Goal: Task Accomplishment & Management: Complete application form

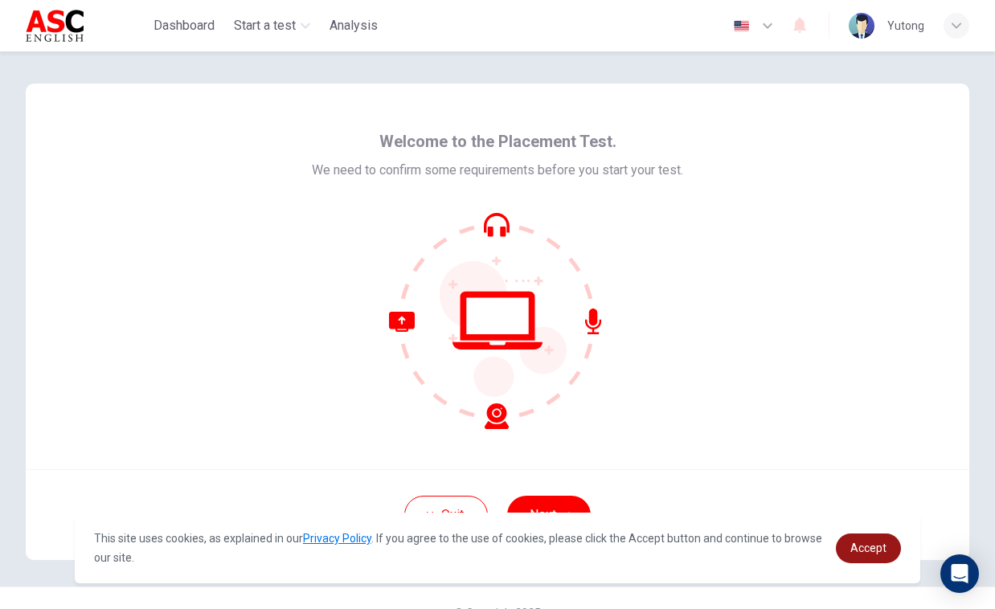
click at [869, 550] on span "Accept" at bounding box center [868, 548] width 36 height 13
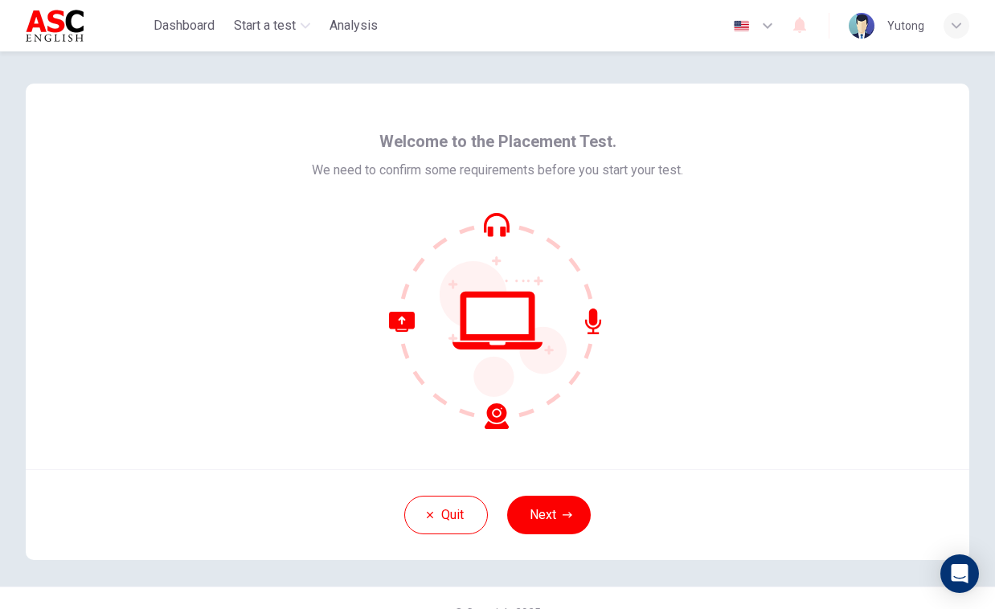
scroll to position [29, 0]
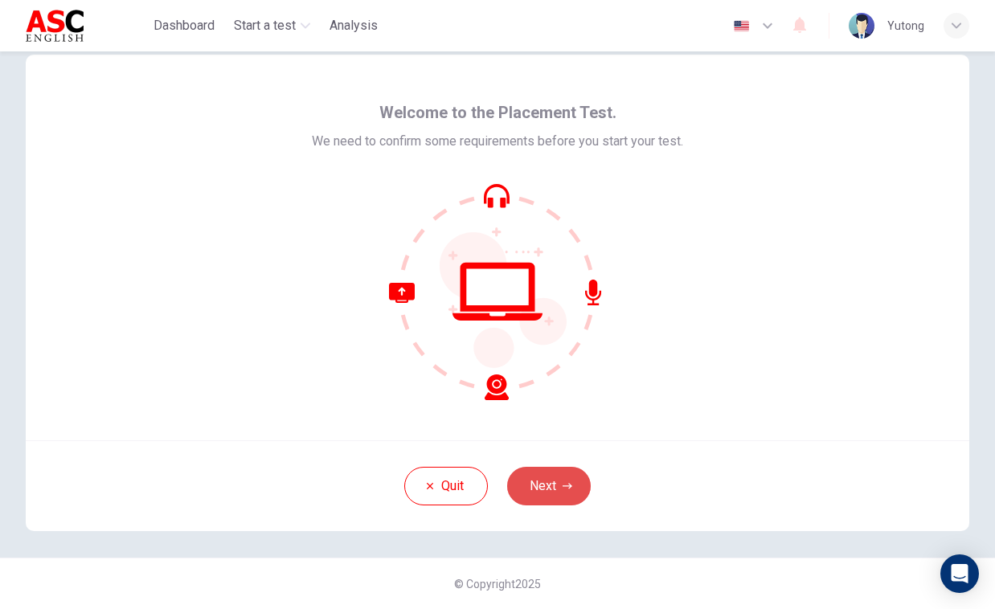
click at [549, 491] on button "Next" at bounding box center [549, 486] width 84 height 39
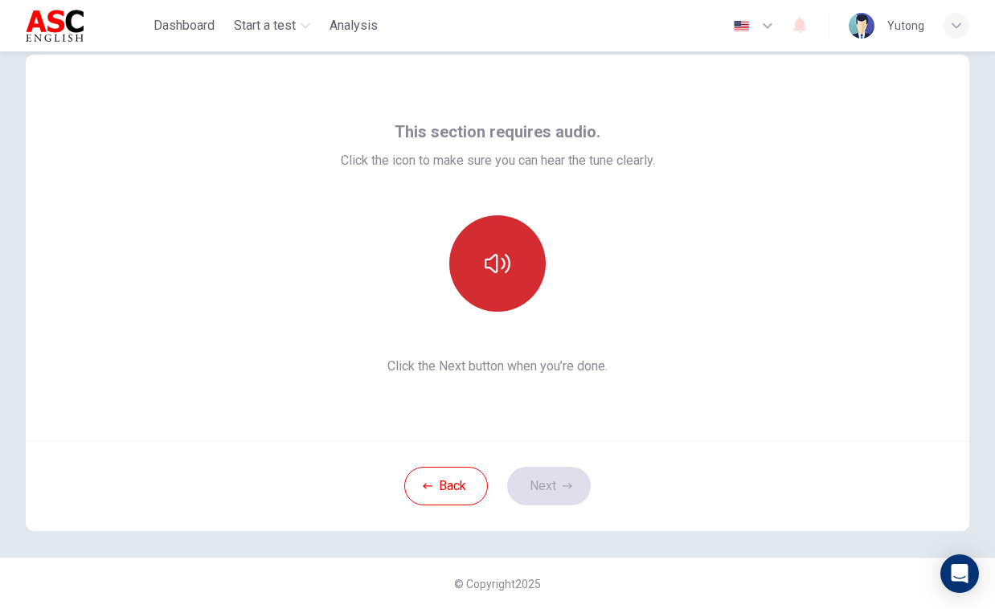
click at [498, 285] on button "button" at bounding box center [497, 263] width 96 height 96
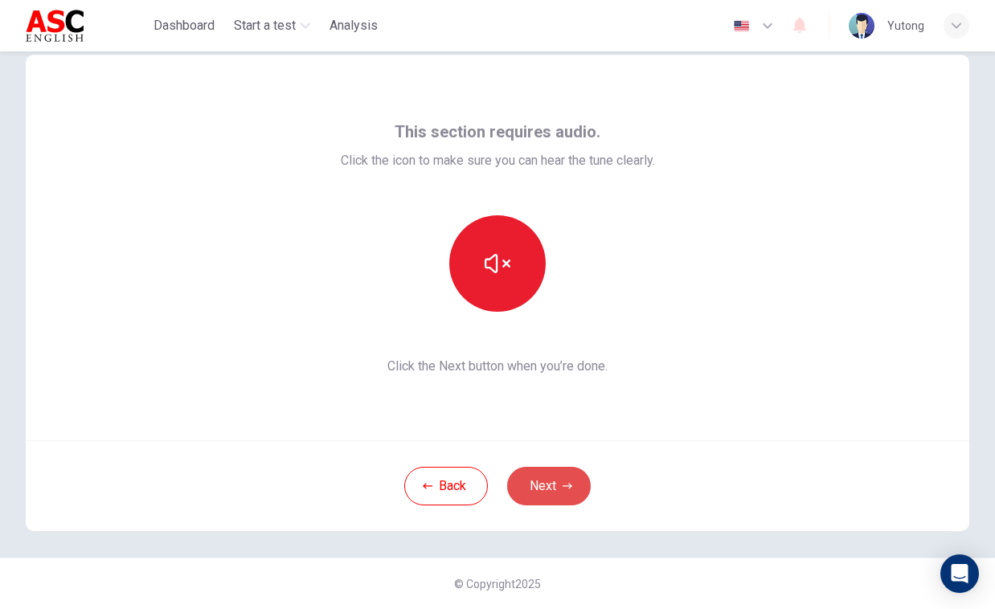
click at [575, 493] on button "Next" at bounding box center [549, 486] width 84 height 39
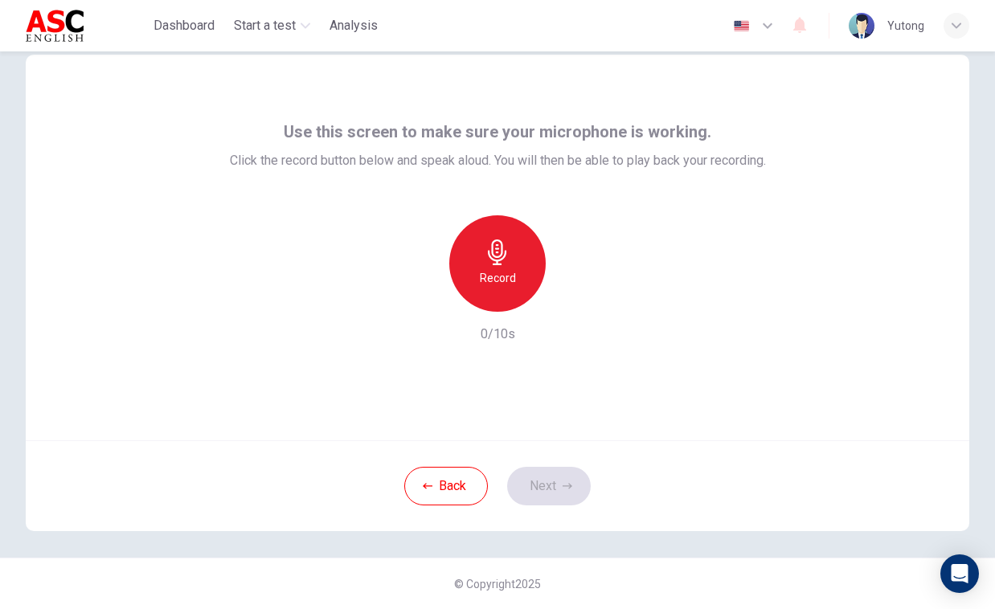
click at [502, 249] on icon "button" at bounding box center [497, 253] width 18 height 26
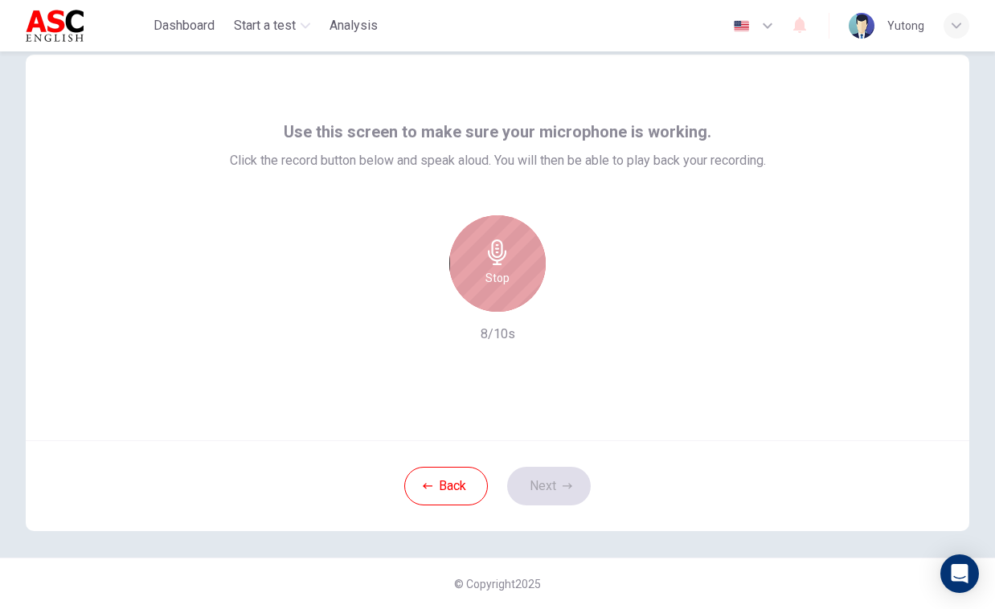
click at [502, 249] on icon "button" at bounding box center [497, 253] width 18 height 26
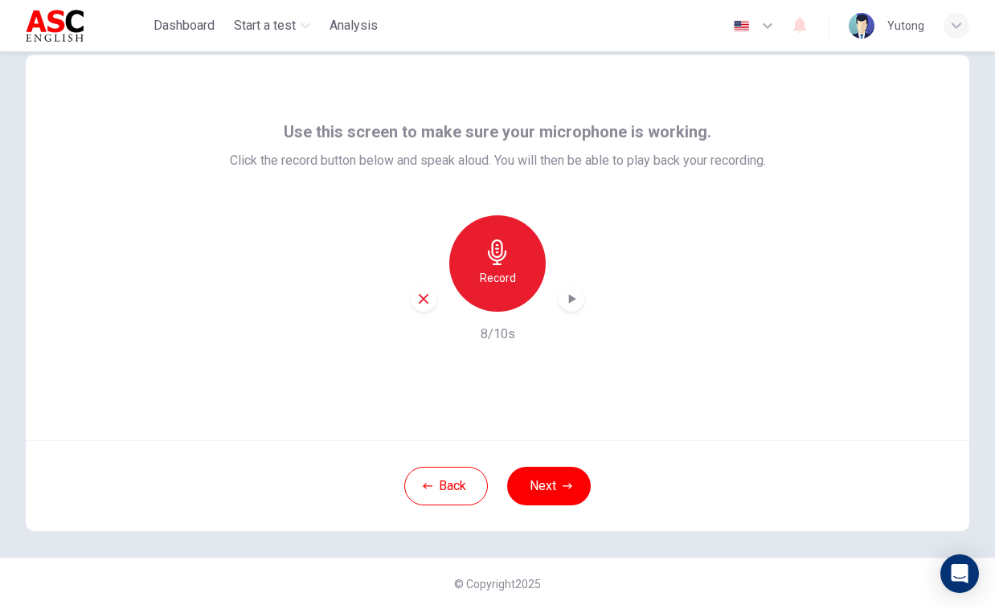
click at [568, 300] on icon "button" at bounding box center [571, 299] width 16 height 16
click at [553, 502] on button "Next" at bounding box center [549, 486] width 84 height 39
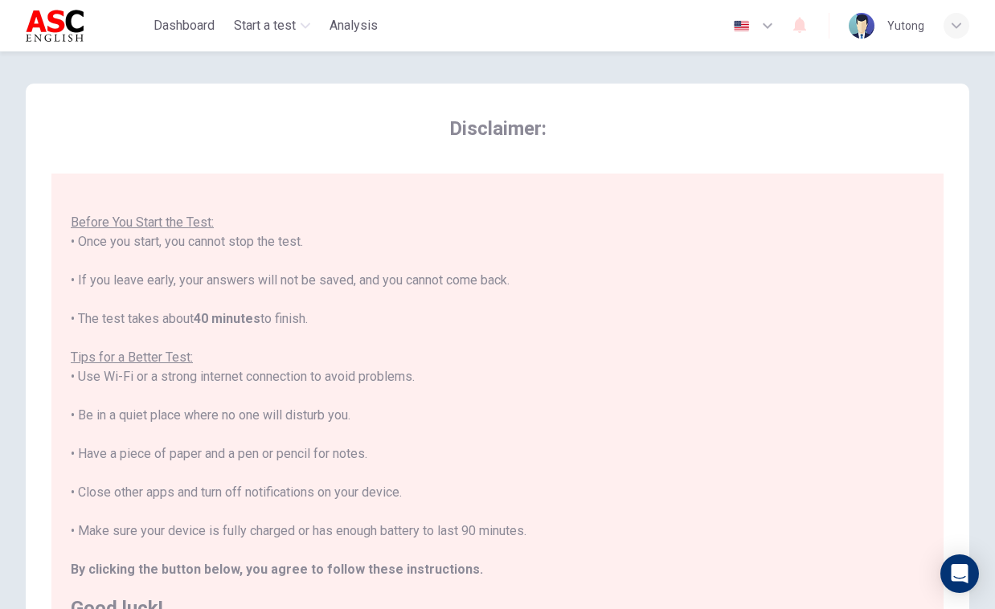
scroll to position [234, 0]
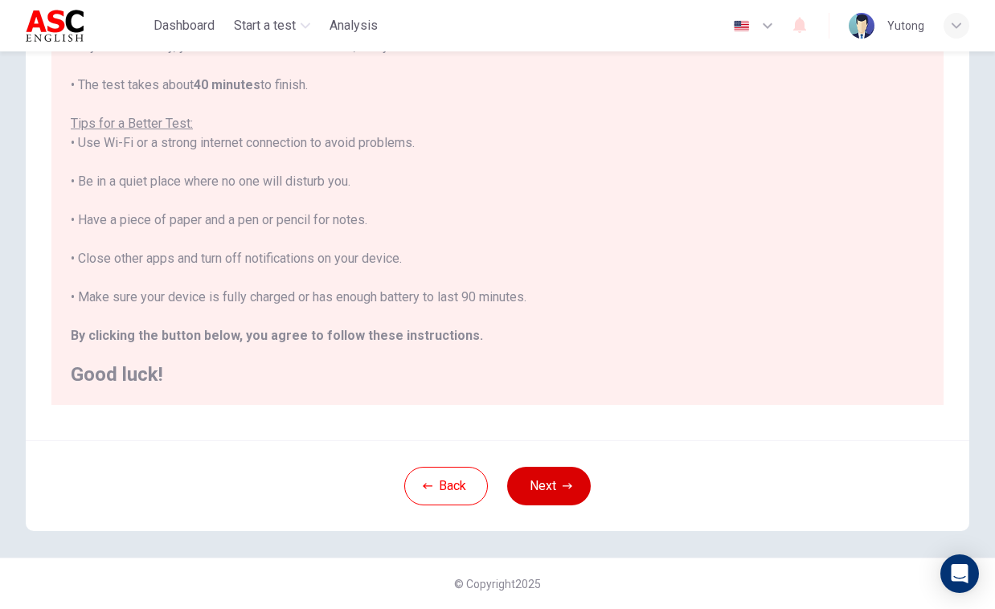
click at [566, 473] on button "Next" at bounding box center [549, 486] width 84 height 39
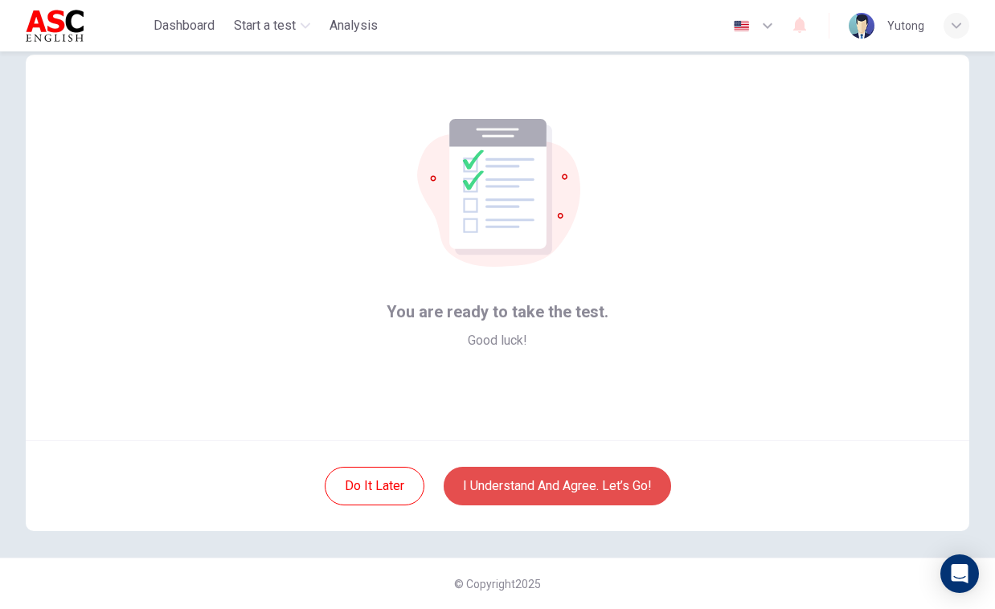
click at [572, 492] on button "I understand and agree. Let’s go!" at bounding box center [557, 486] width 227 height 39
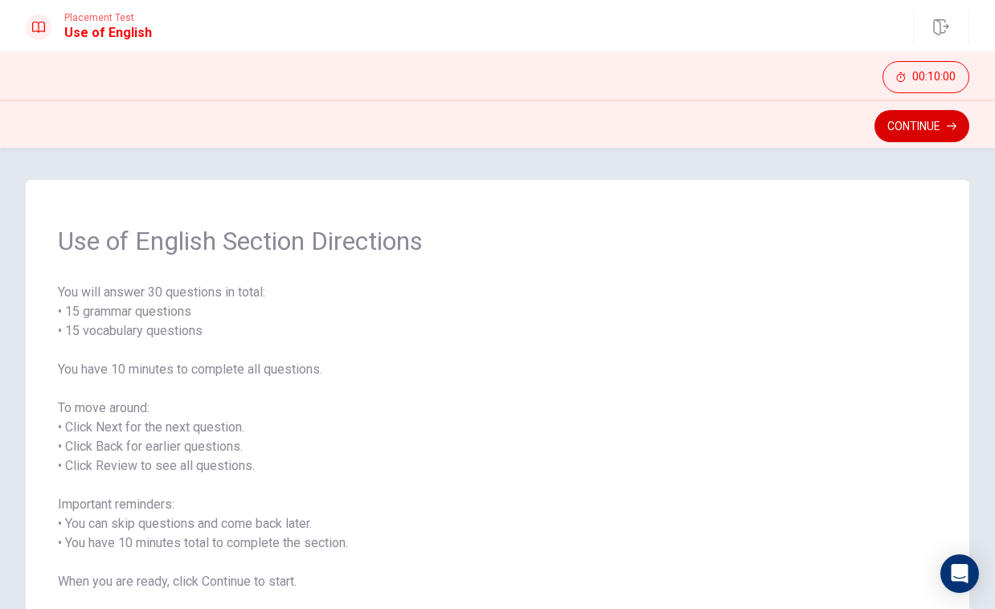
click at [906, 123] on button "Continue" at bounding box center [922, 126] width 95 height 32
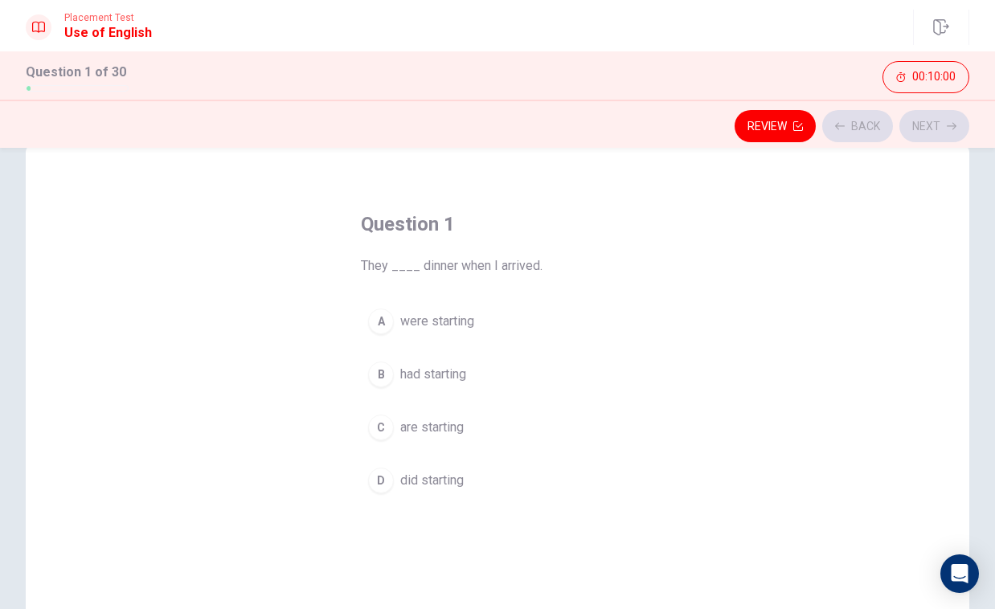
scroll to position [41, 0]
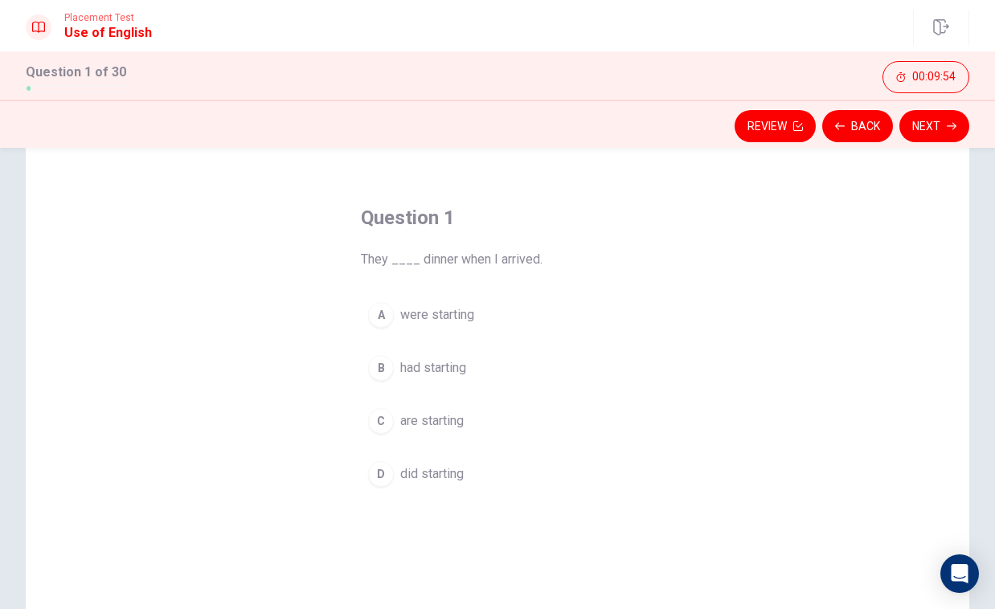
click at [436, 321] on span "were starting" at bounding box center [437, 314] width 74 height 19
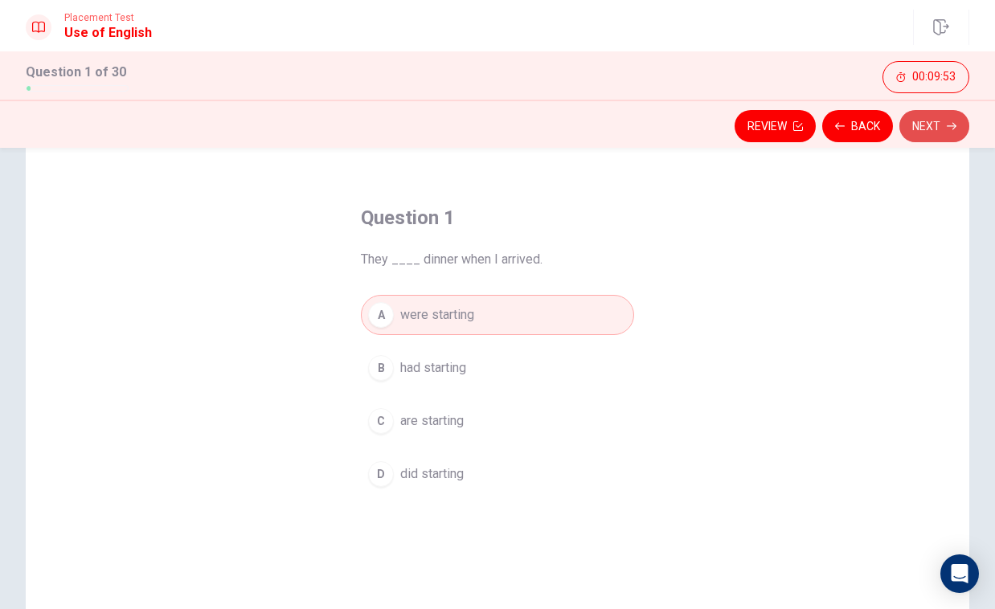
click at [956, 120] on button "Next" at bounding box center [934, 126] width 70 height 32
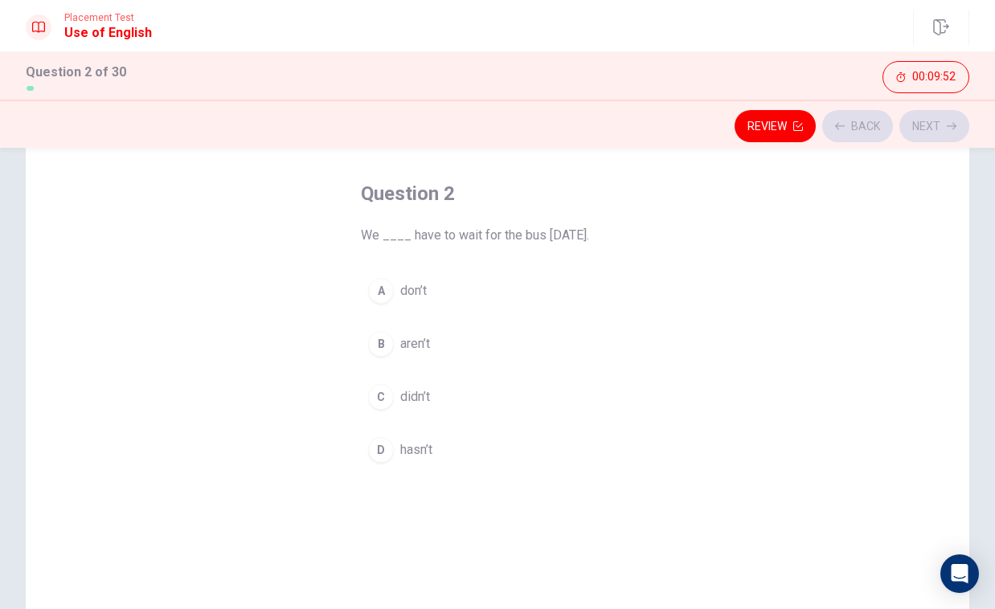
scroll to position [72, 0]
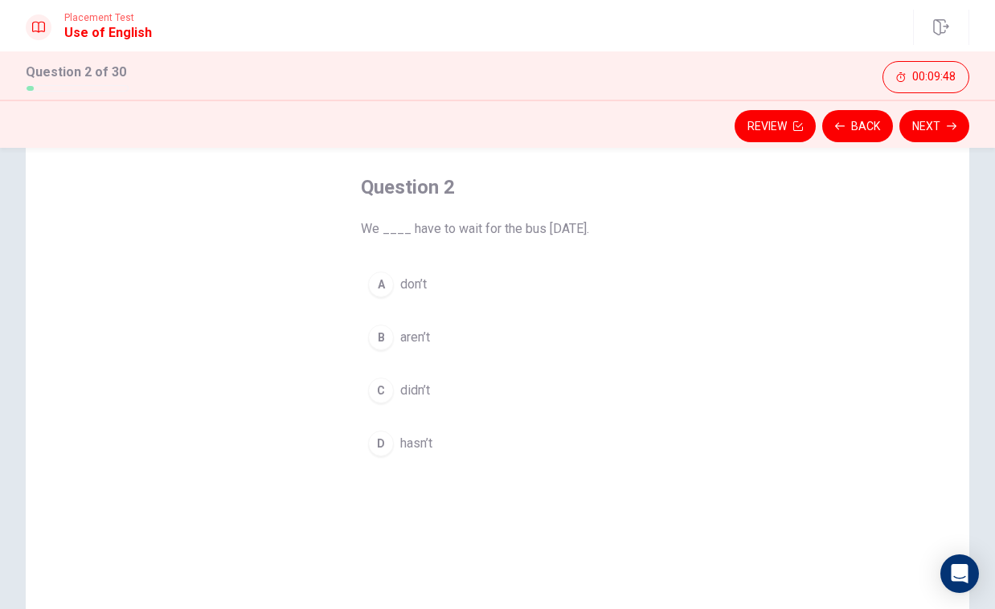
click at [422, 395] on span "didn’t" at bounding box center [415, 390] width 30 height 19
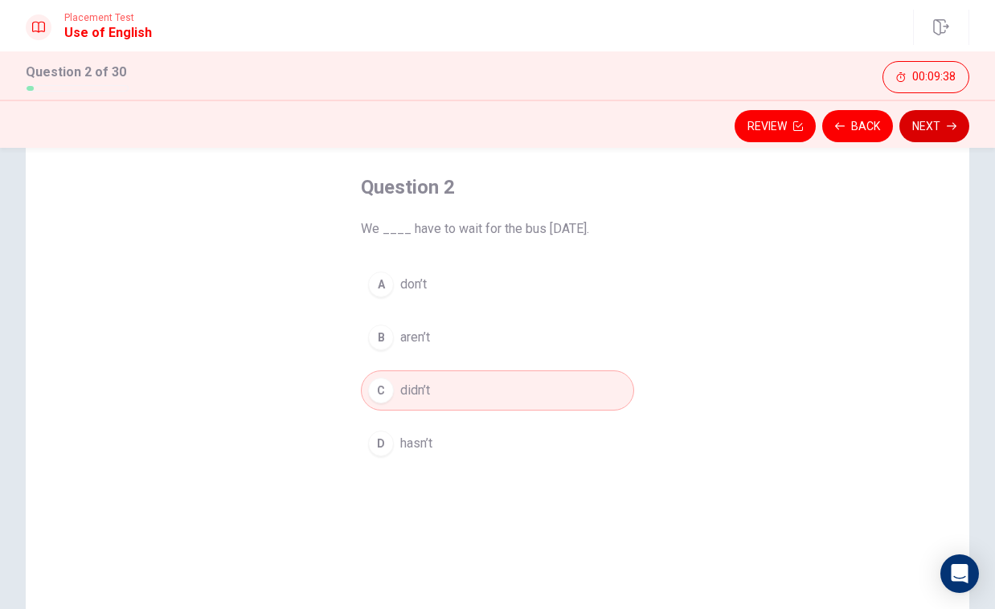
click at [941, 130] on button "Next" at bounding box center [934, 126] width 70 height 32
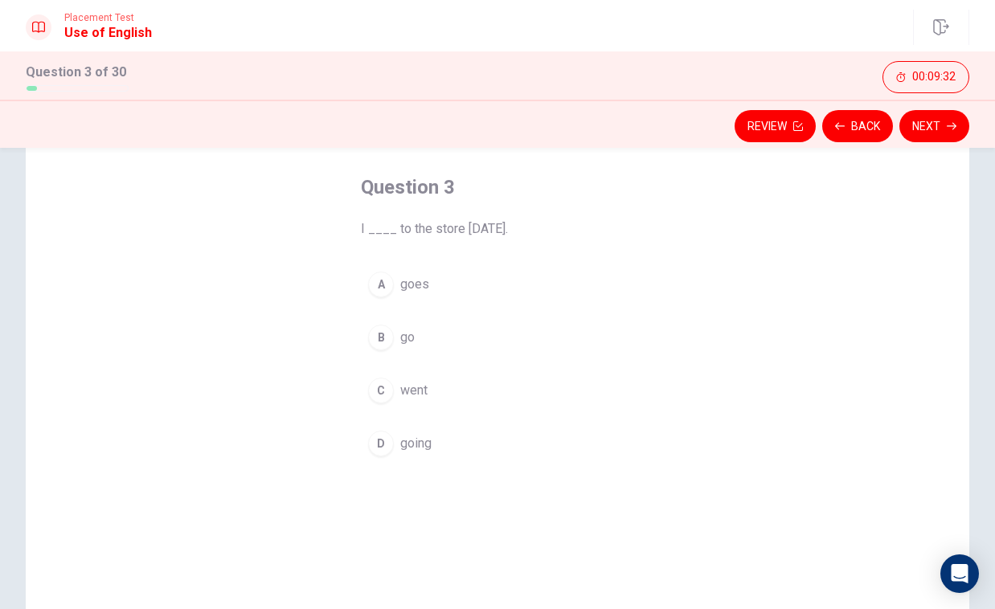
click at [411, 391] on span "went" at bounding box center [413, 390] width 27 height 19
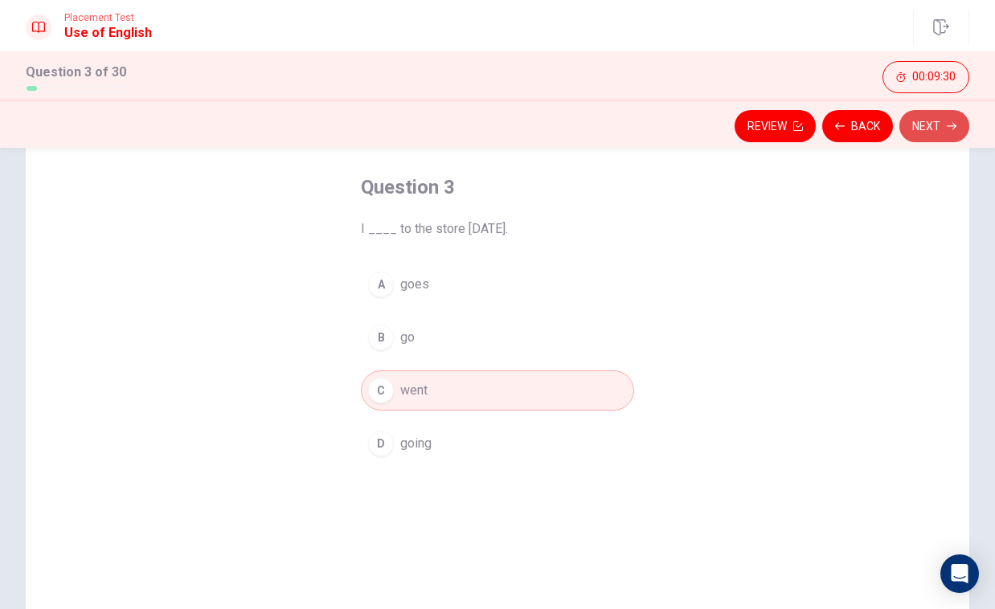
click at [938, 126] on button "Next" at bounding box center [934, 126] width 70 height 32
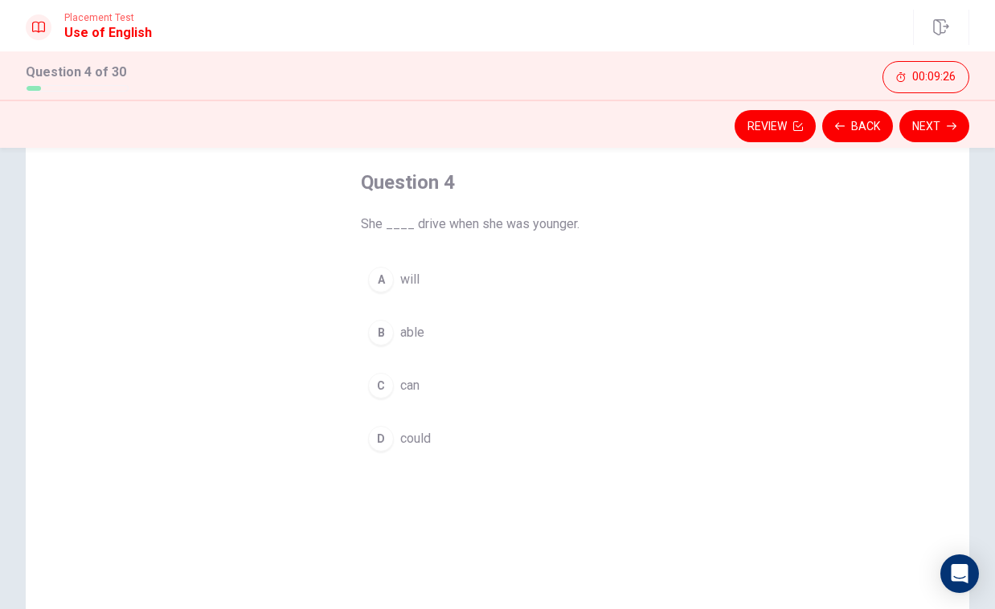
scroll to position [76, 0]
click at [419, 439] on span "could" at bounding box center [415, 439] width 31 height 19
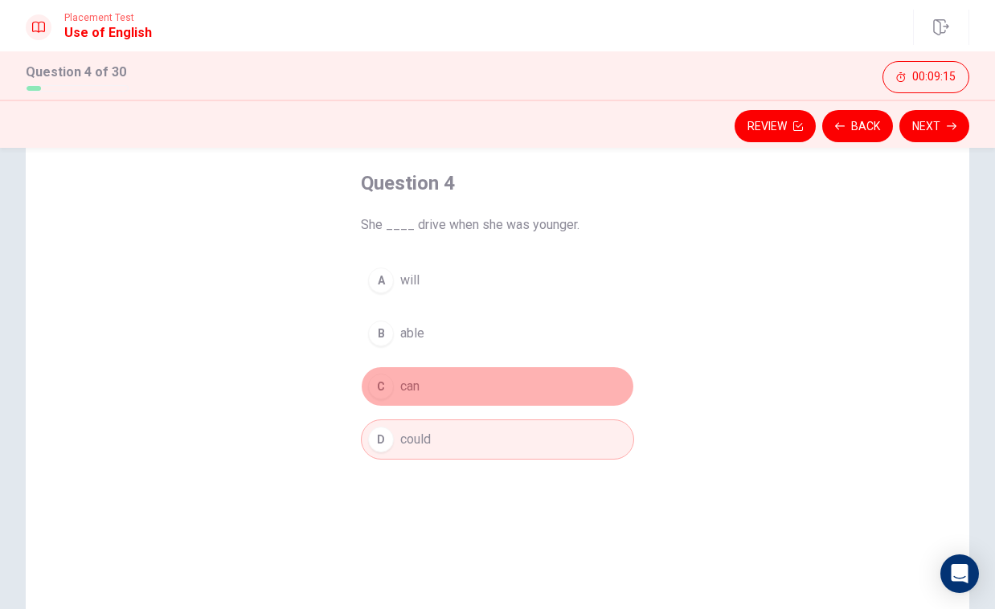
click at [419, 381] on span "can" at bounding box center [409, 386] width 19 height 19
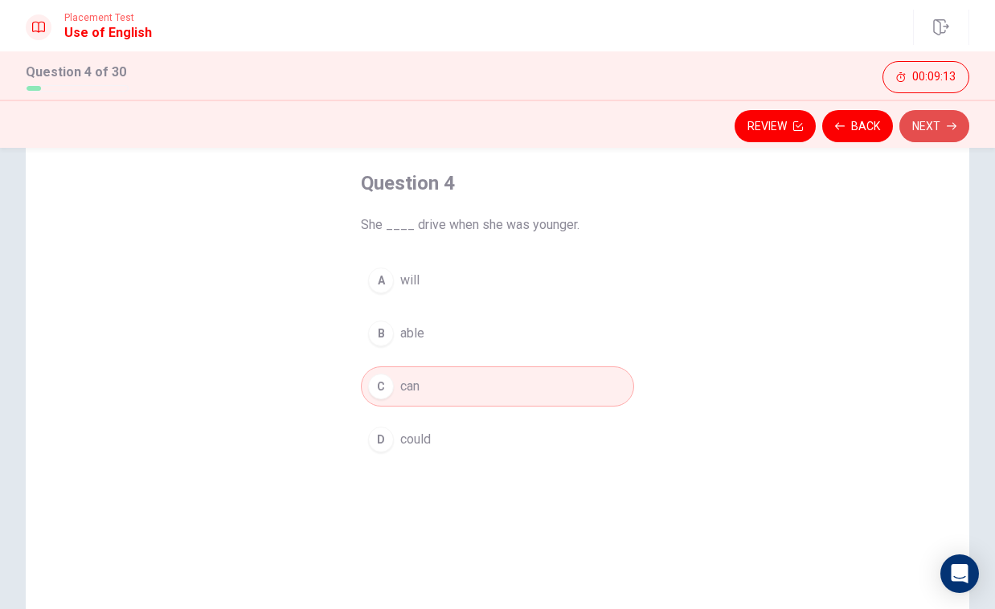
click at [945, 119] on button "Next" at bounding box center [934, 126] width 70 height 32
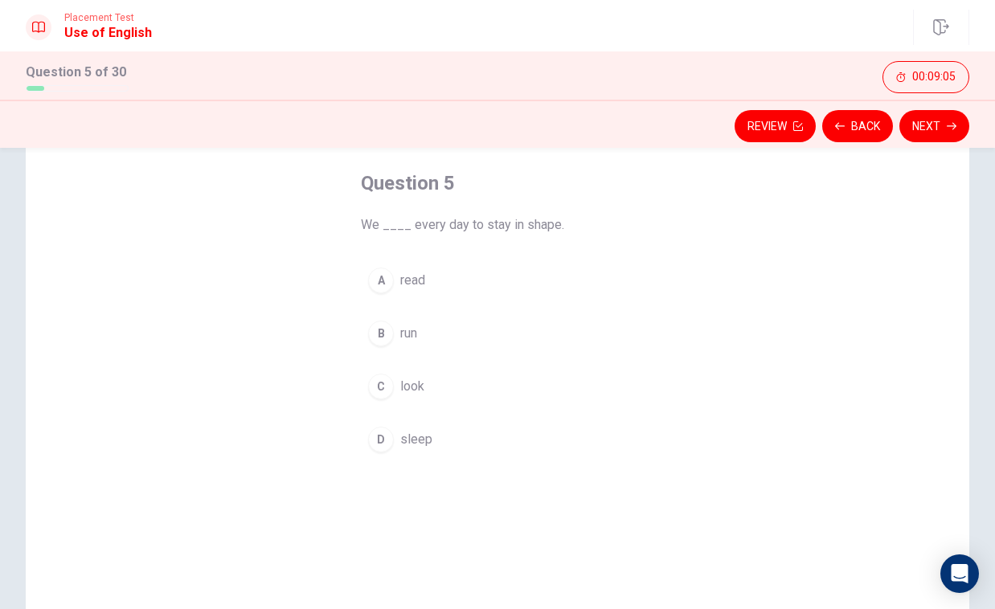
click at [416, 335] on span "run" at bounding box center [408, 333] width 17 height 19
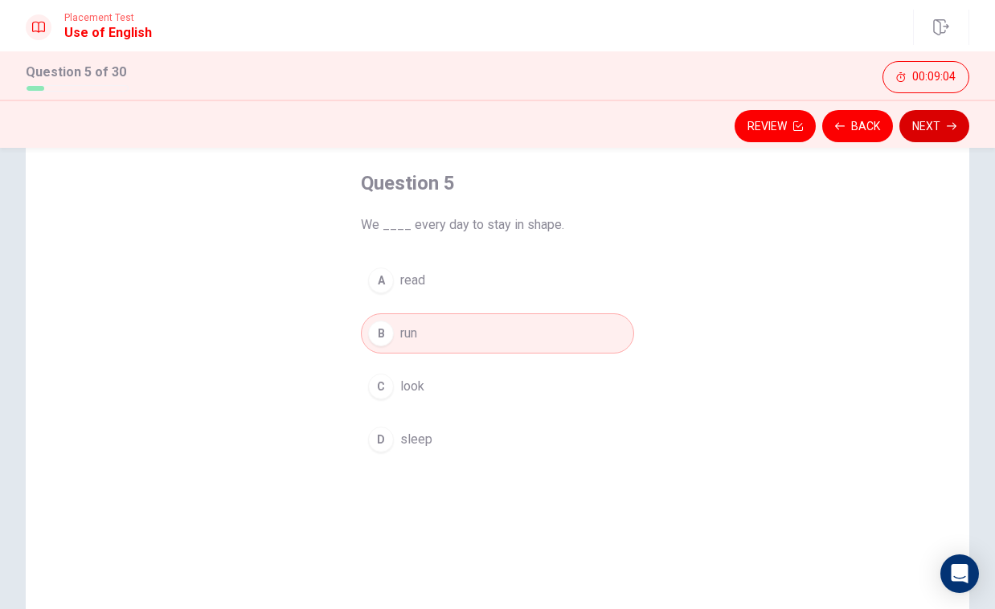
click at [940, 127] on button "Next" at bounding box center [934, 126] width 70 height 32
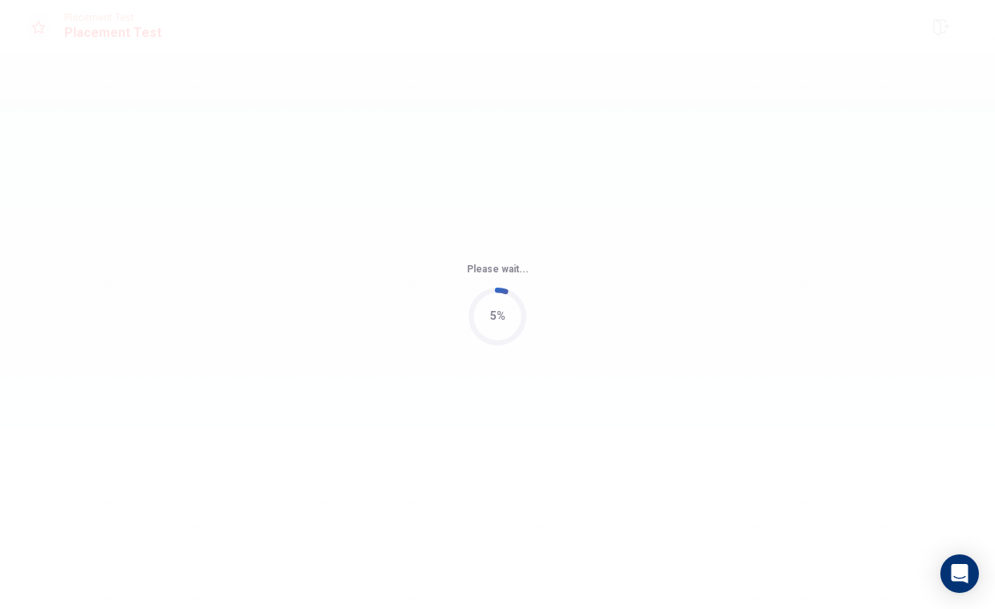
scroll to position [0, 0]
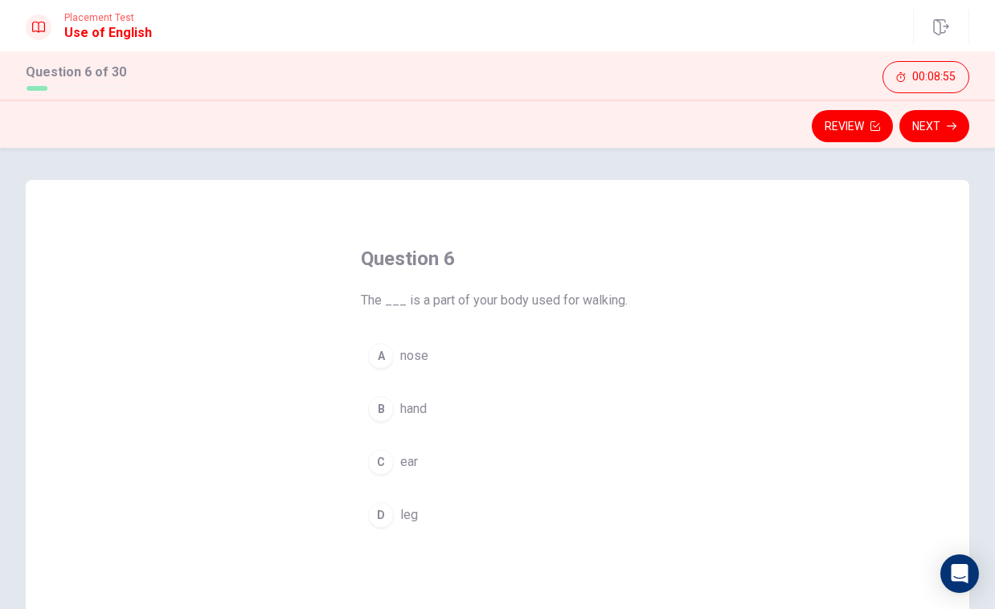
click at [396, 516] on button "D leg" at bounding box center [497, 515] width 273 height 40
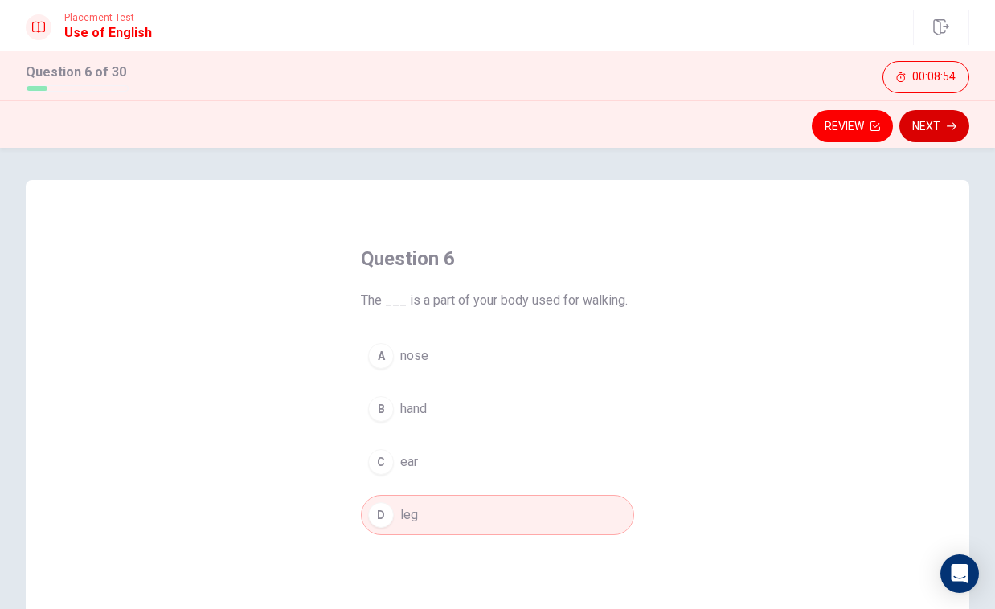
click at [920, 123] on button "Next" at bounding box center [934, 126] width 70 height 32
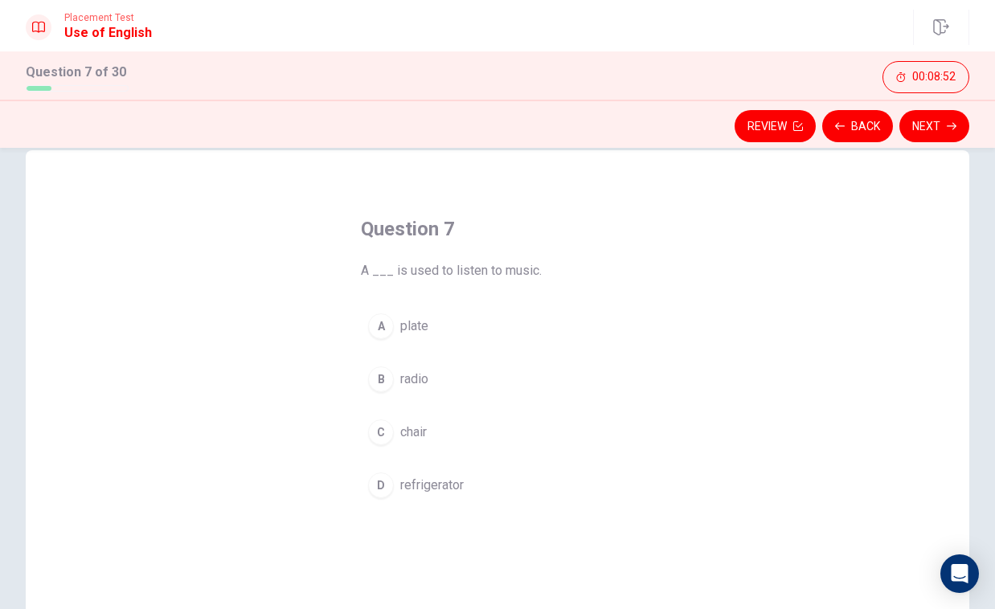
scroll to position [33, 0]
click at [413, 375] on span "radio" at bounding box center [414, 376] width 28 height 19
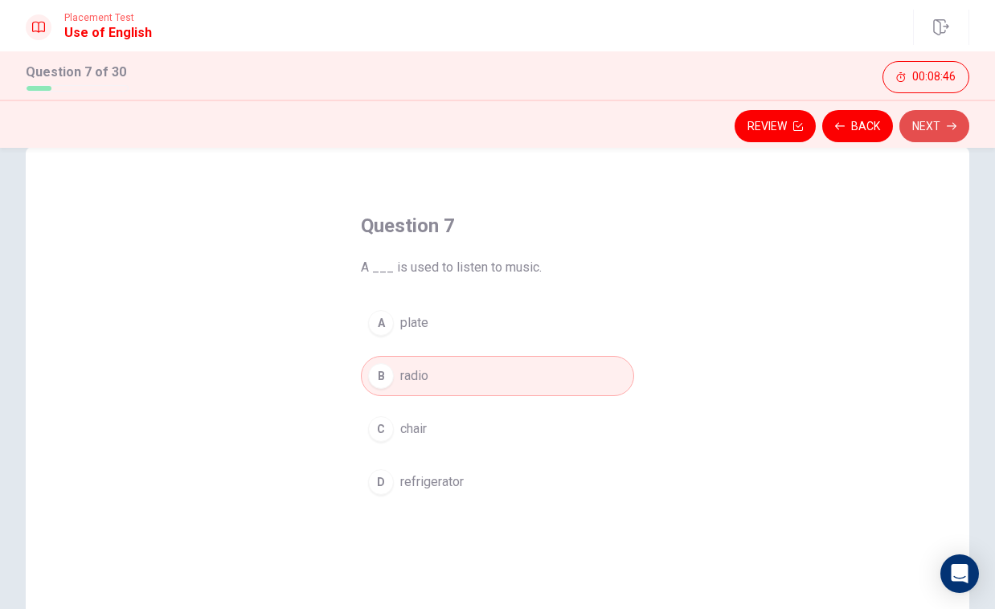
click at [943, 131] on button "Next" at bounding box center [934, 126] width 70 height 32
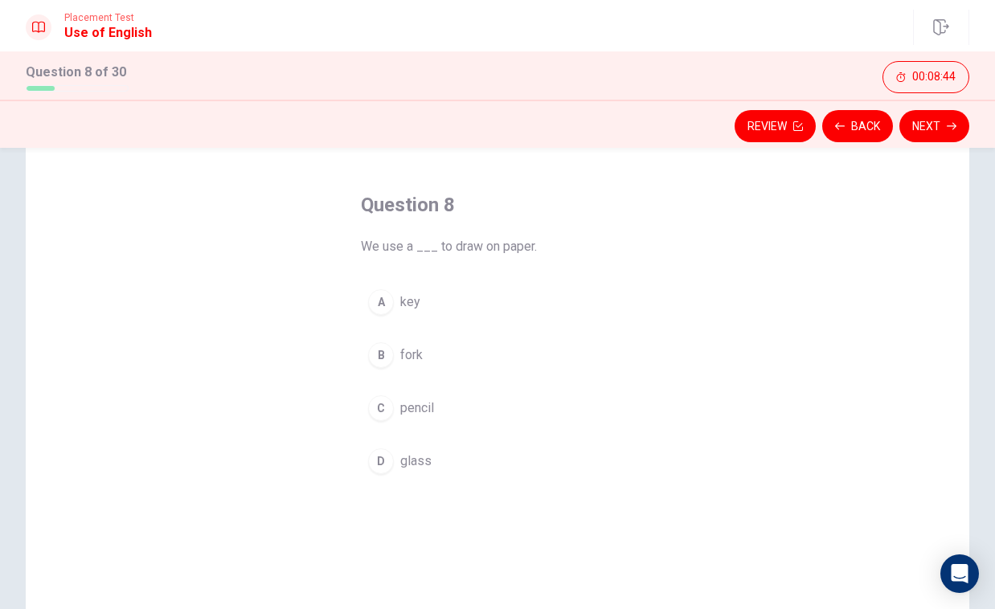
scroll to position [55, 0]
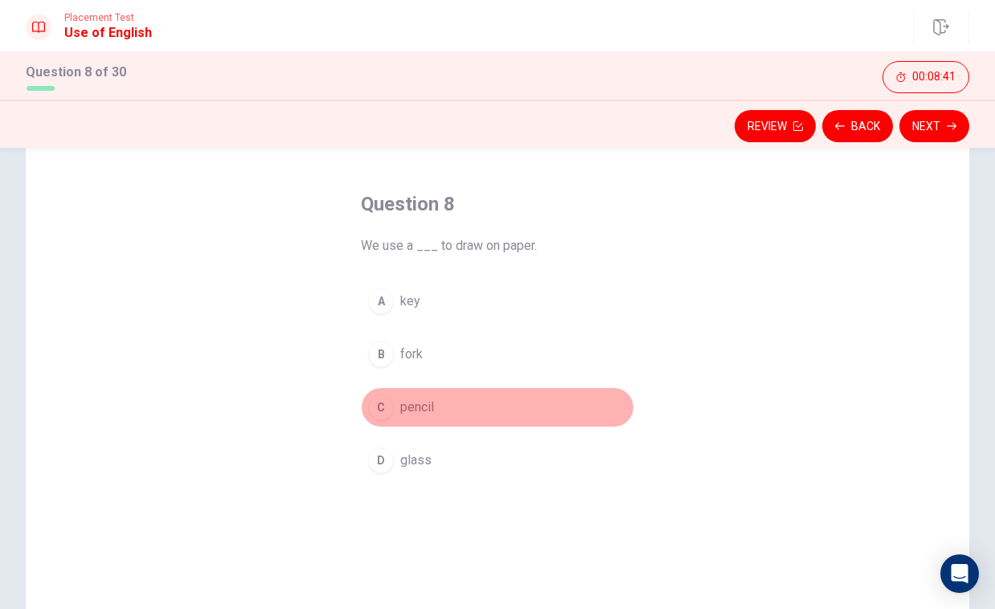
click at [428, 411] on span "pencil" at bounding box center [417, 407] width 34 height 19
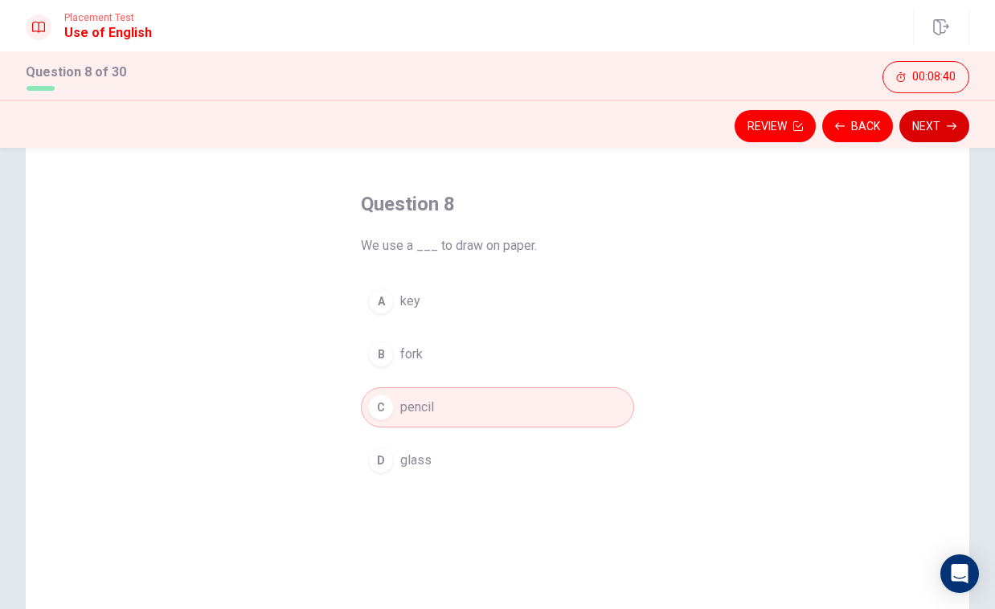
click at [932, 121] on button "Next" at bounding box center [934, 126] width 70 height 32
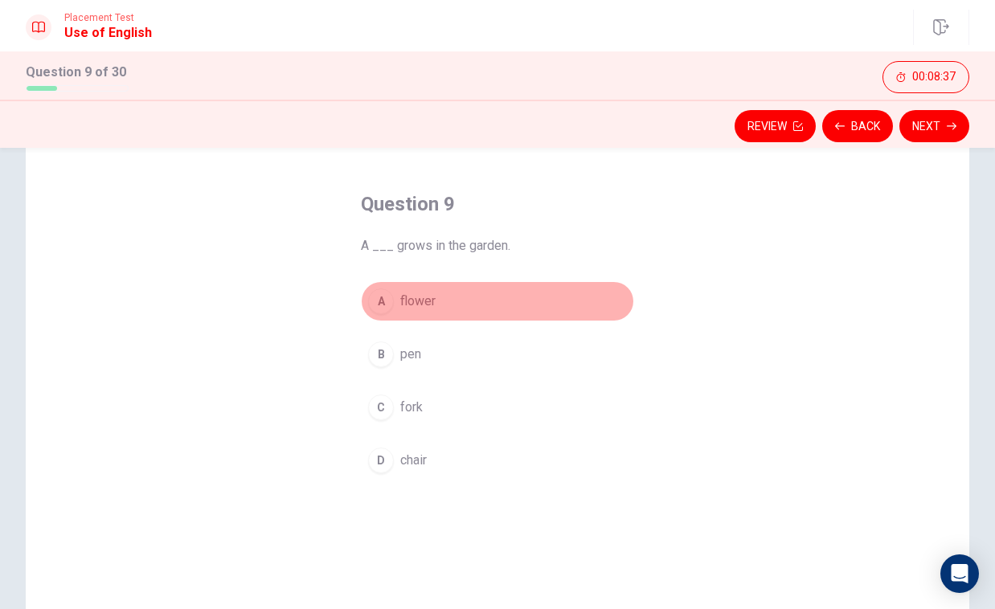
click at [429, 309] on span "flower" at bounding box center [417, 301] width 35 height 19
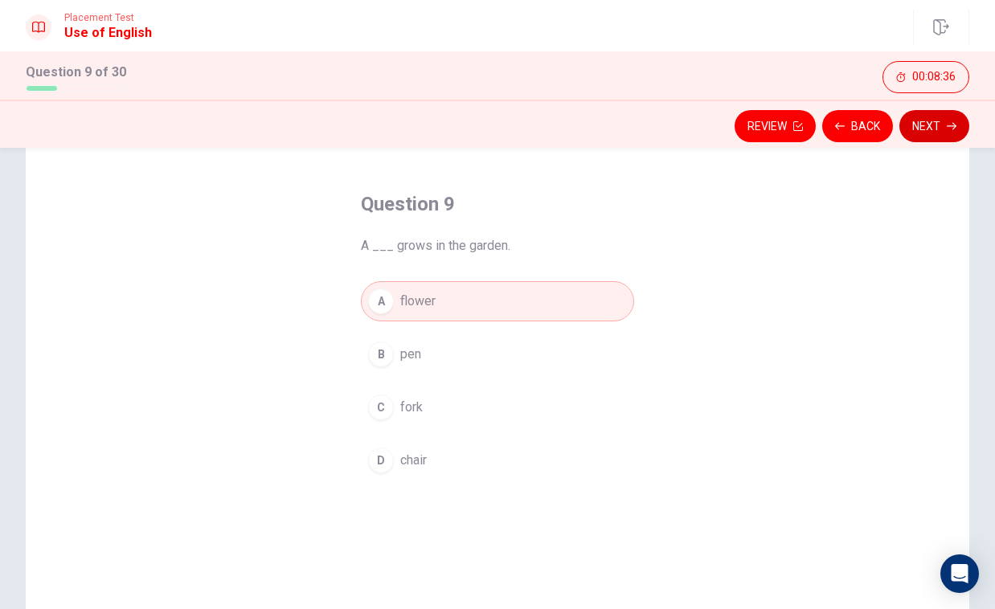
click at [928, 129] on button "Next" at bounding box center [934, 126] width 70 height 32
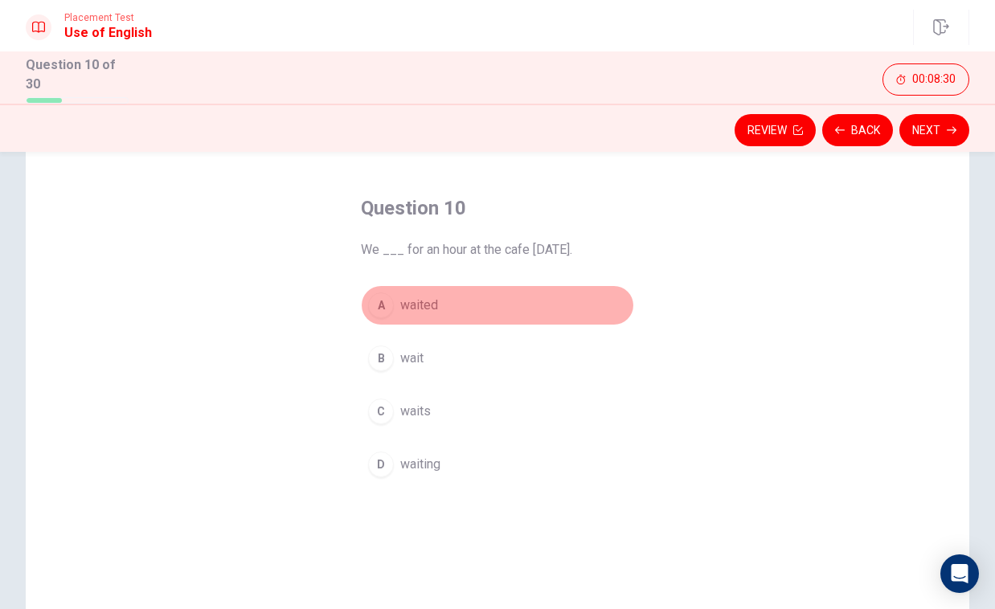
click at [429, 301] on span "waited" at bounding box center [419, 305] width 38 height 19
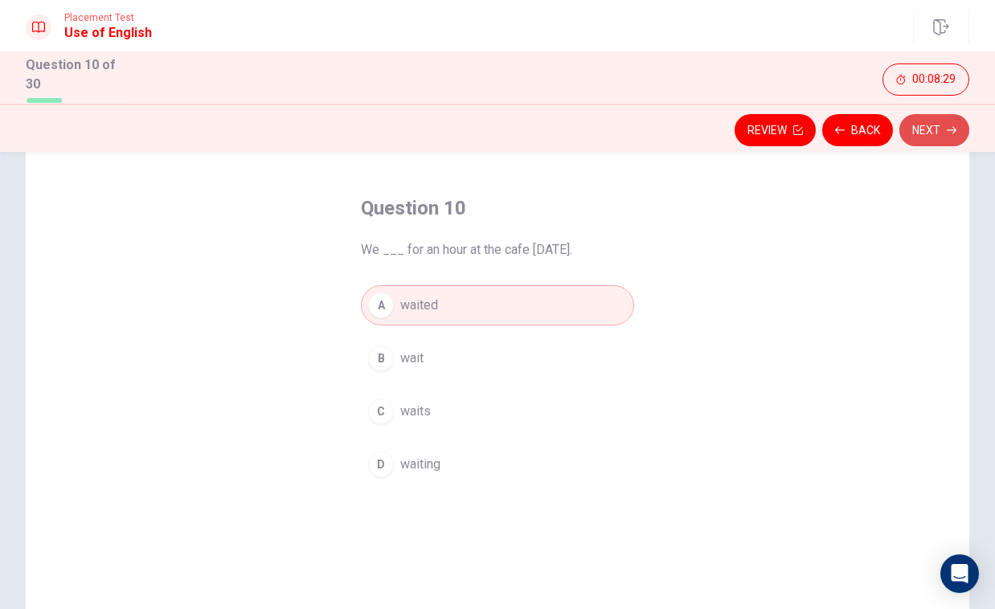
click at [936, 130] on button "Next" at bounding box center [934, 130] width 70 height 32
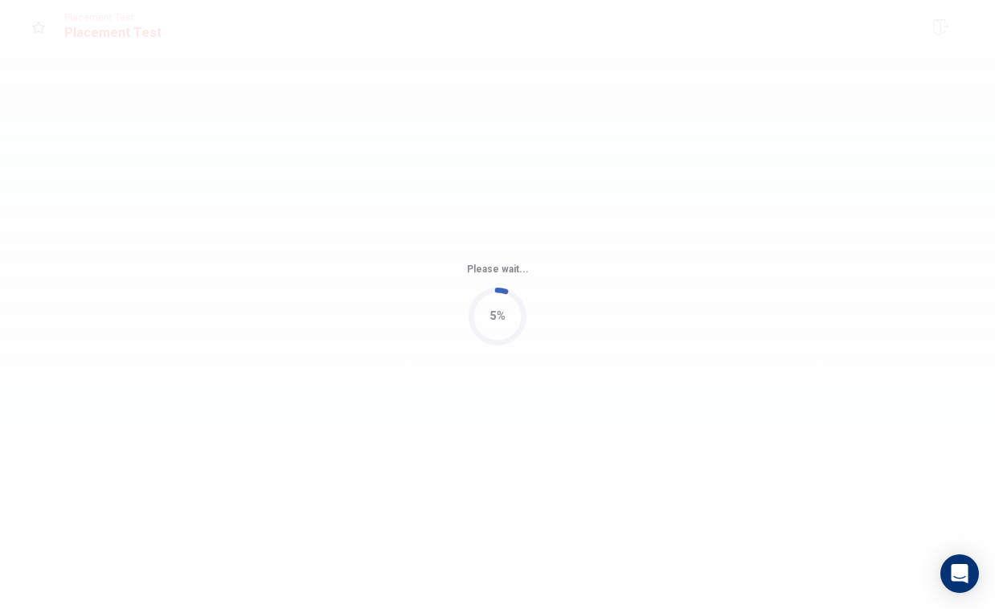
scroll to position [0, 0]
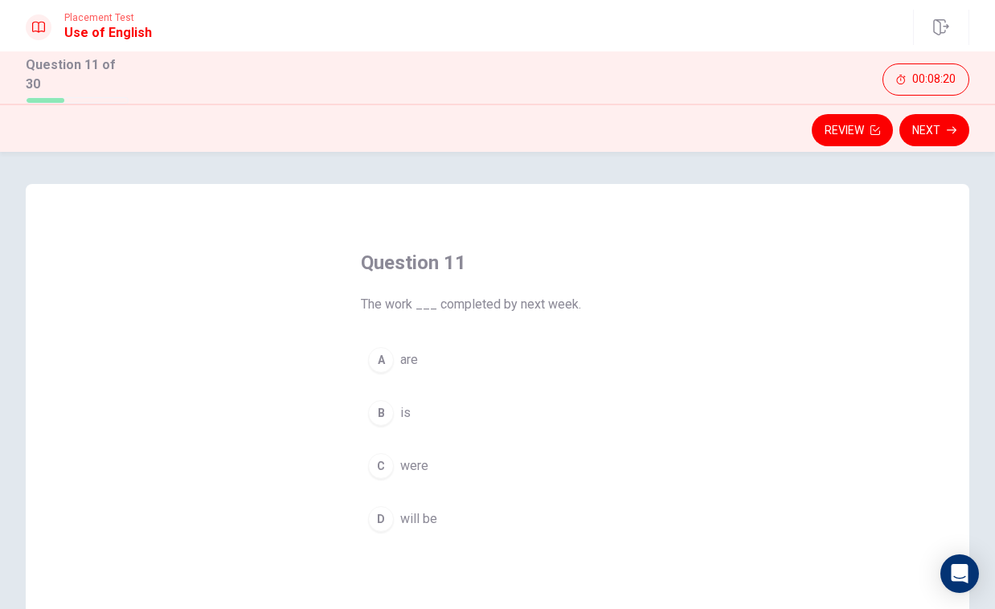
click at [421, 517] on span "will be" at bounding box center [418, 519] width 37 height 19
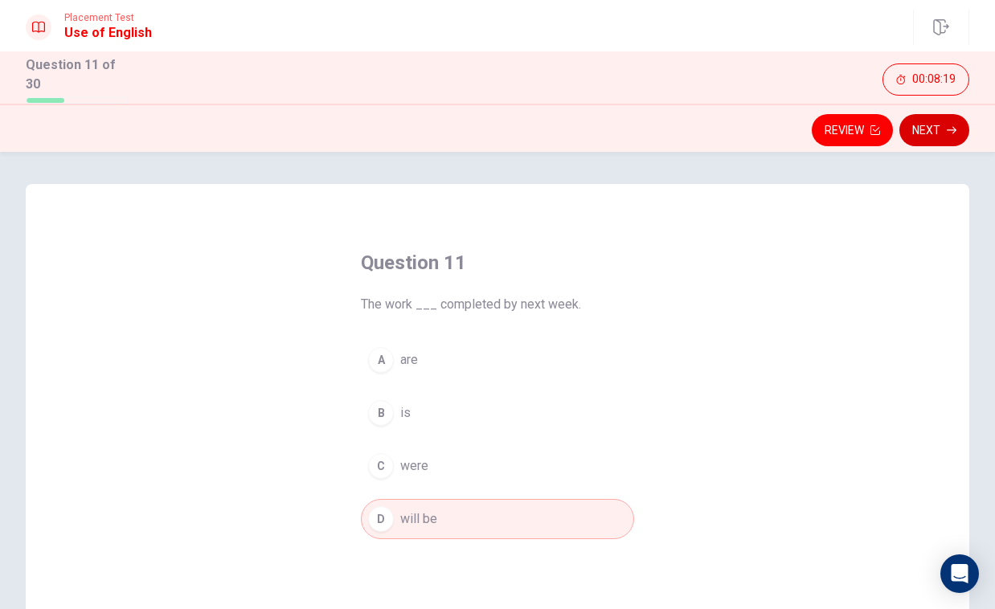
click at [921, 127] on button "Next" at bounding box center [934, 130] width 70 height 32
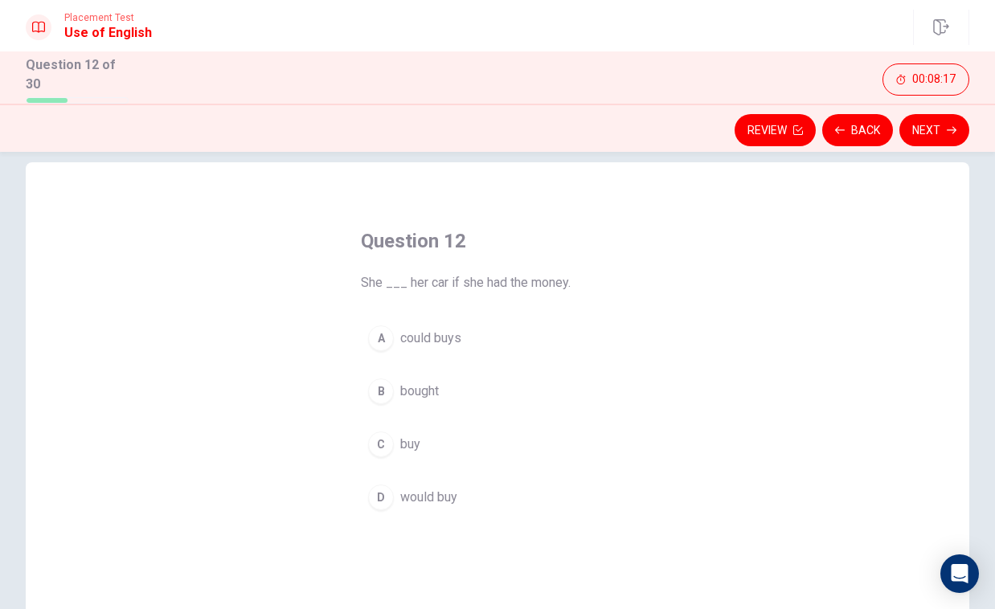
scroll to position [25, 0]
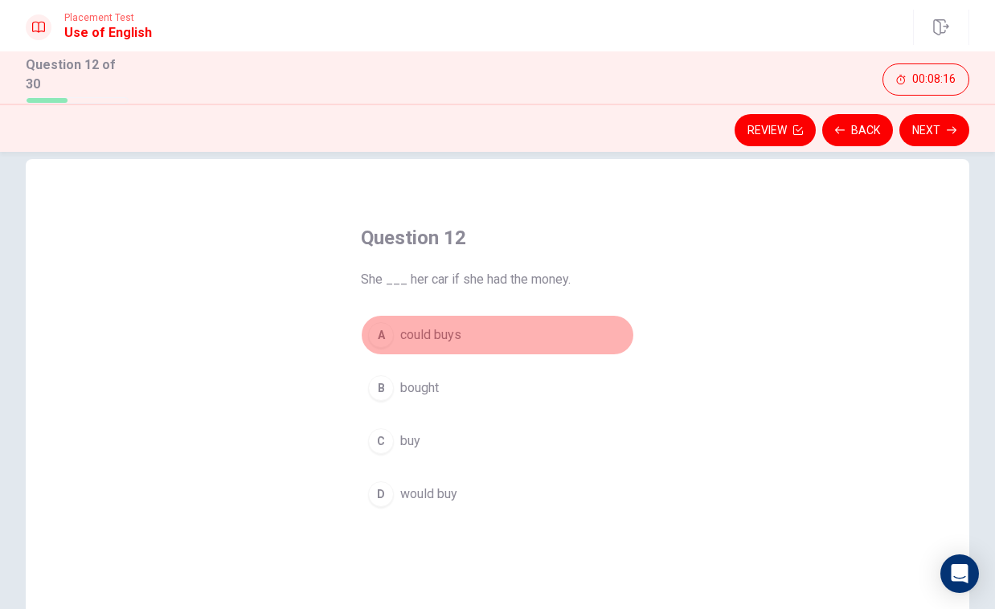
click at [444, 333] on span "could buys" at bounding box center [430, 335] width 61 height 19
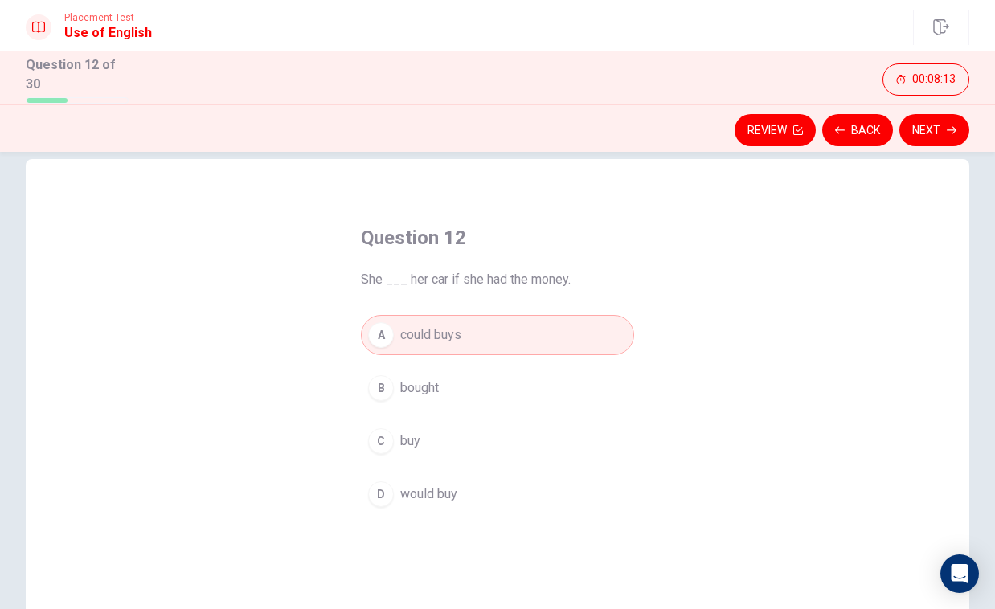
click at [451, 502] on button "D would buy" at bounding box center [497, 494] width 273 height 40
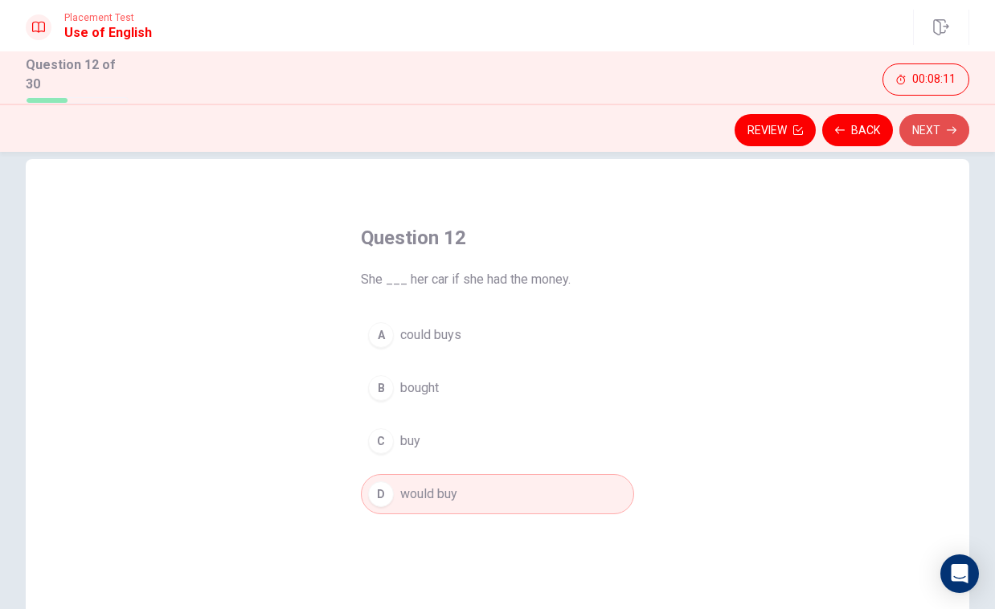
click at [941, 122] on button "Next" at bounding box center [934, 130] width 70 height 32
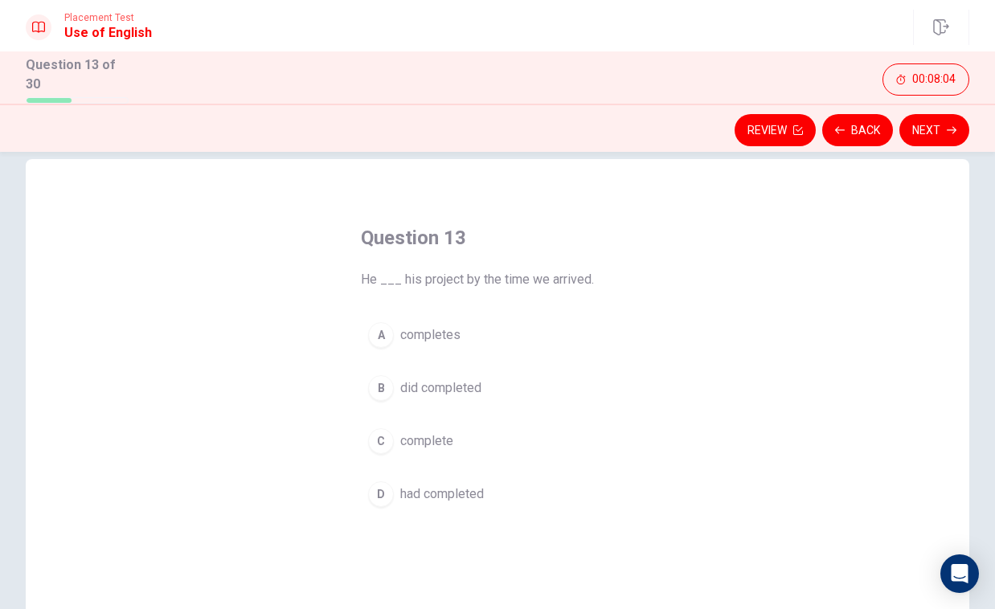
click at [461, 390] on span "did completed" at bounding box center [440, 388] width 81 height 19
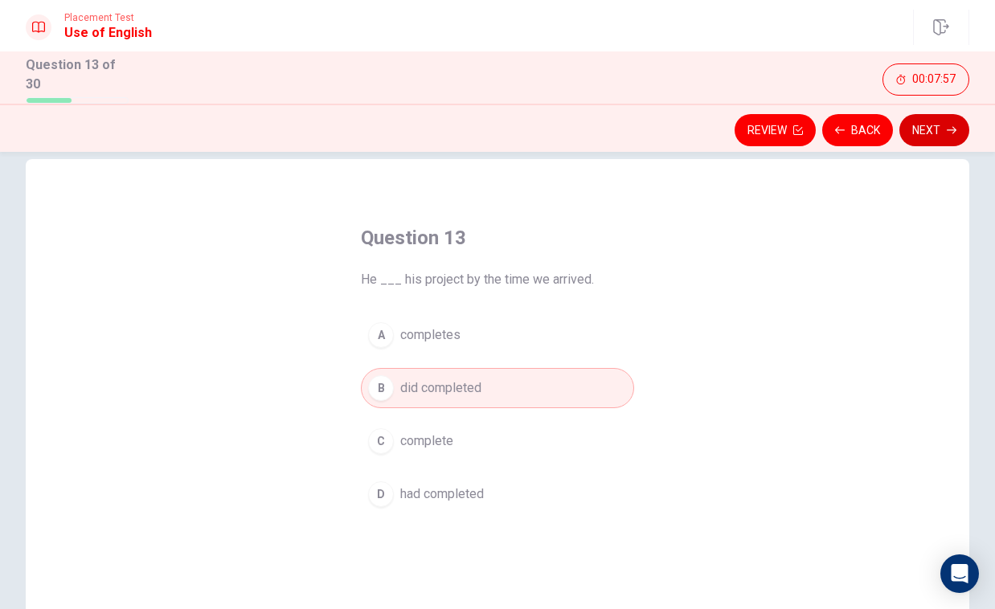
click at [924, 131] on button "Next" at bounding box center [934, 130] width 70 height 32
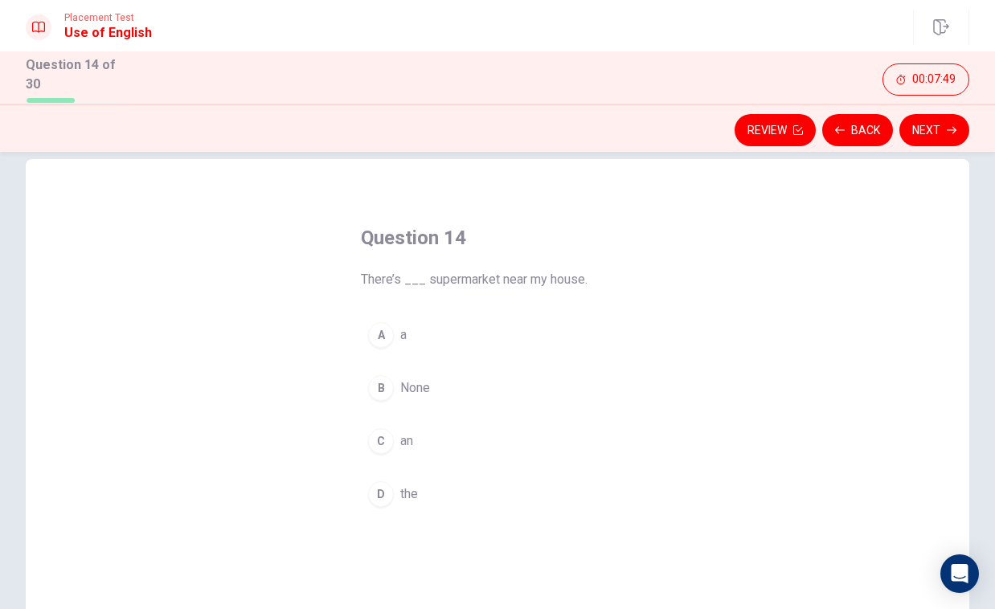
click at [393, 342] on button "A a" at bounding box center [497, 335] width 273 height 40
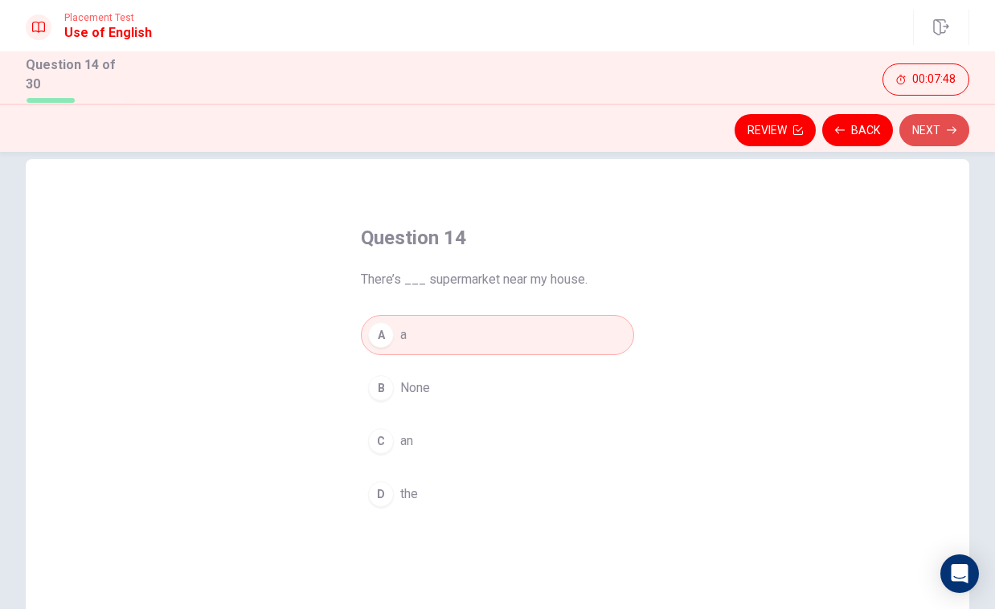
click at [958, 119] on button "Next" at bounding box center [934, 130] width 70 height 32
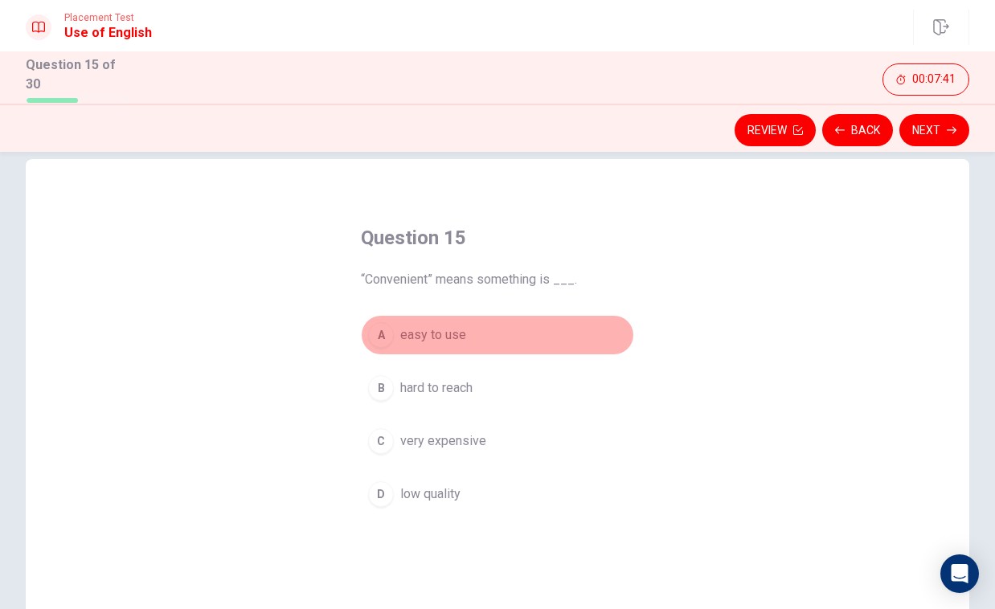
click at [443, 337] on span "easy to use" at bounding box center [433, 335] width 66 height 19
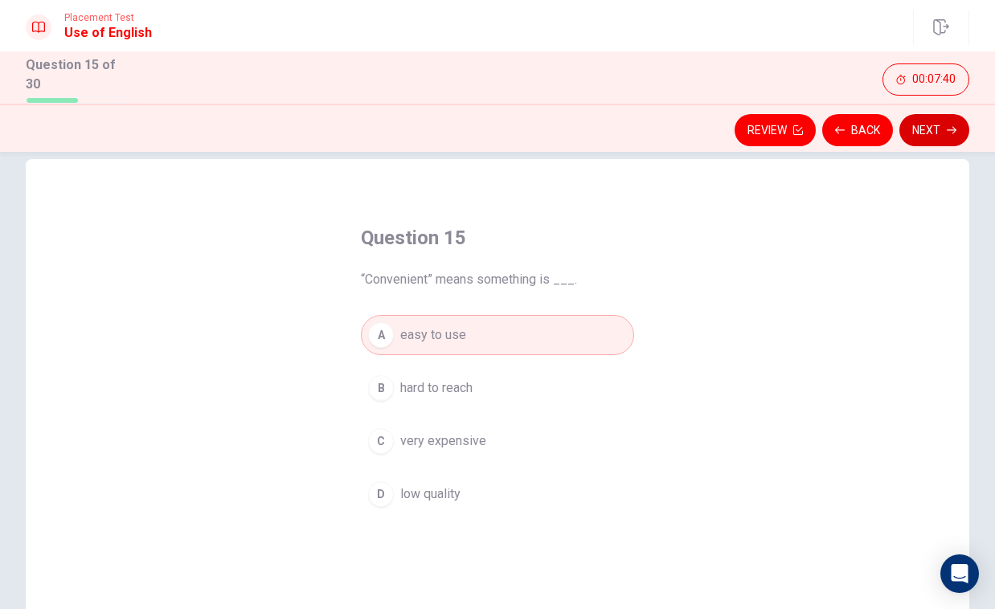
click at [936, 124] on button "Next" at bounding box center [934, 130] width 70 height 32
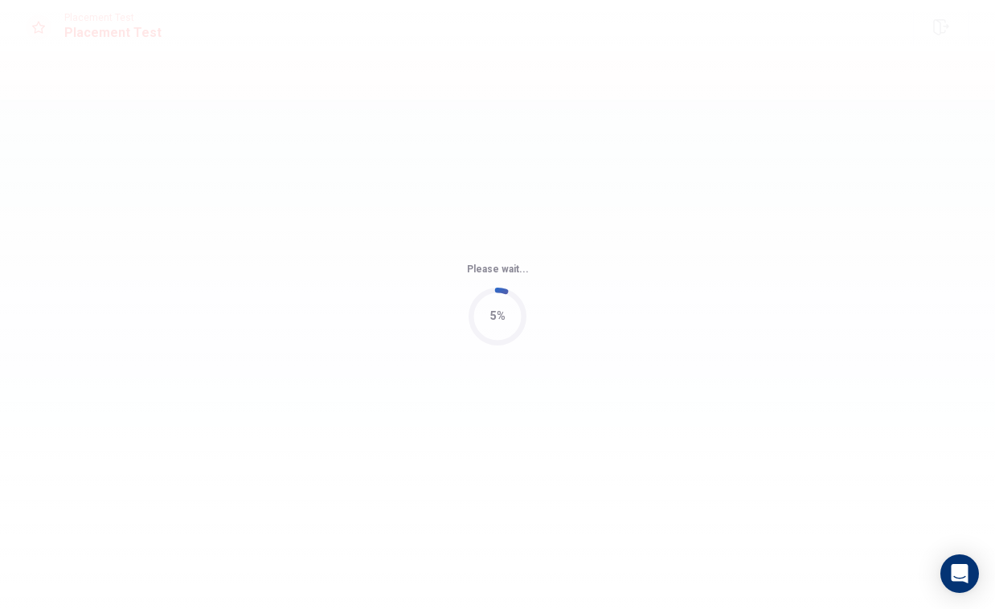
scroll to position [0, 0]
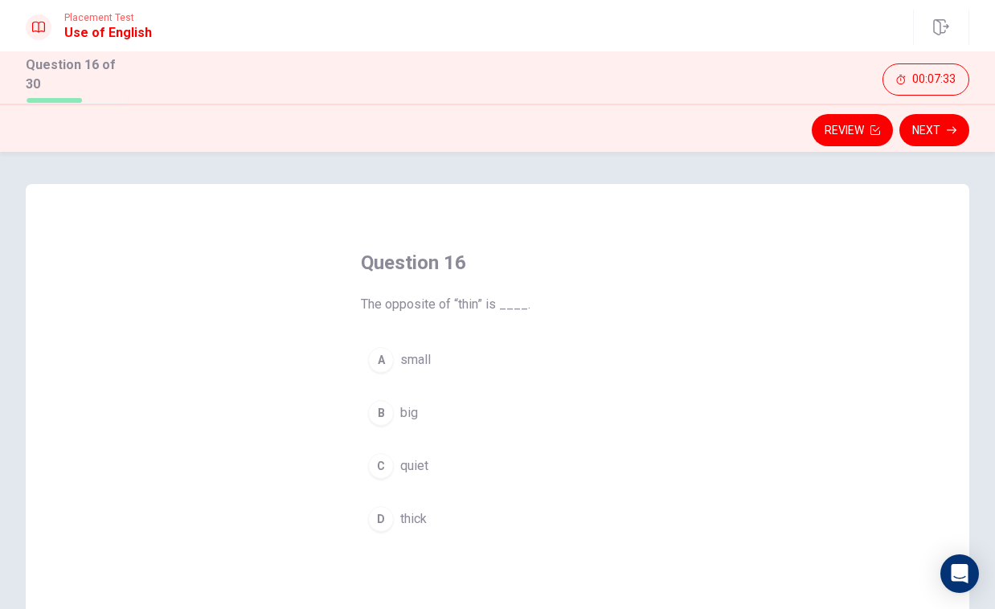
click at [414, 512] on span "thick" at bounding box center [413, 519] width 27 height 19
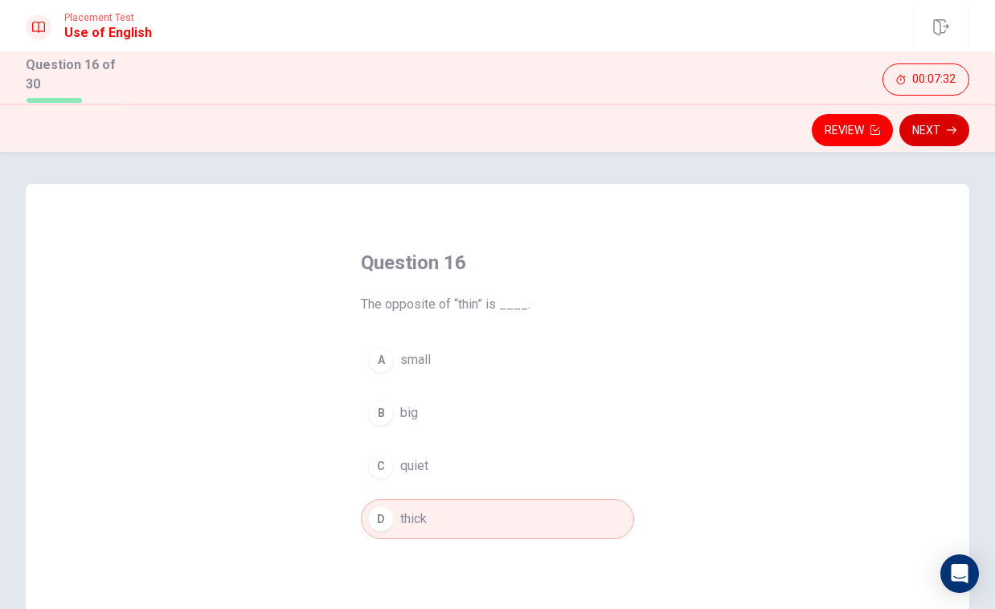
click at [941, 124] on button "Next" at bounding box center [934, 130] width 70 height 32
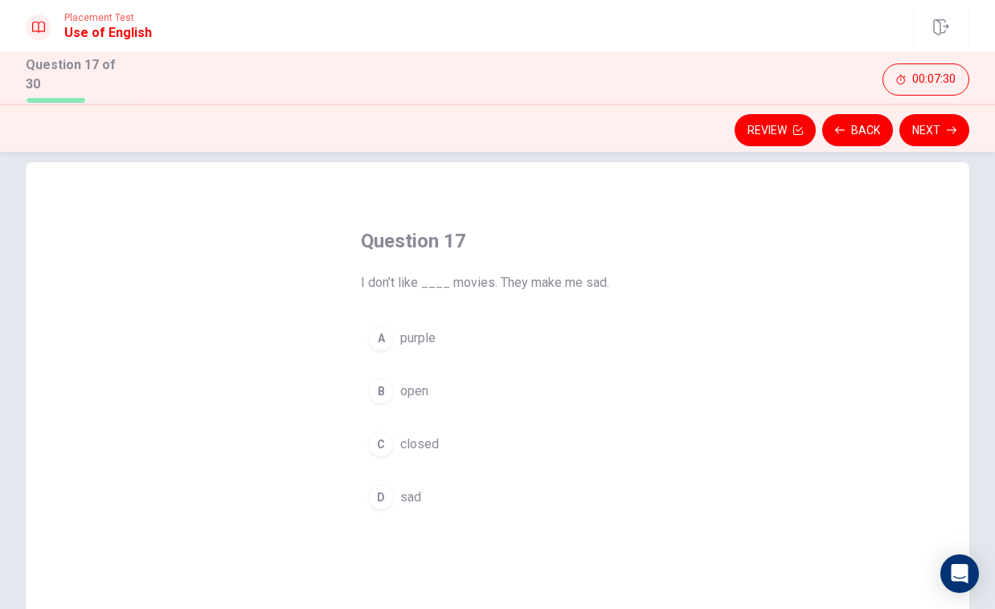
scroll to position [35, 0]
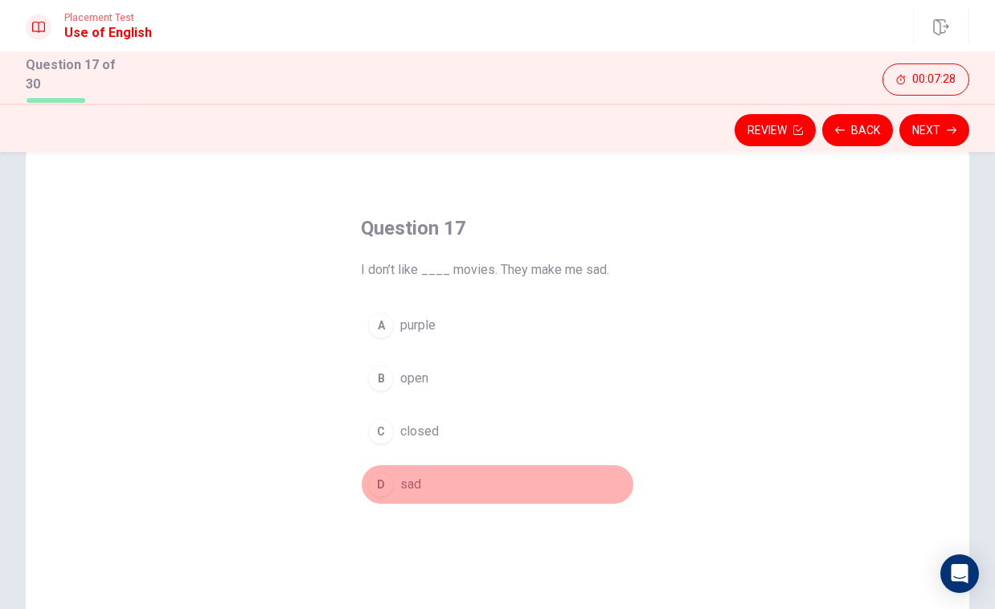
click at [416, 475] on span "sad" at bounding box center [410, 484] width 21 height 19
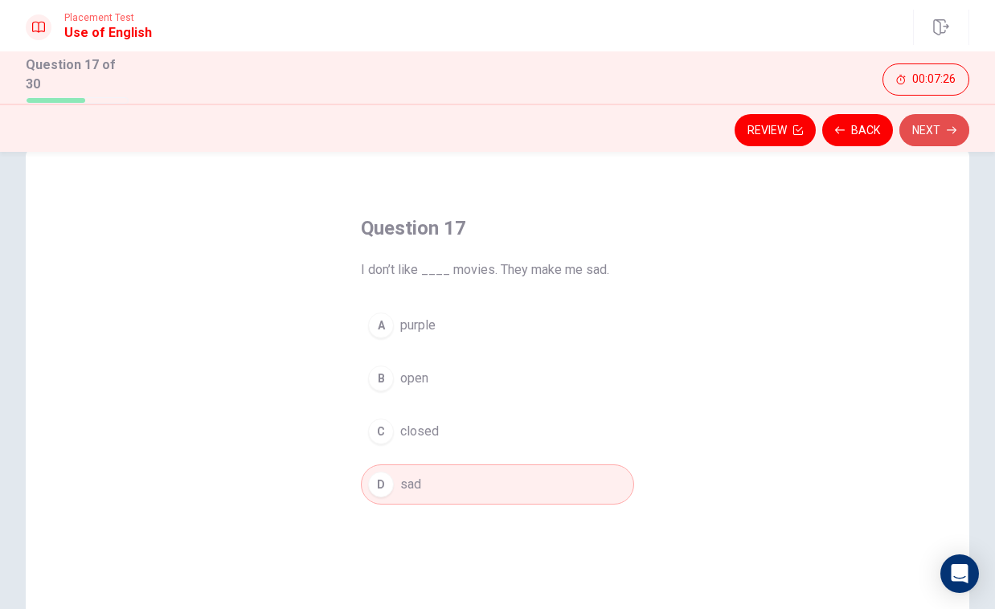
click at [926, 121] on button "Next" at bounding box center [934, 130] width 70 height 32
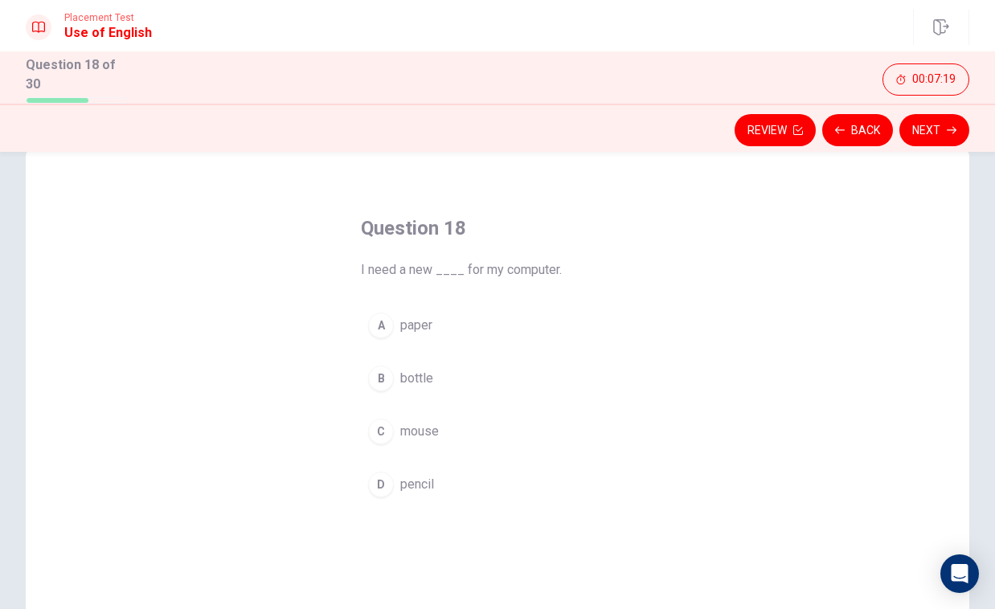
click at [428, 425] on span "mouse" at bounding box center [419, 431] width 39 height 19
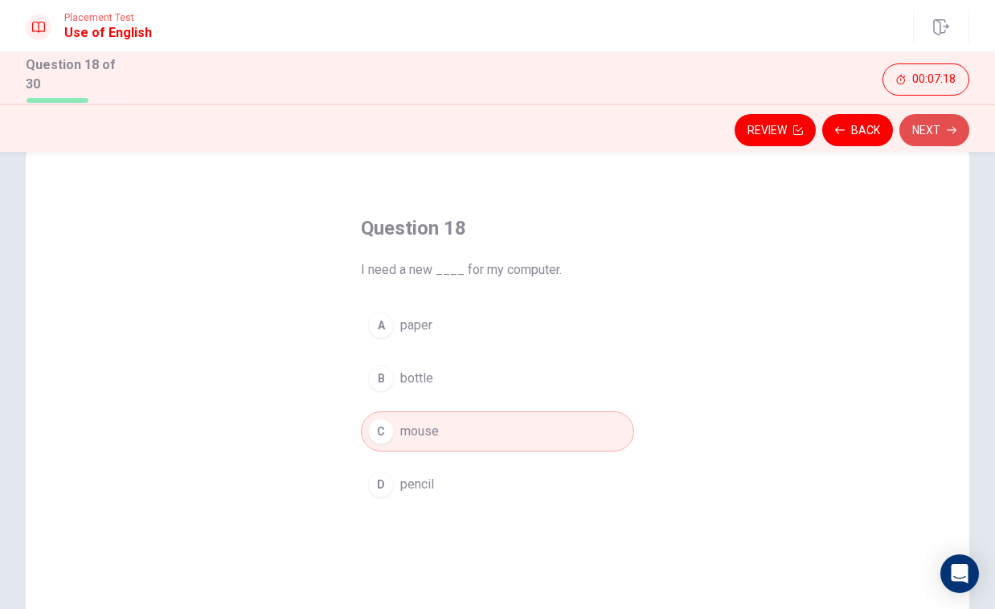
click at [936, 121] on button "Next" at bounding box center [934, 130] width 70 height 32
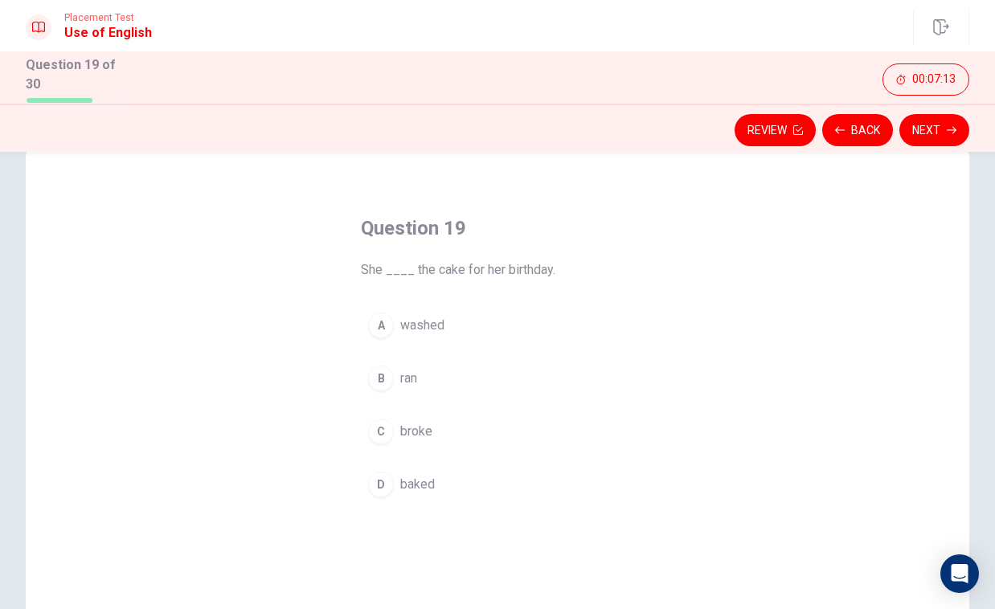
click at [424, 484] on span "baked" at bounding box center [417, 484] width 35 height 19
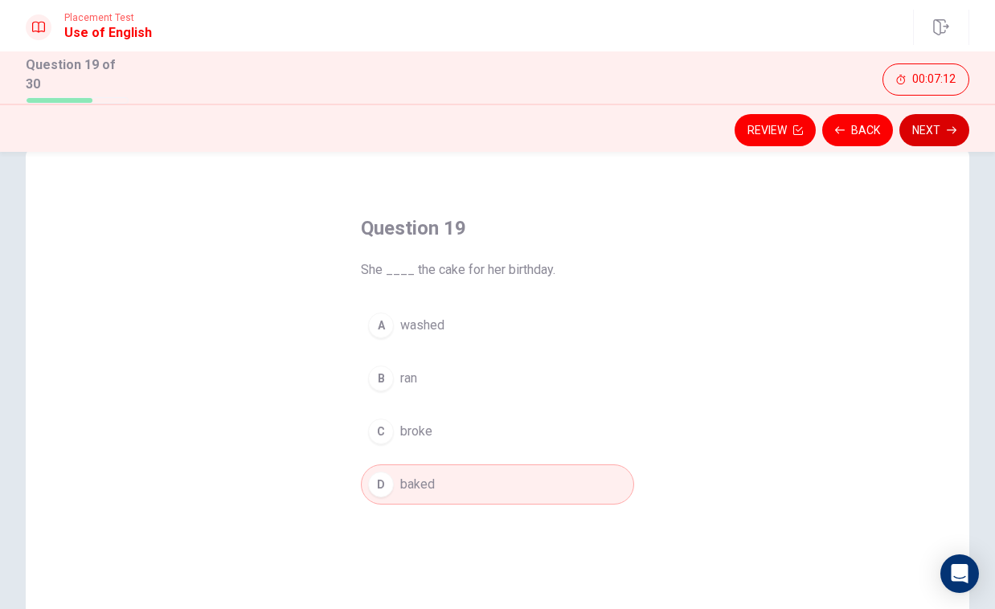
click at [953, 118] on button "Next" at bounding box center [934, 130] width 70 height 32
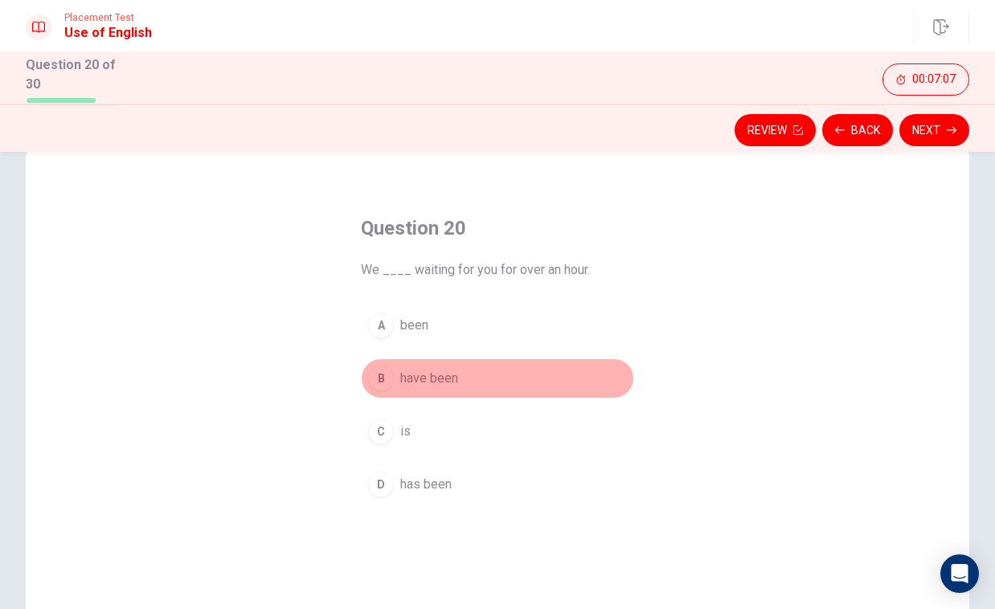
click at [415, 373] on span "have been" at bounding box center [429, 378] width 58 height 19
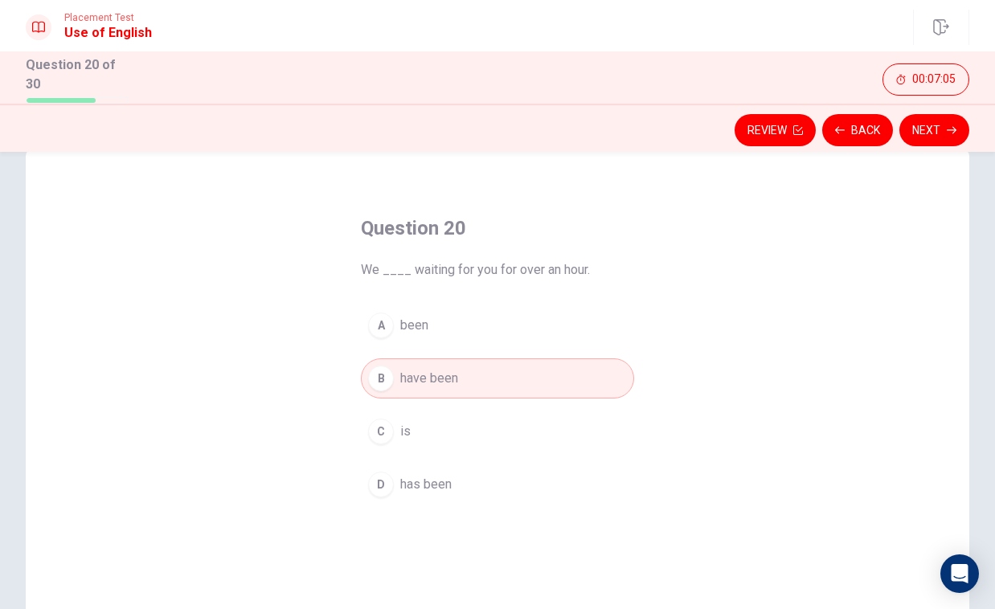
click at [432, 320] on button "A been" at bounding box center [497, 325] width 273 height 40
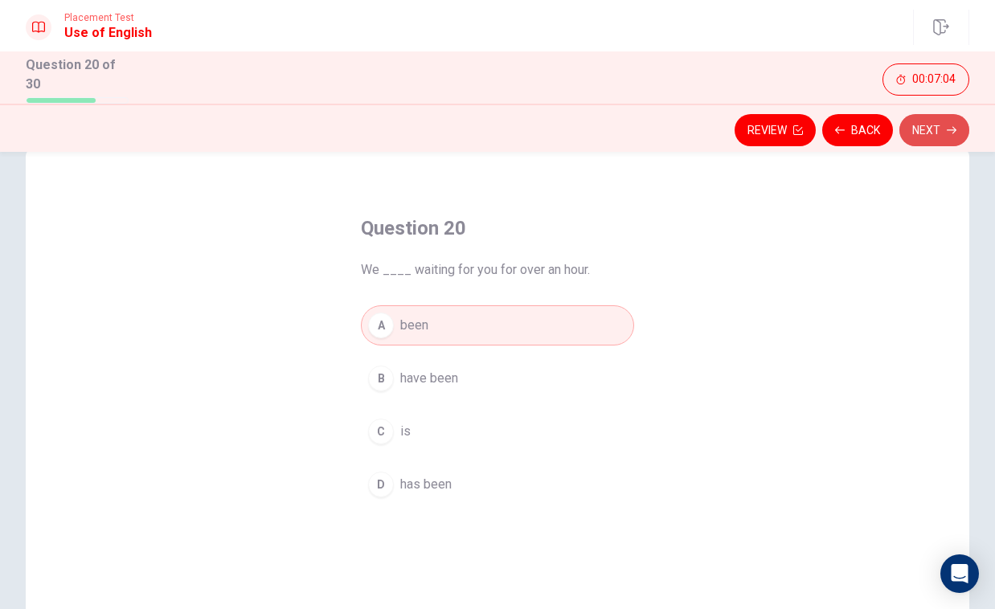
click at [948, 130] on icon "button" at bounding box center [952, 130] width 10 height 10
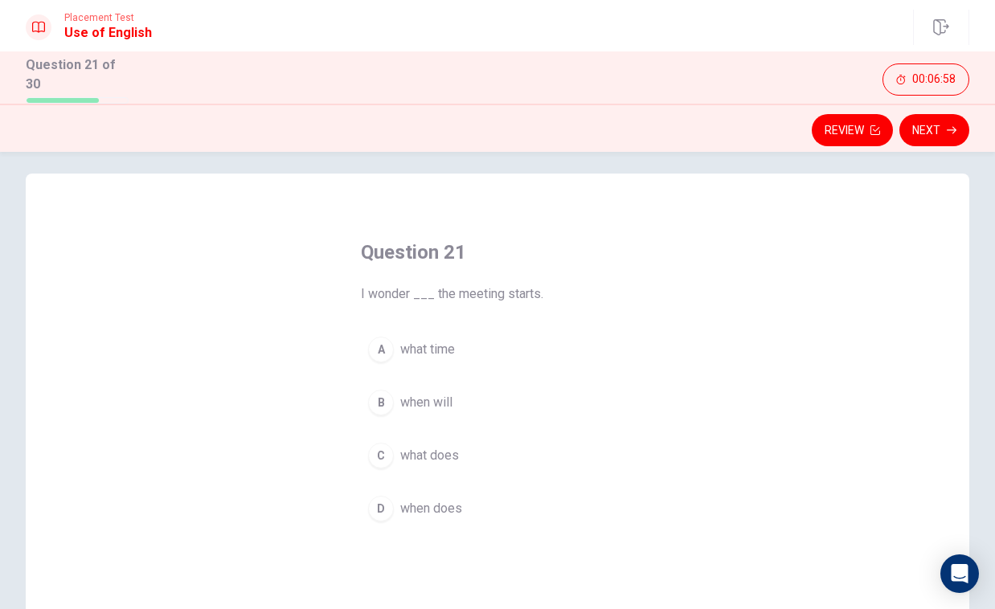
scroll to position [14, 0]
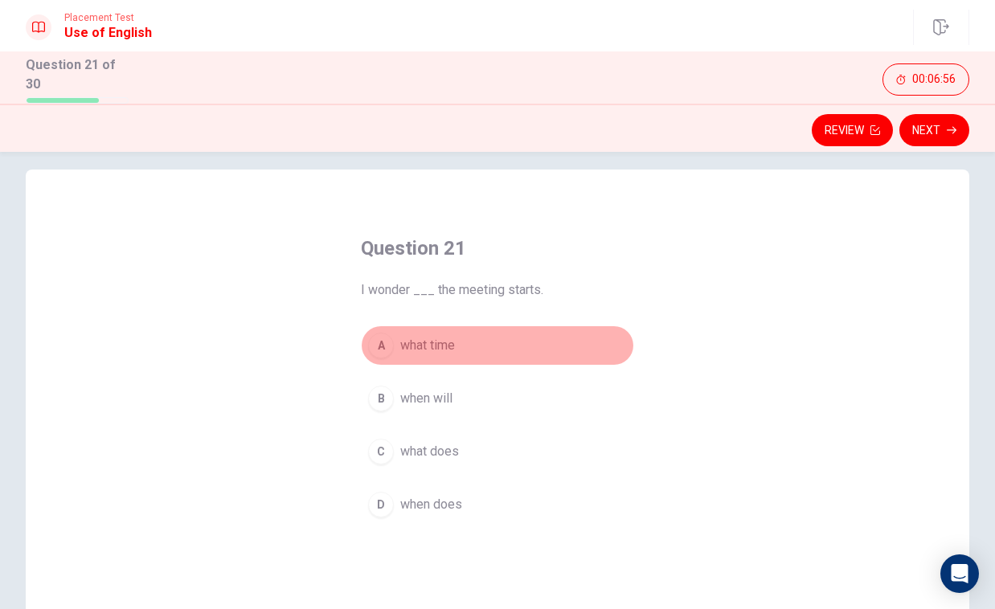
click at [446, 347] on span "what time" at bounding box center [427, 345] width 55 height 19
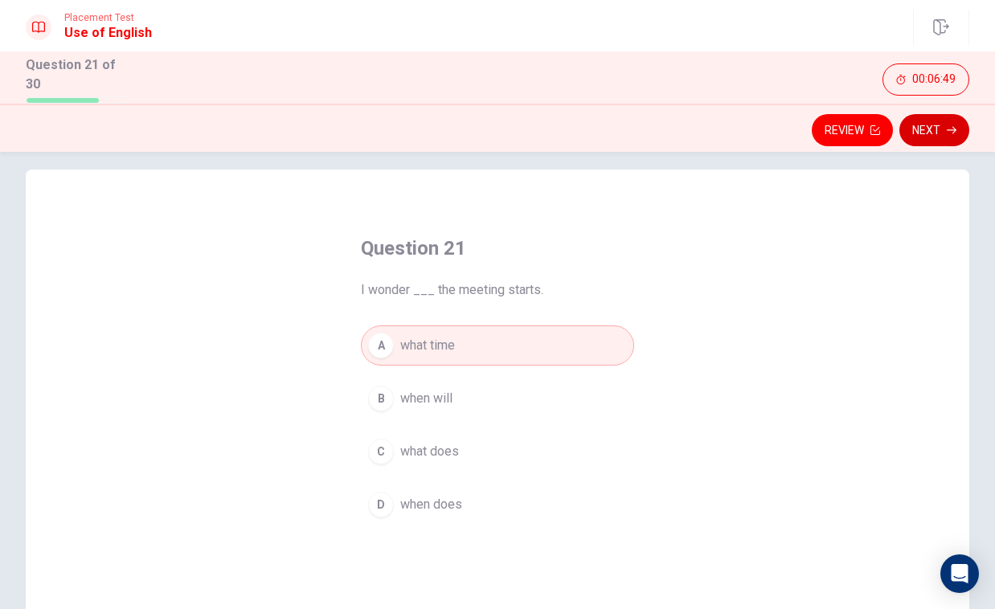
click at [928, 131] on button "Next" at bounding box center [934, 130] width 70 height 32
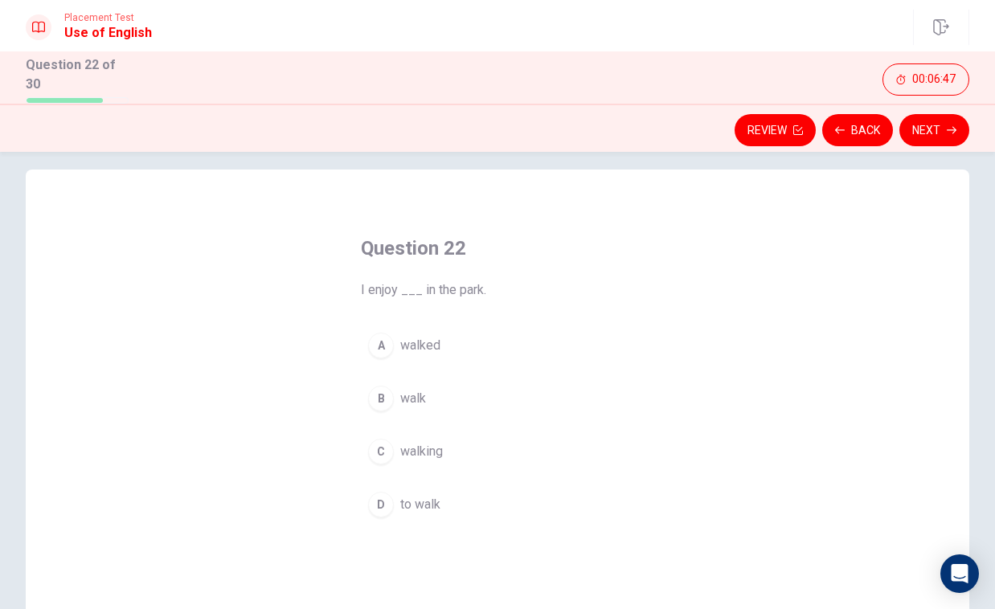
click at [428, 405] on button "B walk" at bounding box center [497, 399] width 273 height 40
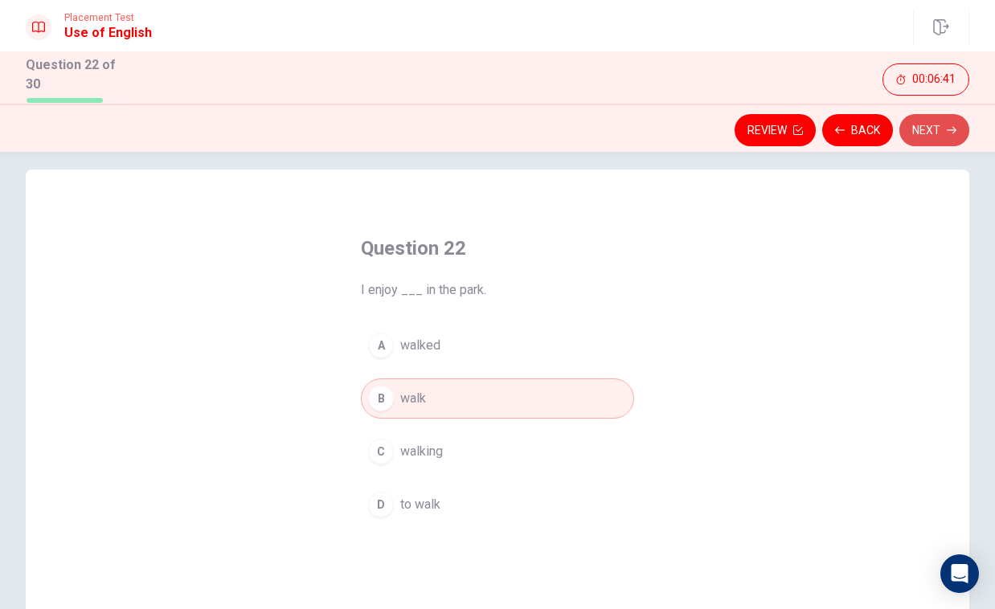
click at [923, 120] on button "Next" at bounding box center [934, 130] width 70 height 32
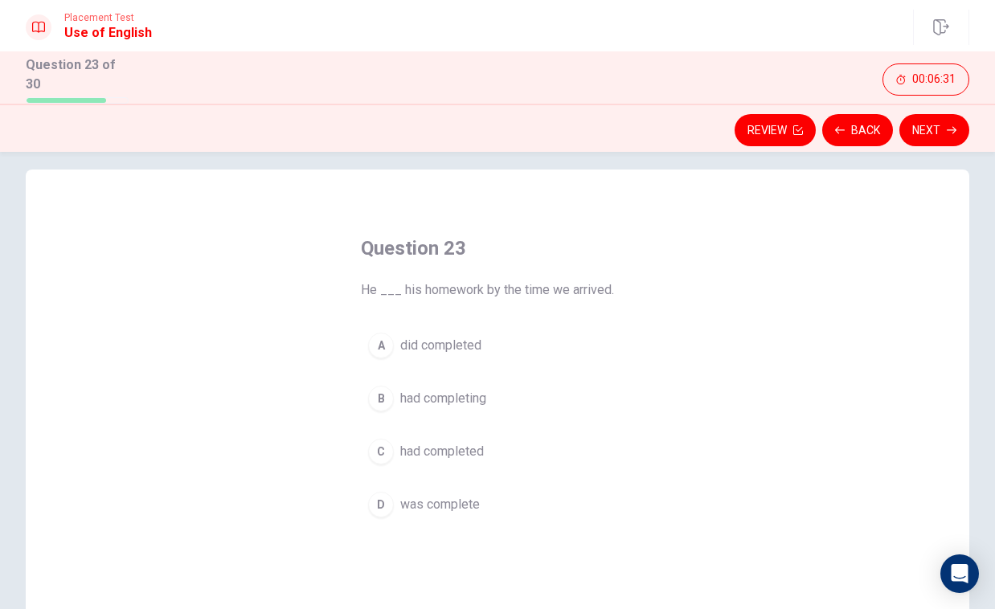
click at [459, 364] on div "A did completed B had completing C had completed D was complete" at bounding box center [497, 425] width 273 height 199
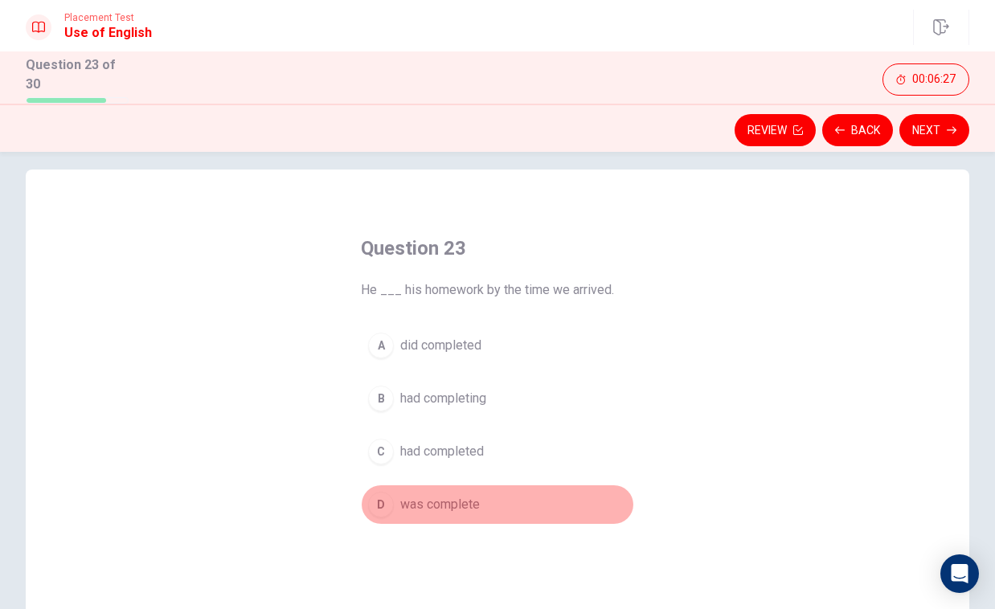
click at [446, 507] on span "was complete" at bounding box center [440, 504] width 80 height 19
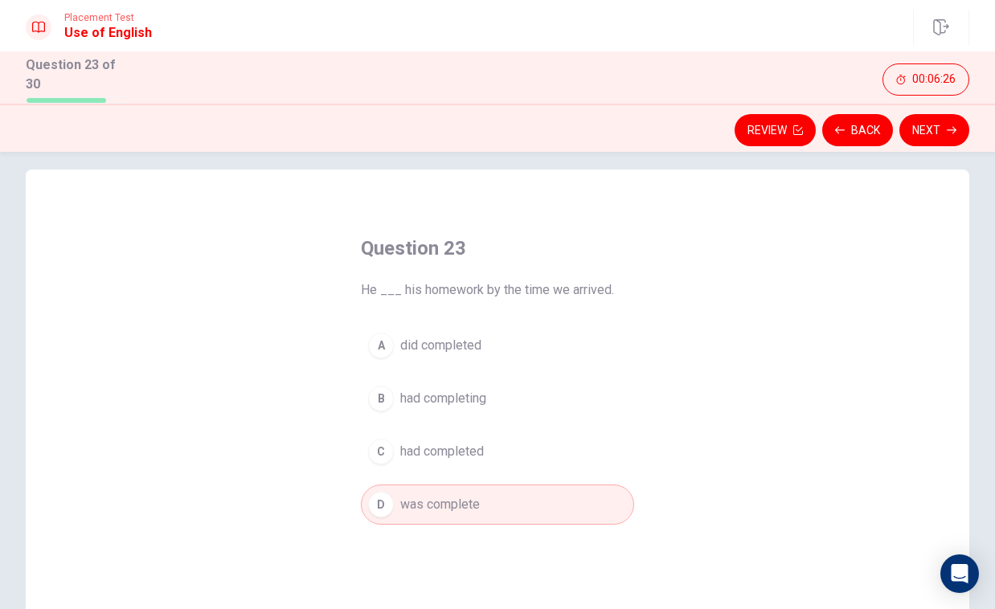
click at [936, 124] on button "Next" at bounding box center [934, 130] width 70 height 32
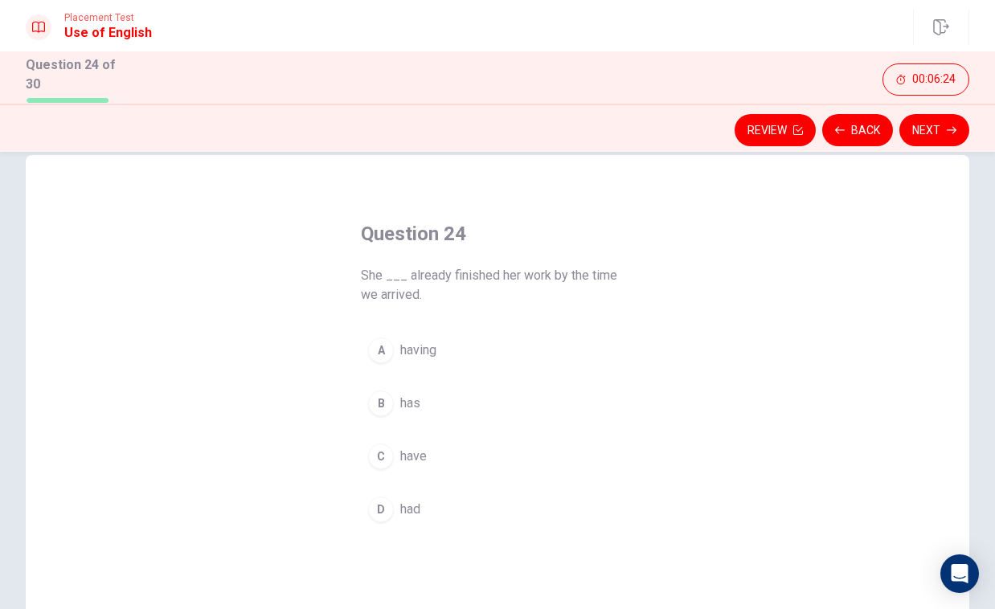
scroll to position [35, 0]
click at [414, 398] on span "has" at bounding box center [410, 396] width 20 height 19
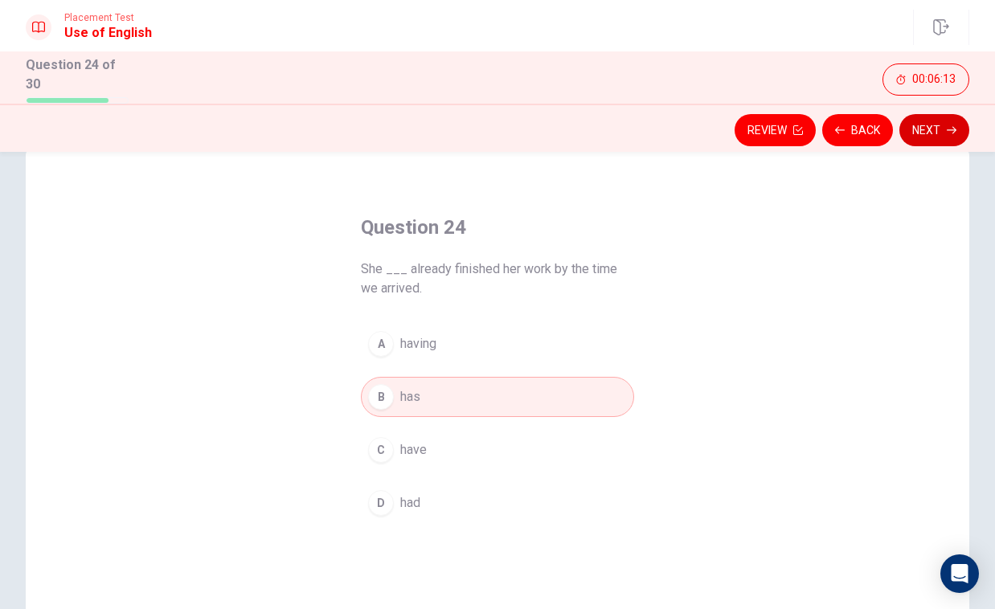
click at [932, 127] on button "Next" at bounding box center [934, 130] width 70 height 32
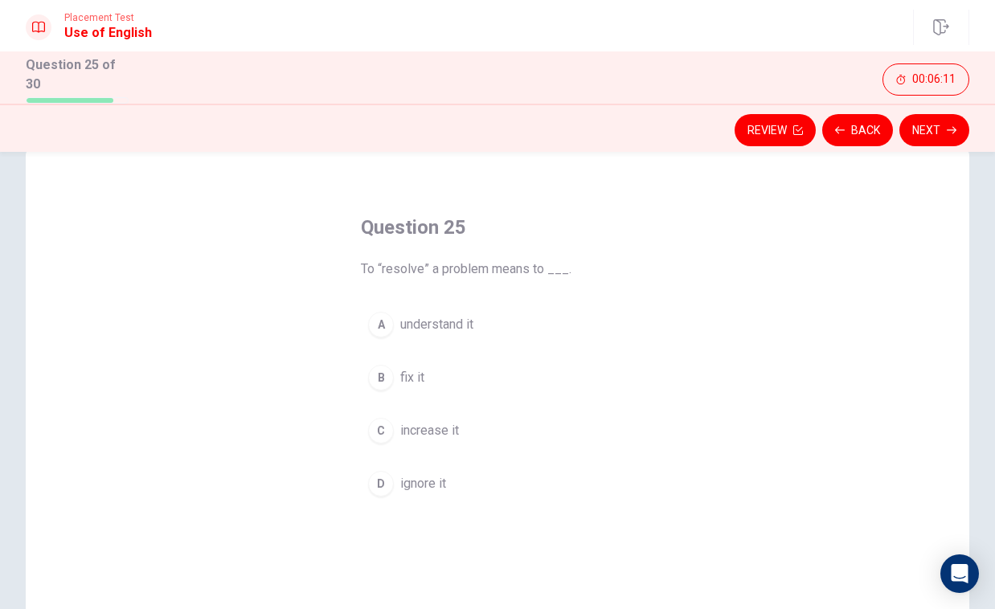
scroll to position [57, 0]
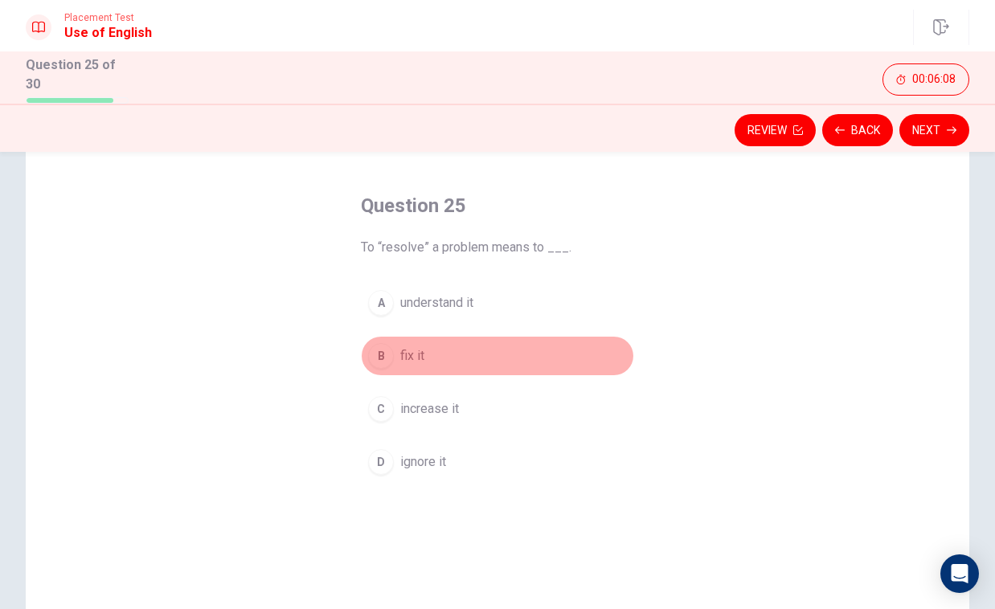
click at [416, 354] on span "fix it" at bounding box center [412, 355] width 24 height 19
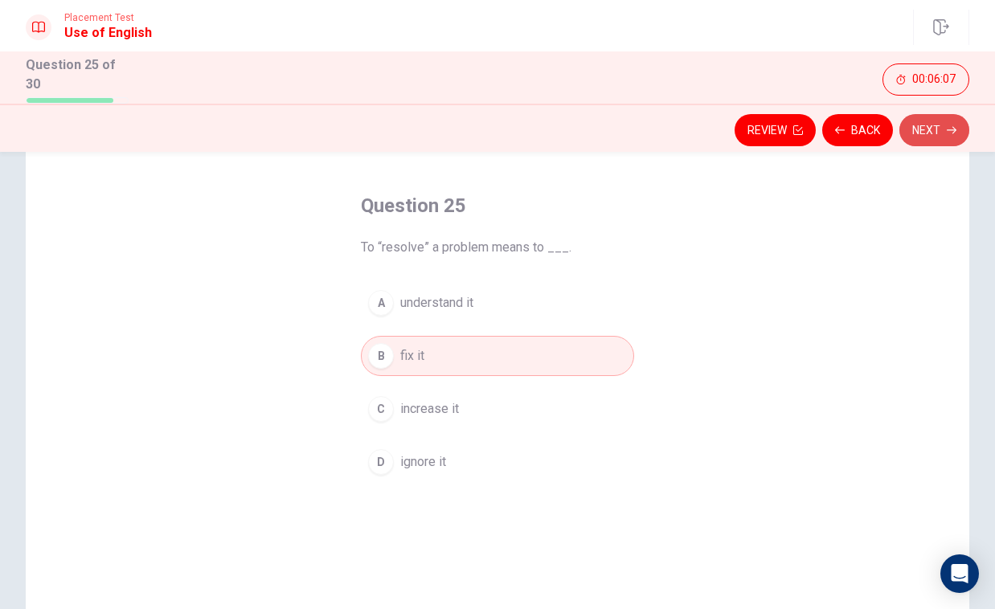
click at [924, 124] on button "Next" at bounding box center [934, 130] width 70 height 32
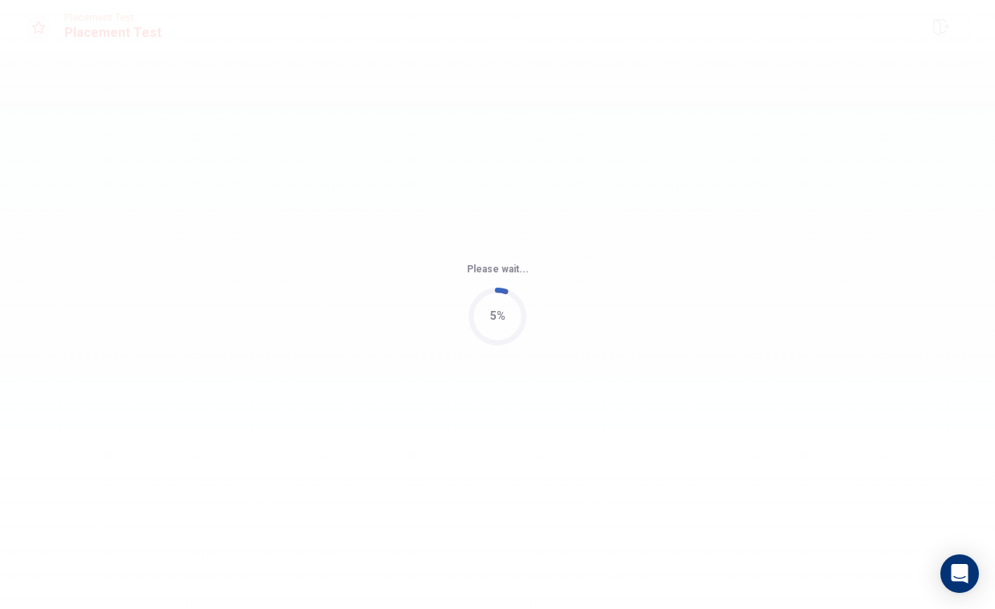
scroll to position [0, 0]
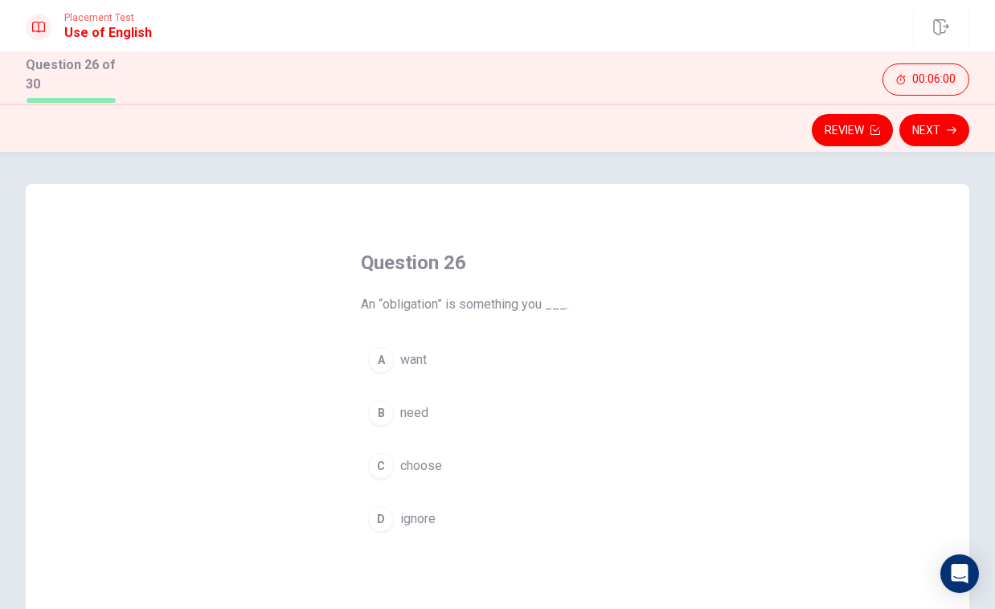
click at [425, 414] on span "need" at bounding box center [414, 413] width 28 height 19
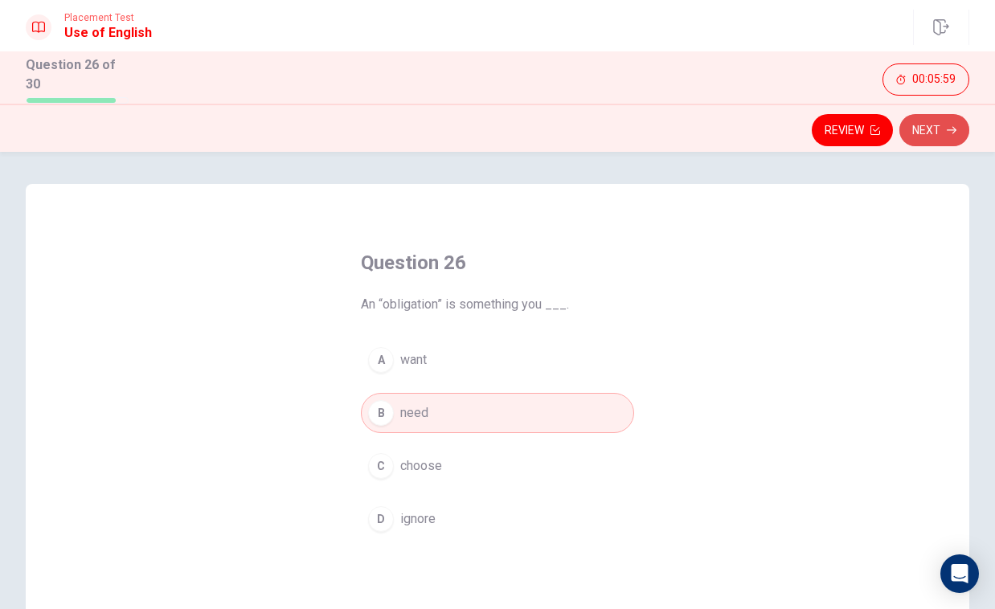
click at [948, 125] on icon "button" at bounding box center [952, 130] width 10 height 10
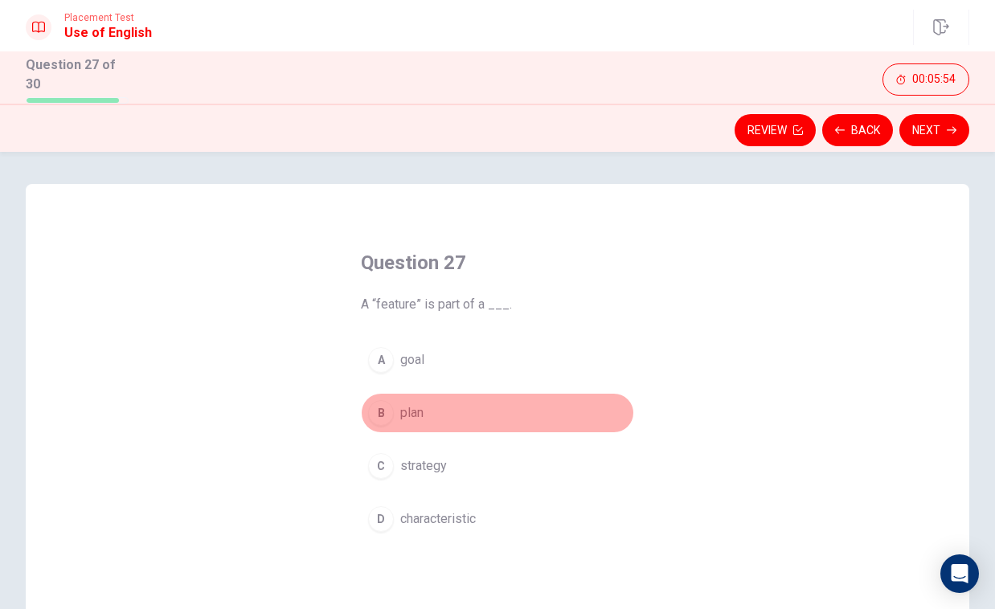
click at [414, 405] on span "plan" at bounding box center [411, 413] width 23 height 19
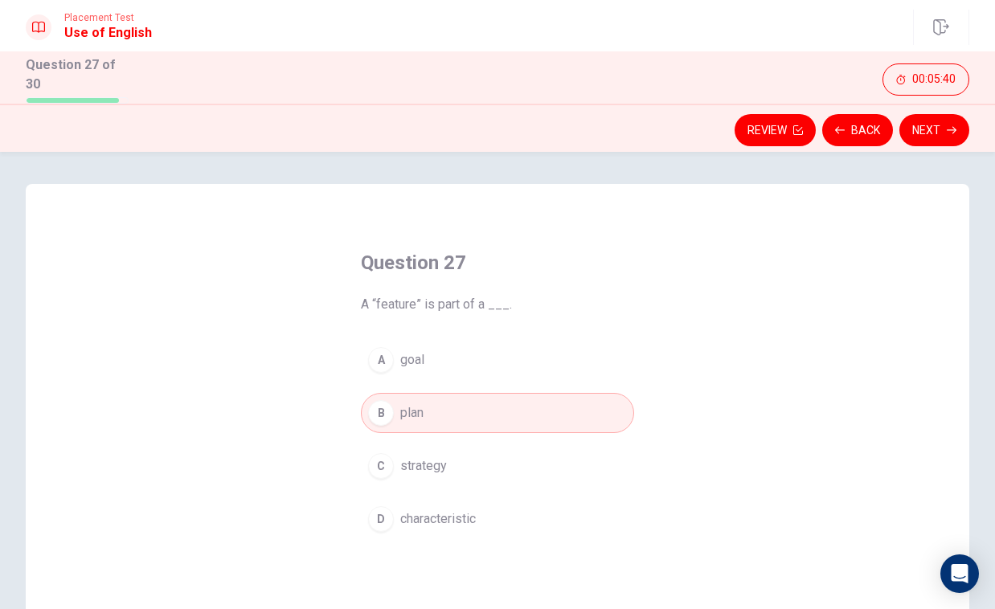
click at [471, 510] on span "characteristic" at bounding box center [438, 519] width 76 height 19
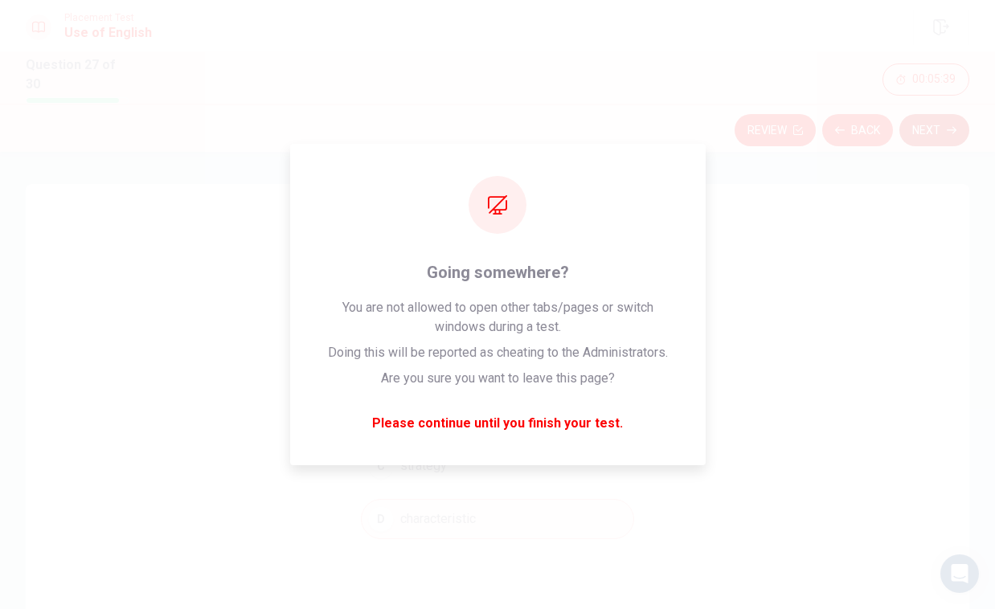
click at [932, 117] on button "Next" at bounding box center [934, 130] width 70 height 32
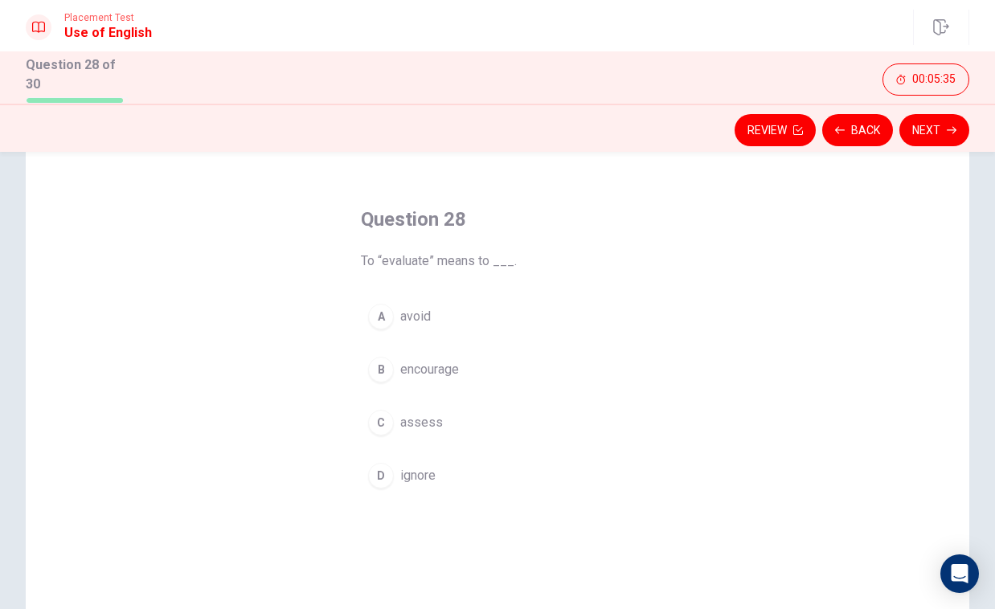
scroll to position [54, 0]
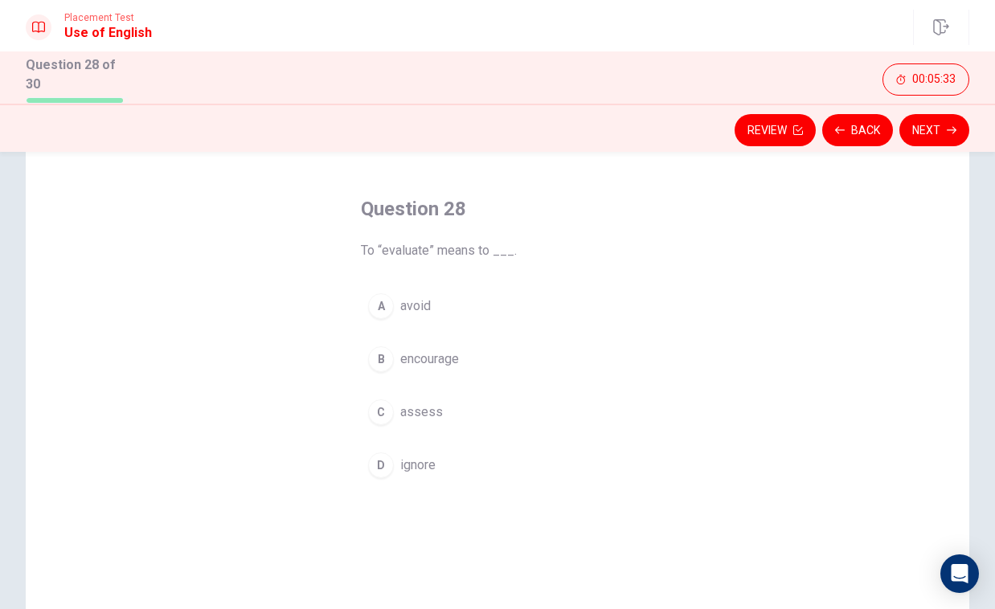
click at [421, 412] on span "assess" at bounding box center [421, 412] width 43 height 19
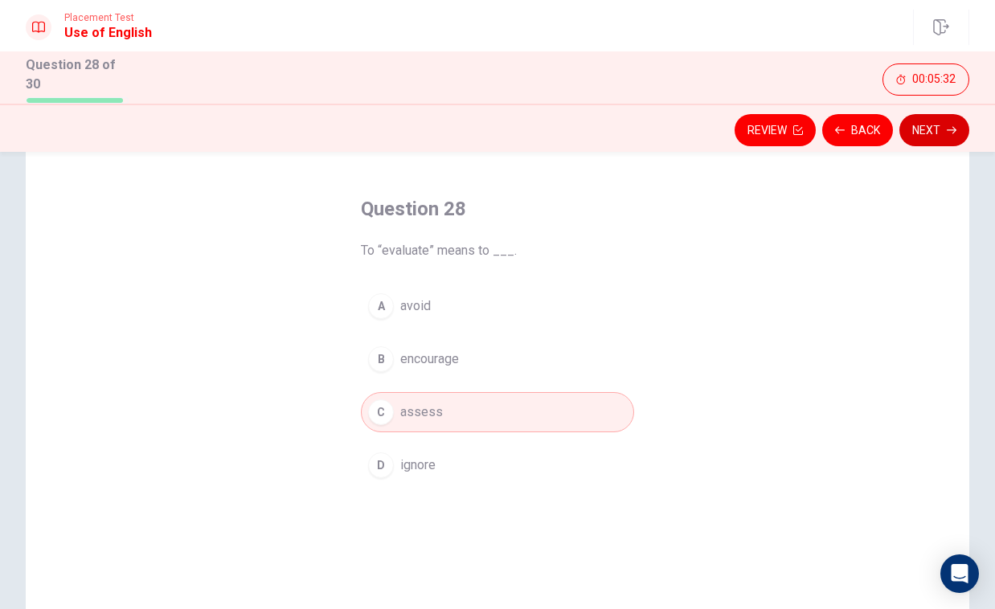
click at [920, 132] on button "Next" at bounding box center [934, 130] width 70 height 32
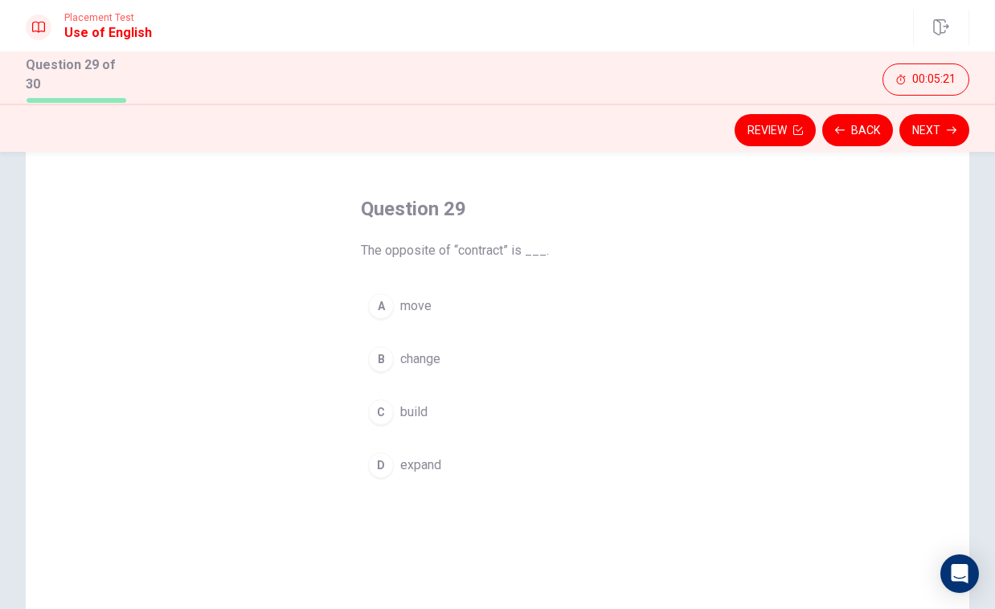
click at [432, 462] on span "expand" at bounding box center [420, 465] width 41 height 19
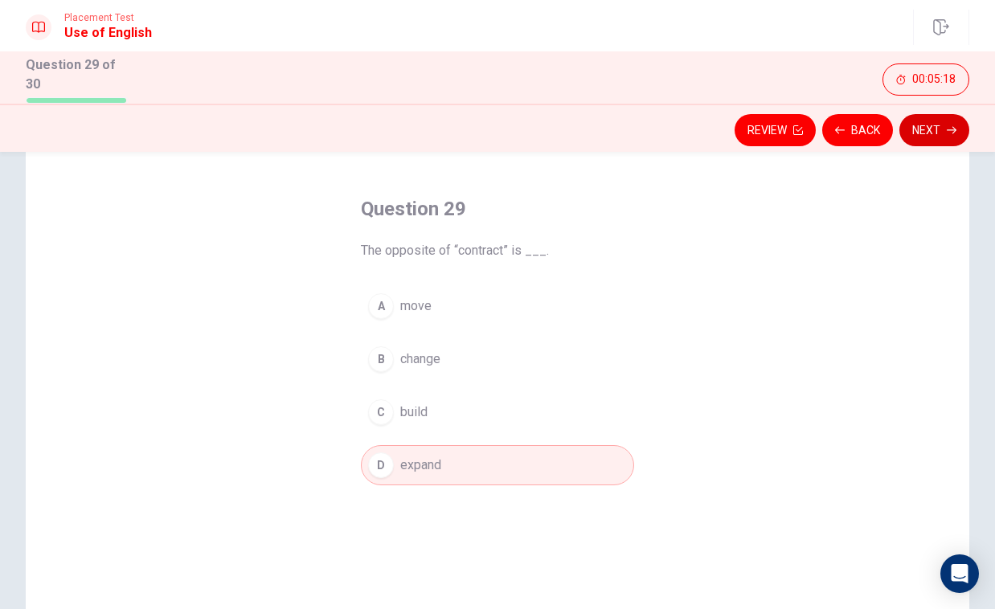
click at [936, 128] on button "Next" at bounding box center [934, 130] width 70 height 32
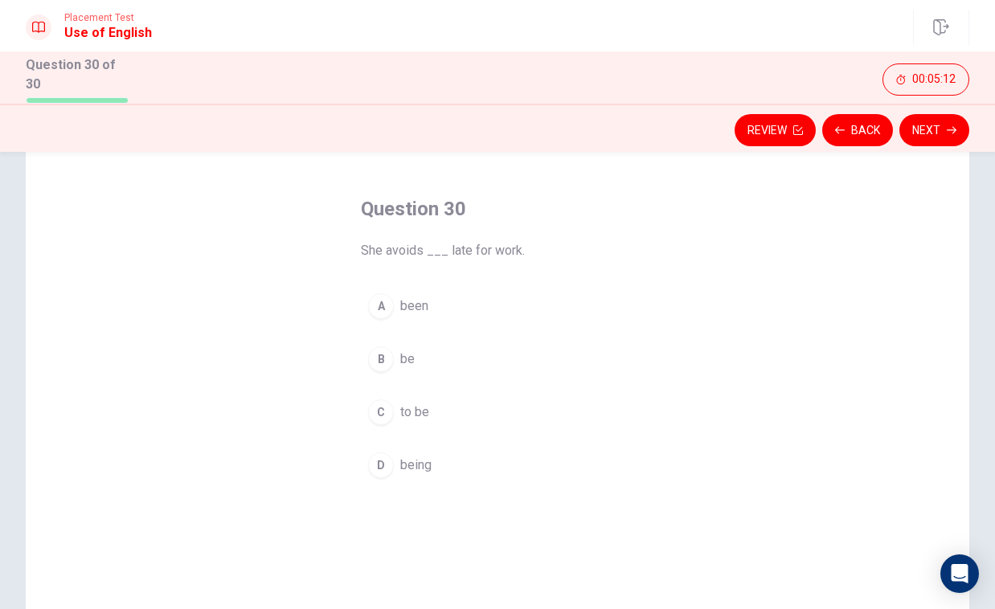
click at [425, 408] on span "to be" at bounding box center [414, 412] width 29 height 19
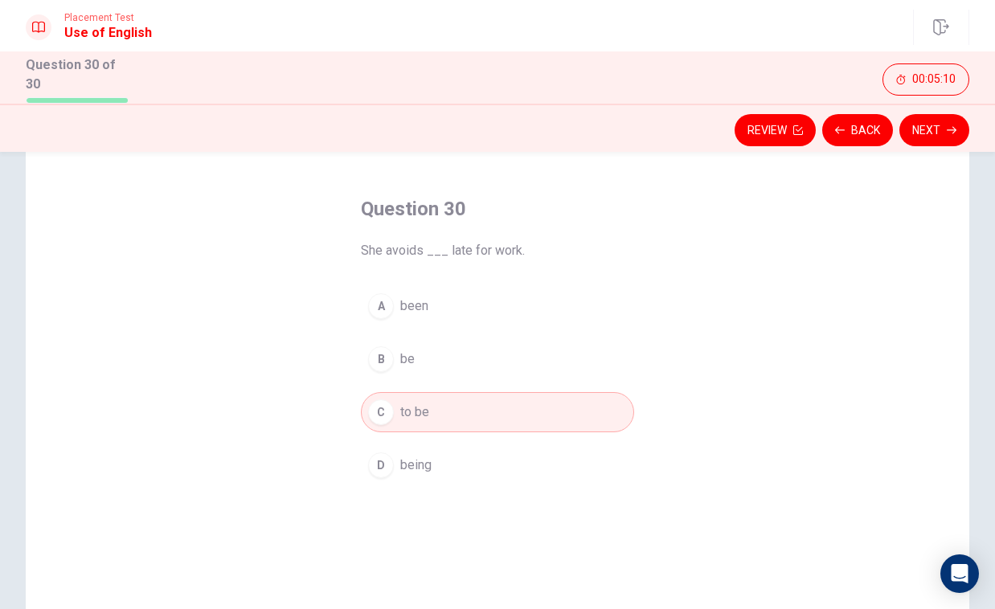
click at [422, 457] on span "being" at bounding box center [415, 465] width 31 height 19
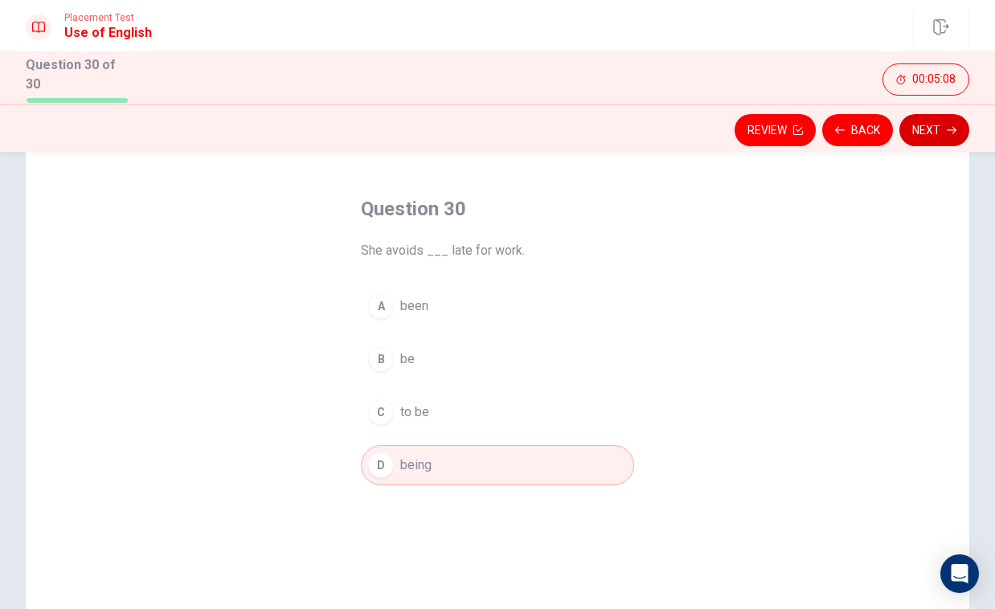
click at [942, 123] on button "Next" at bounding box center [934, 130] width 70 height 32
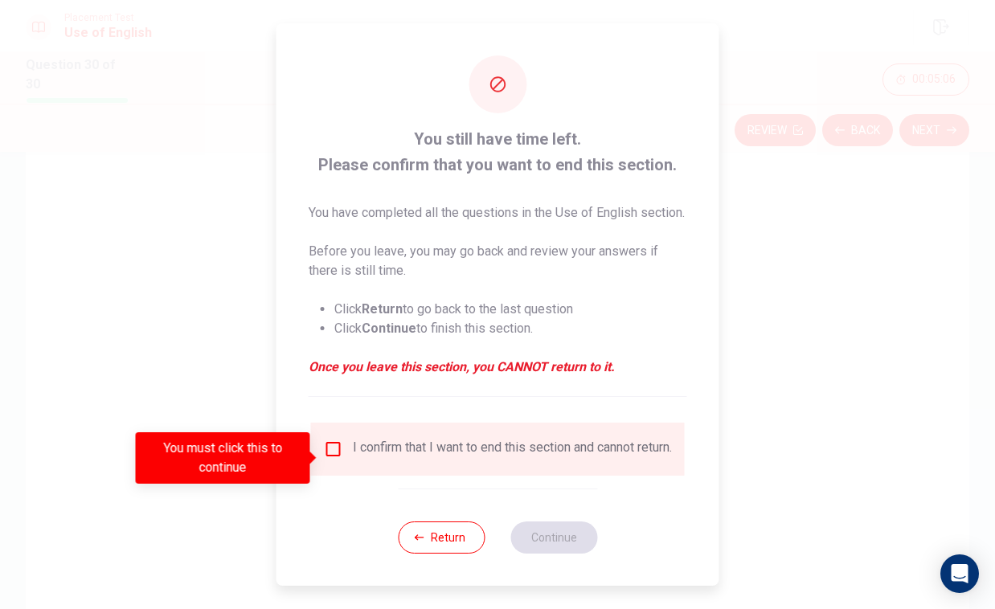
click at [413, 459] on div "I confirm that I want to end this section and cannot return." at bounding box center [512, 449] width 319 height 19
click at [340, 459] on div "I confirm that I want to end this section and cannot return." at bounding box center [498, 449] width 348 height 19
click at [336, 459] on input "You must click this to continue" at bounding box center [333, 449] width 19 height 19
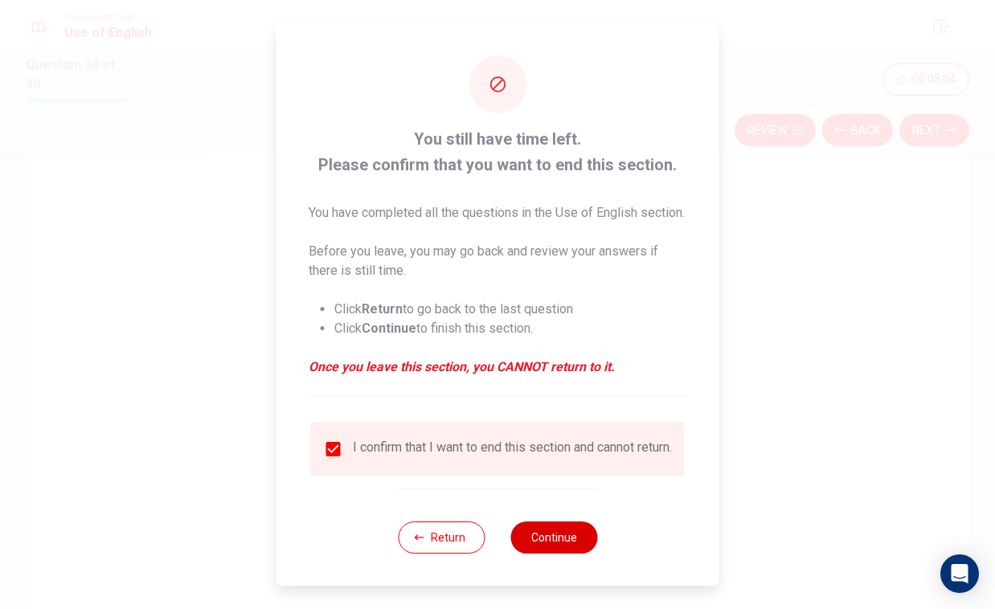
click at [556, 547] on button "Continue" at bounding box center [553, 538] width 87 height 32
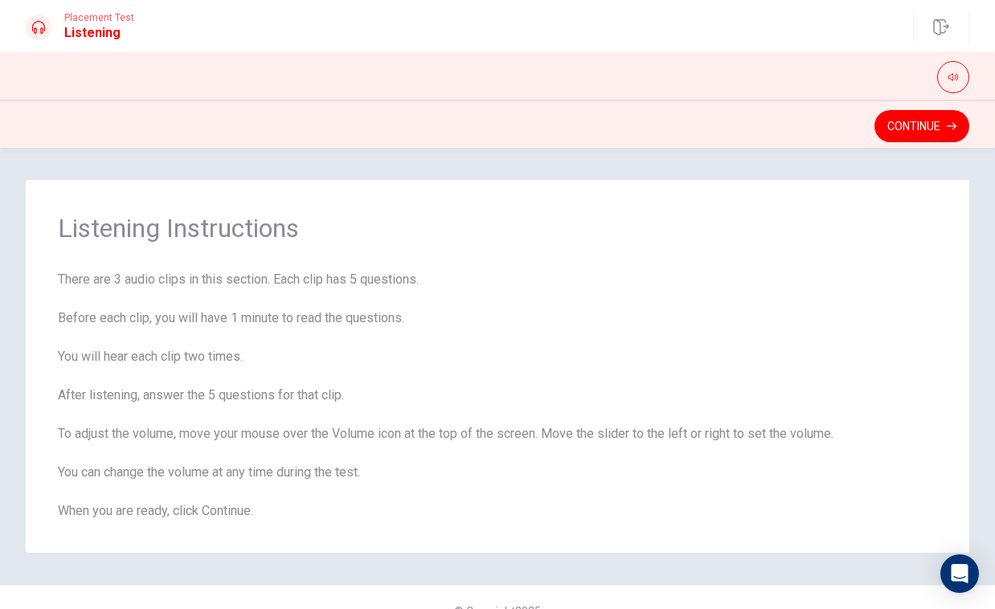
scroll to position [27, 0]
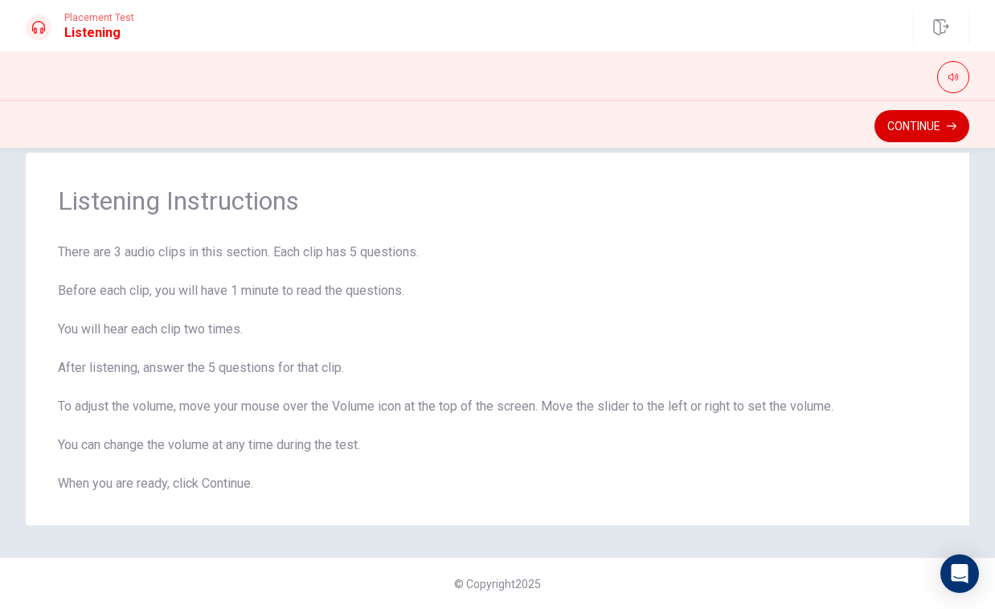
click at [941, 113] on button "Continue" at bounding box center [922, 126] width 95 height 32
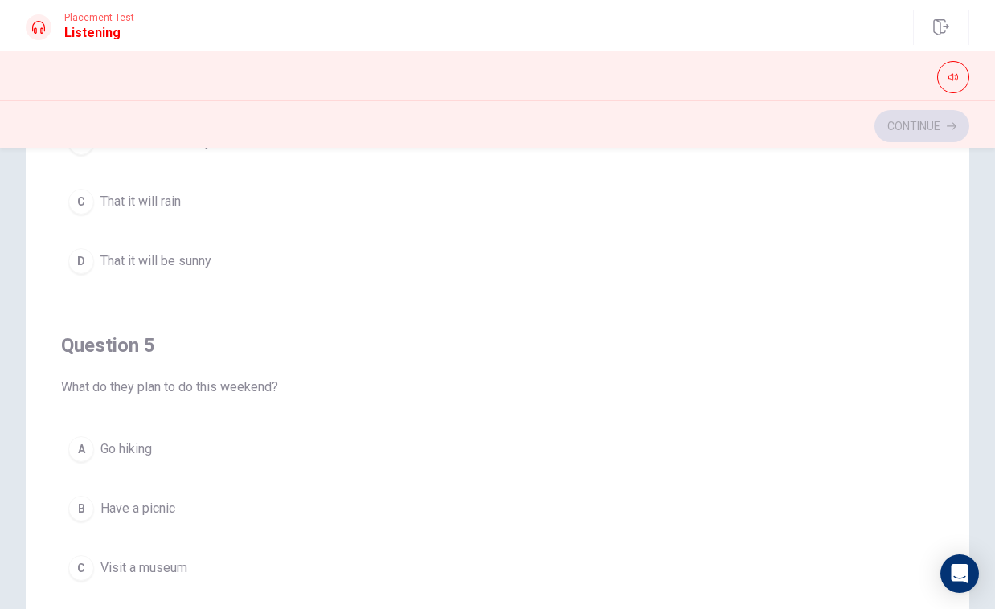
scroll to position [156, 0]
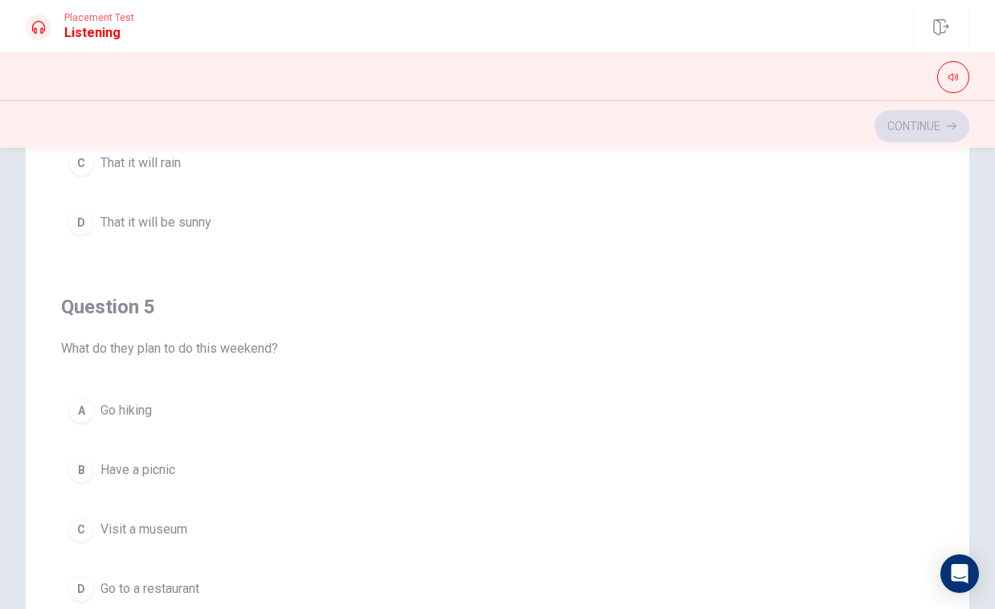
click at [169, 457] on button "B Have a picnic" at bounding box center [497, 470] width 873 height 40
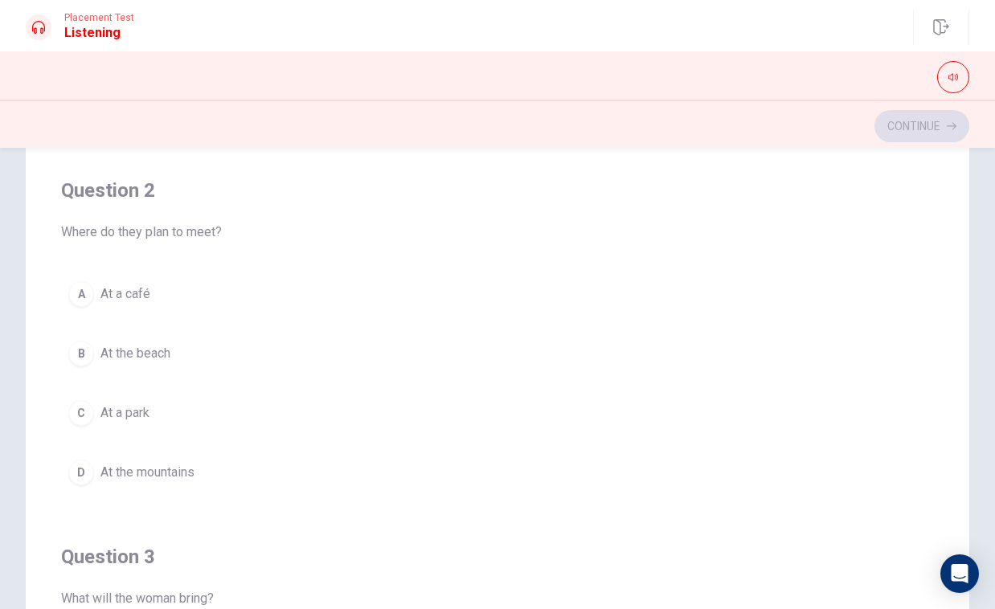
scroll to position [0, 0]
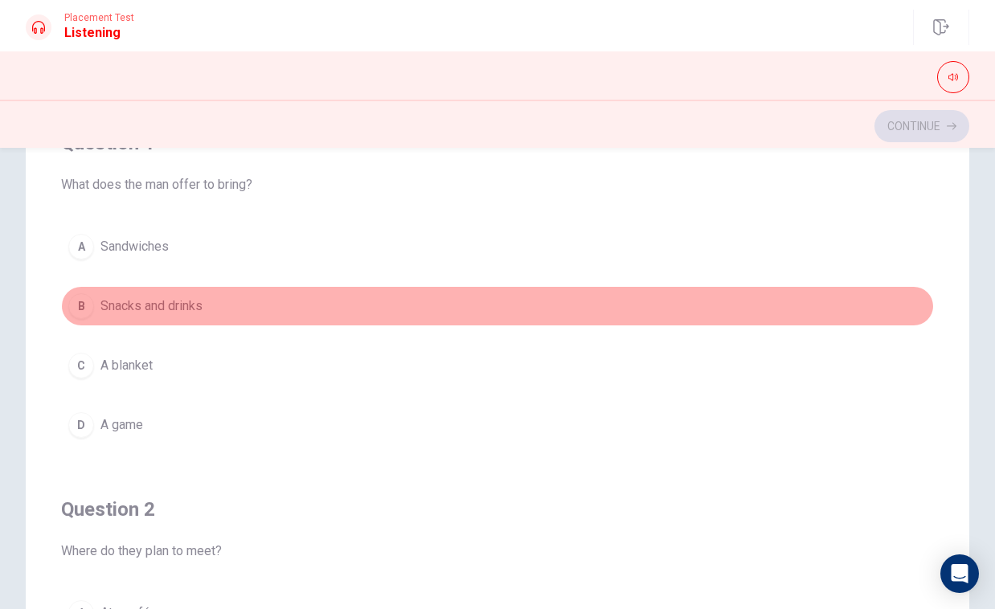
click at [186, 293] on button "B Snacks and drinks" at bounding box center [497, 306] width 873 height 40
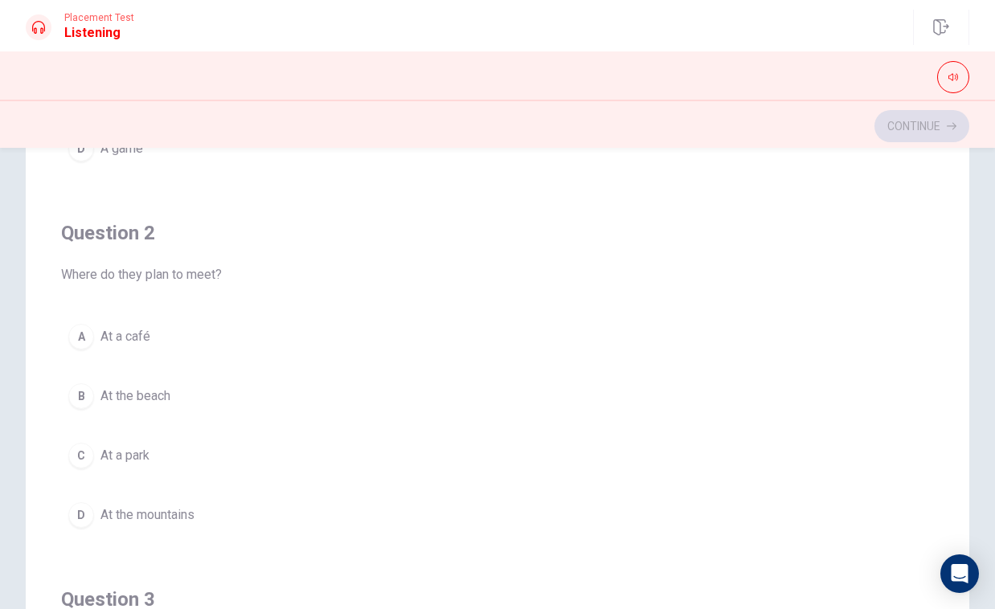
scroll to position [282, 0]
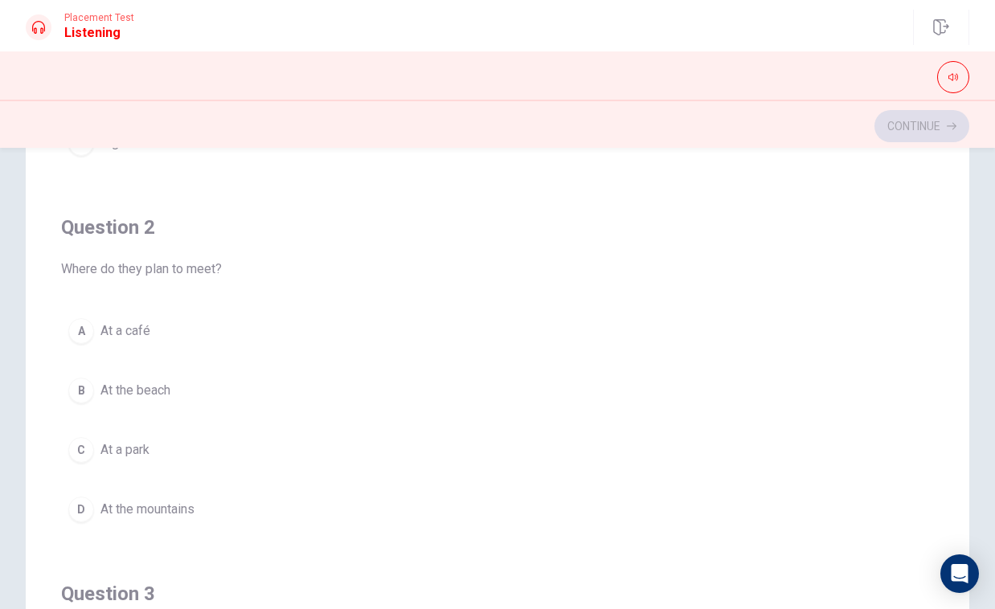
click at [138, 455] on span "At a park" at bounding box center [124, 449] width 49 height 19
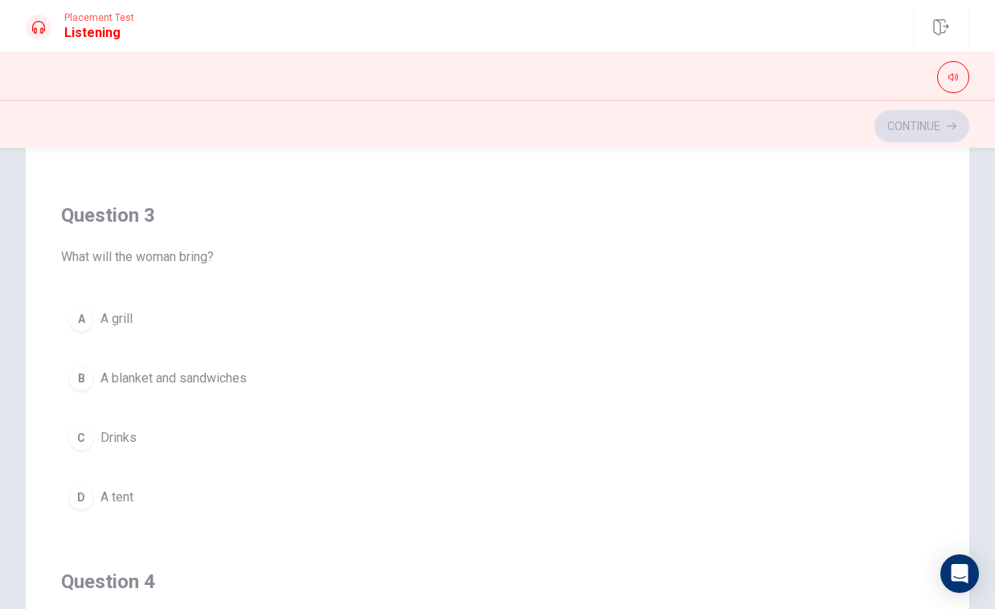
click at [227, 381] on span "A blanket and sandwiches" at bounding box center [173, 378] width 146 height 19
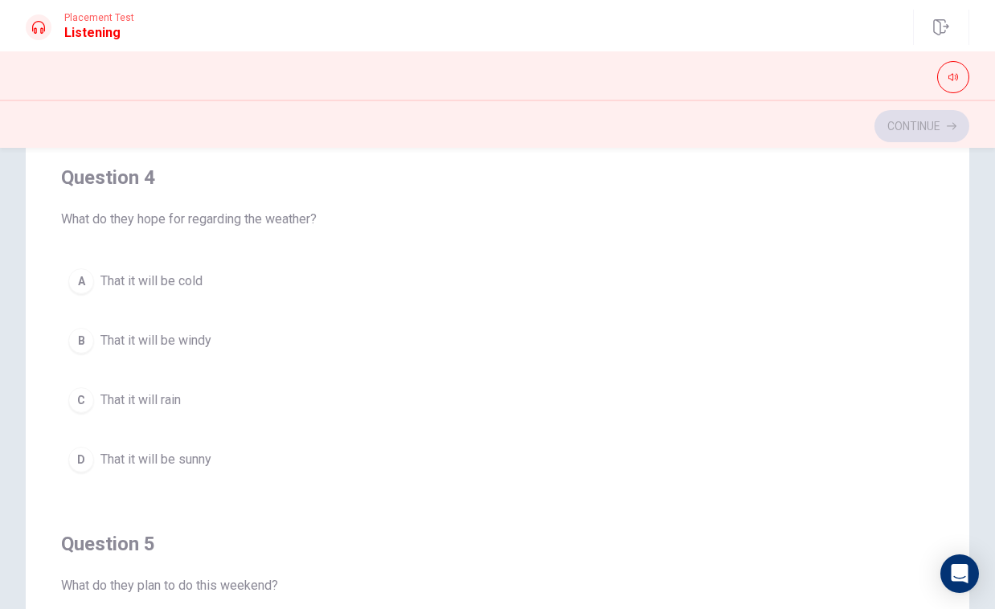
scroll to position [1067, 0]
click at [219, 454] on button "D That it will be sunny" at bounding box center [497, 457] width 873 height 40
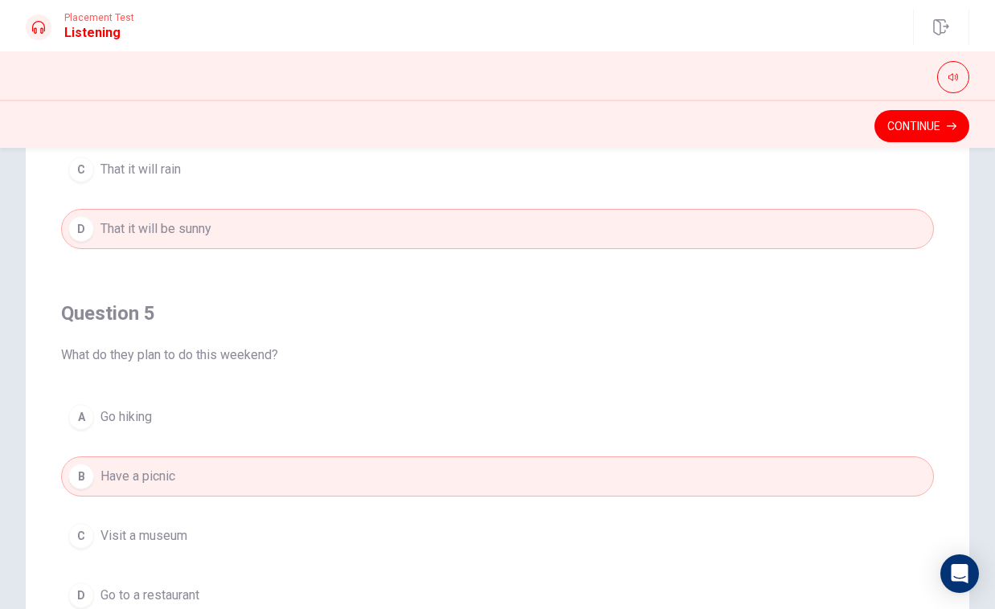
scroll to position [167, 0]
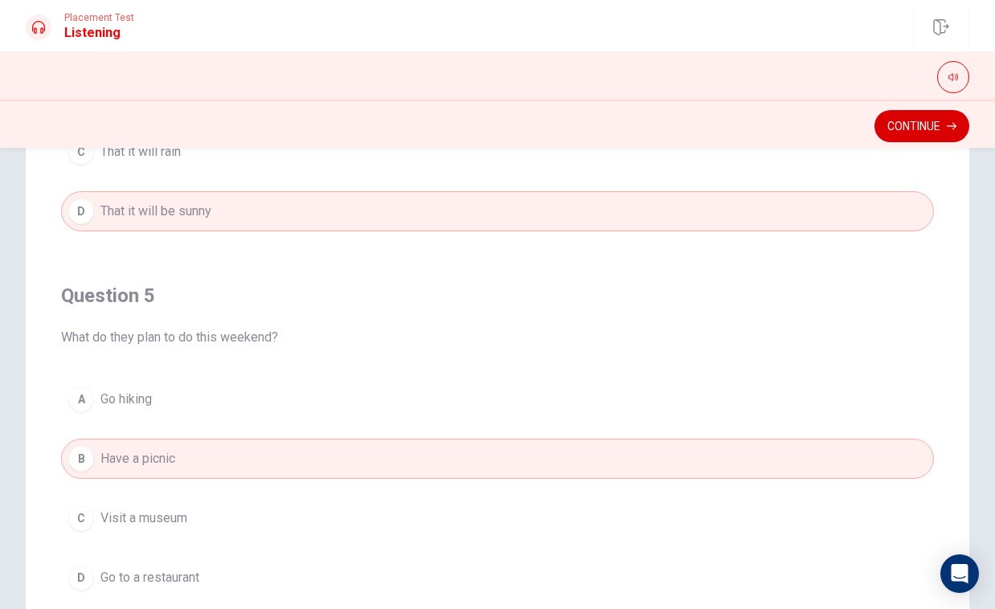
click at [909, 125] on button "Continue" at bounding box center [922, 126] width 95 height 32
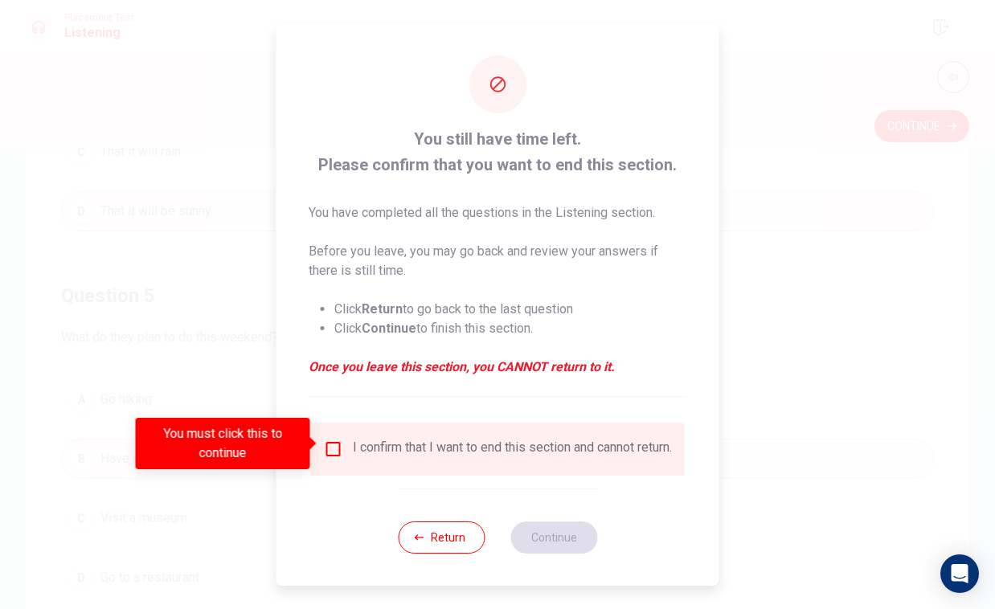
click at [363, 444] on div "I confirm that I want to end this section and cannot return." at bounding box center [512, 449] width 319 height 19
click at [334, 445] on input "You must click this to continue" at bounding box center [333, 449] width 19 height 19
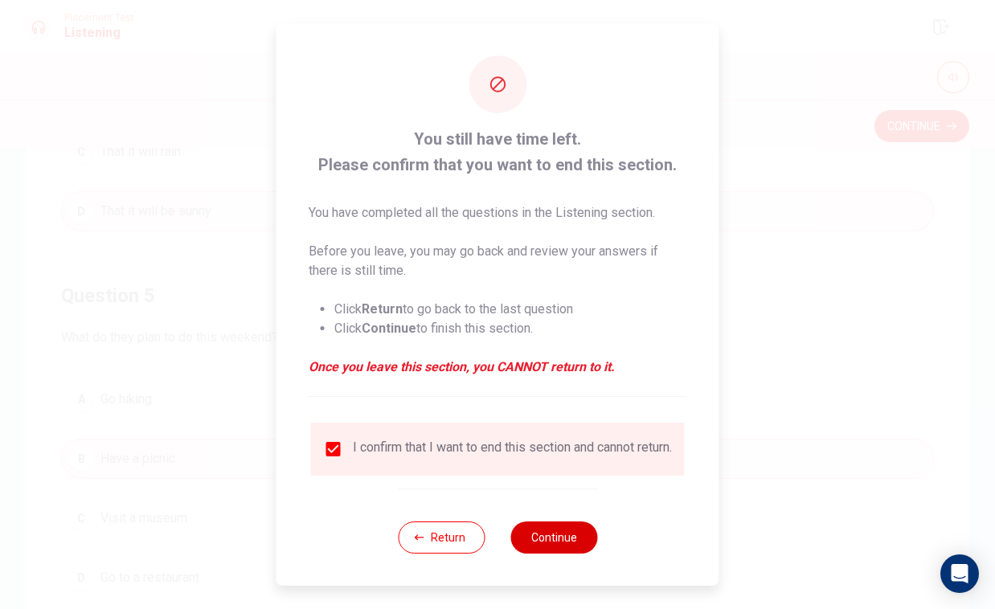
click at [563, 550] on button "Continue" at bounding box center [553, 538] width 87 height 32
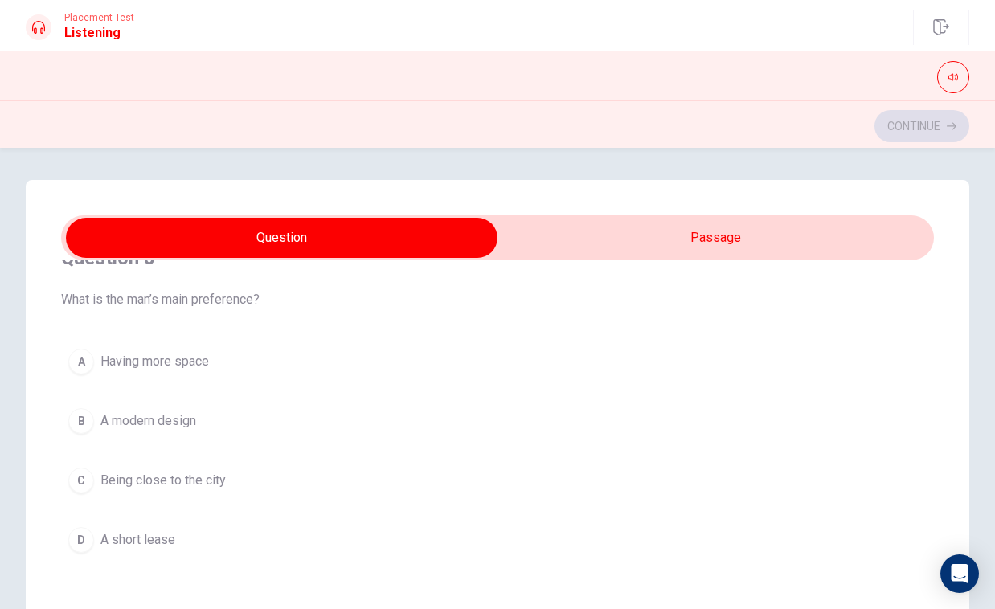
scroll to position [776, 0]
click at [186, 369] on span "Having more space" at bounding box center [154, 359] width 109 height 19
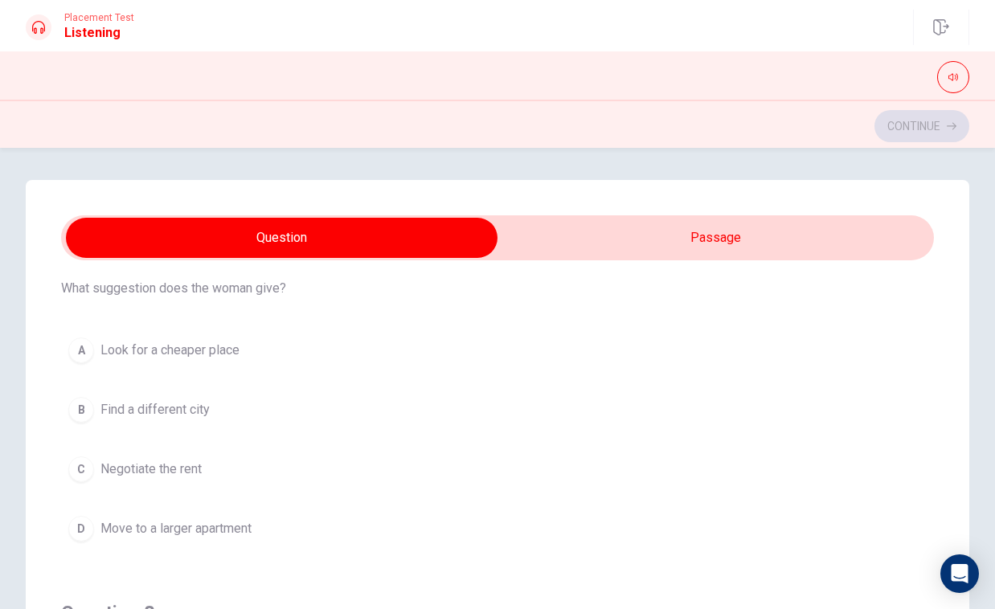
scroll to position [378, 0]
click at [175, 481] on button "C Negotiate the rent" at bounding box center [497, 470] width 873 height 40
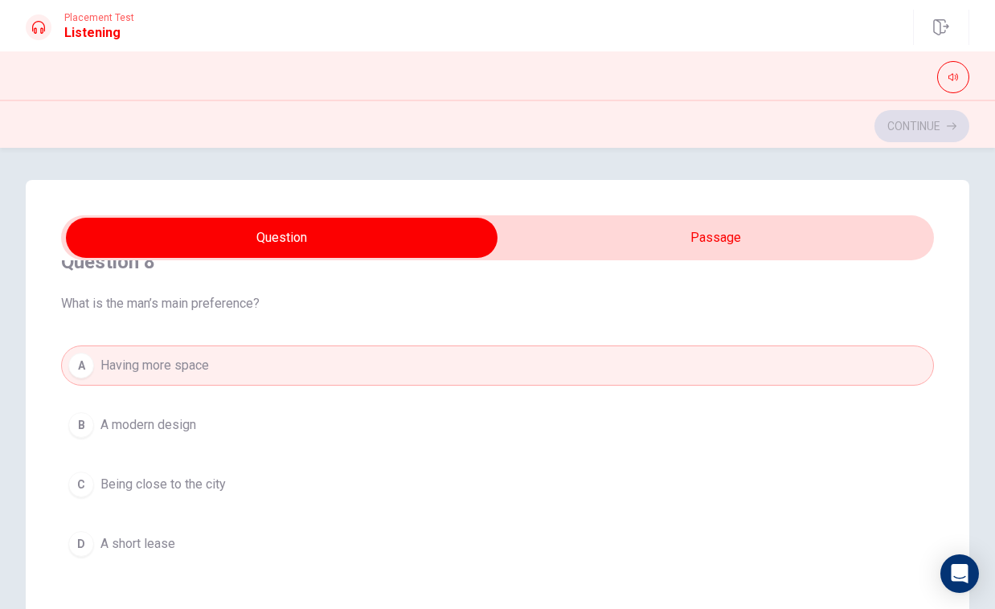
scroll to position [793, 0]
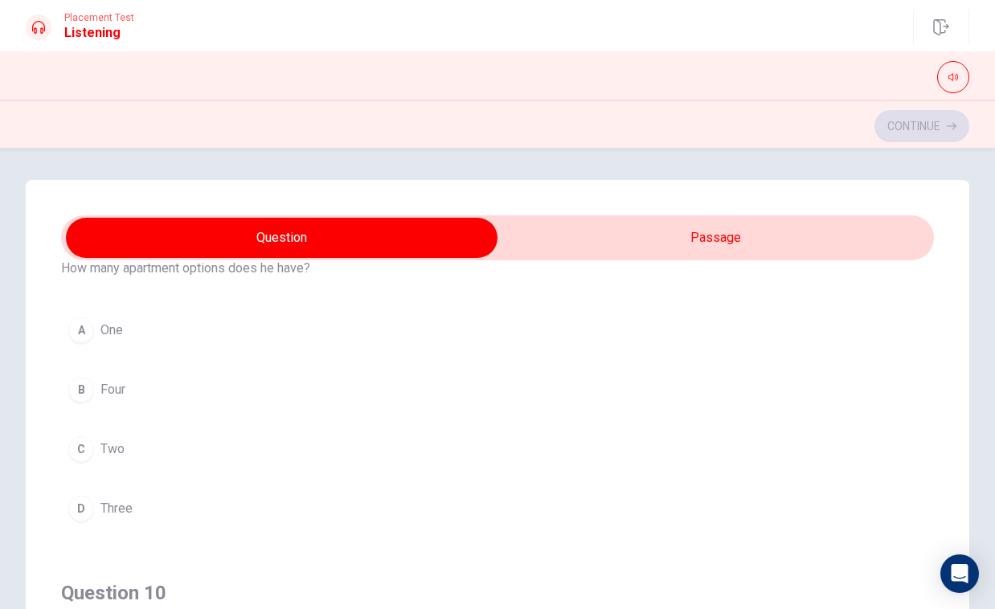
click at [183, 455] on button "C Two" at bounding box center [497, 449] width 873 height 40
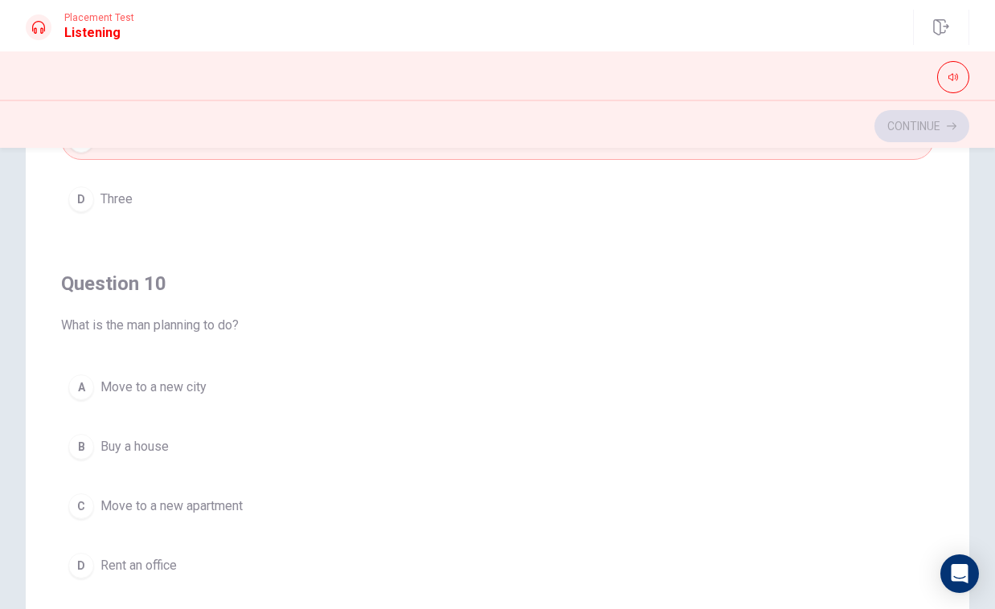
scroll to position [196, 0]
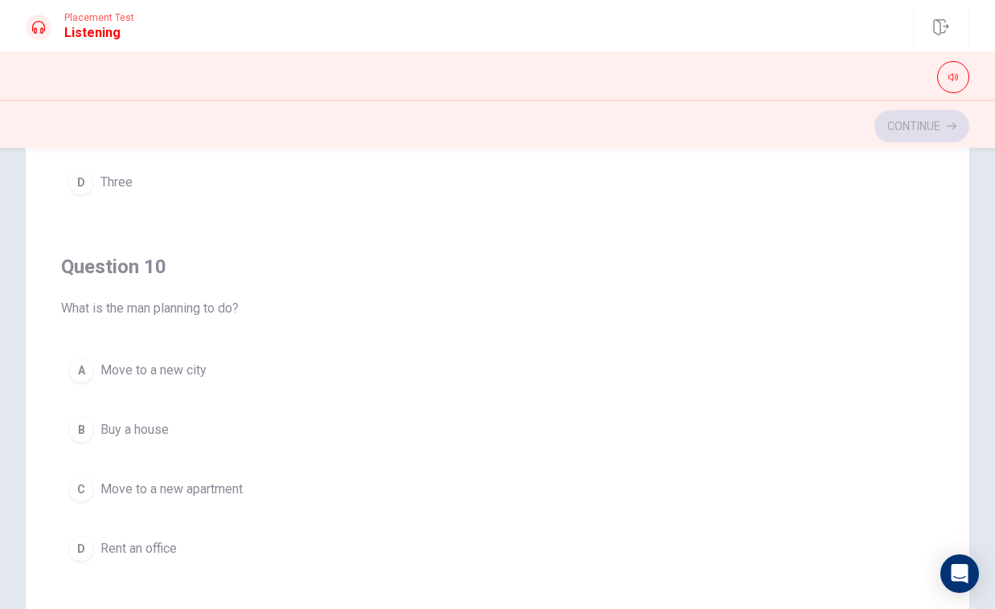
click at [186, 490] on span "Move to a new apartment" at bounding box center [171, 489] width 142 height 19
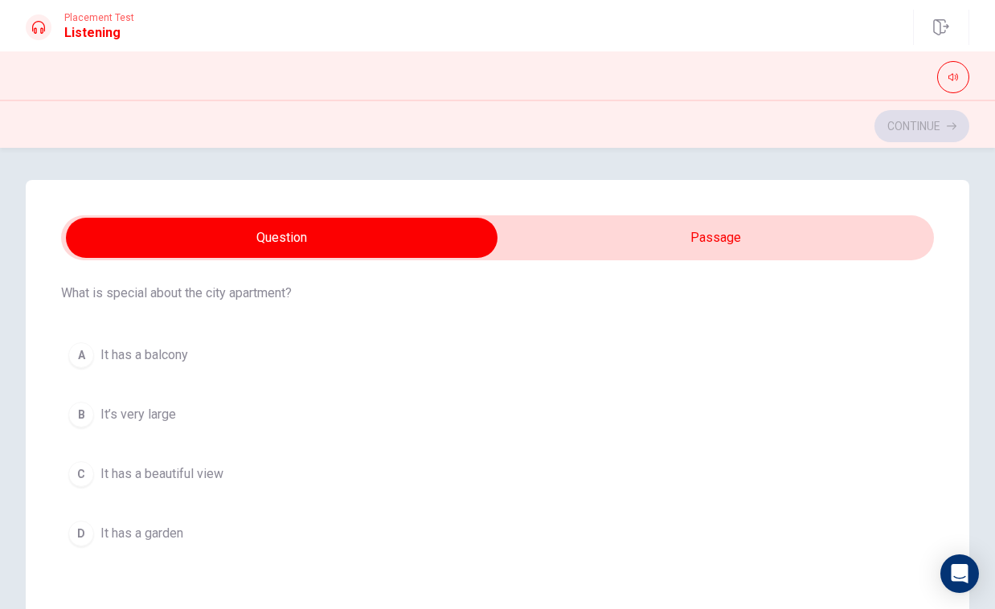
scroll to position [45, 0]
click at [203, 476] on span "It has a beautiful view" at bounding box center [161, 476] width 123 height 19
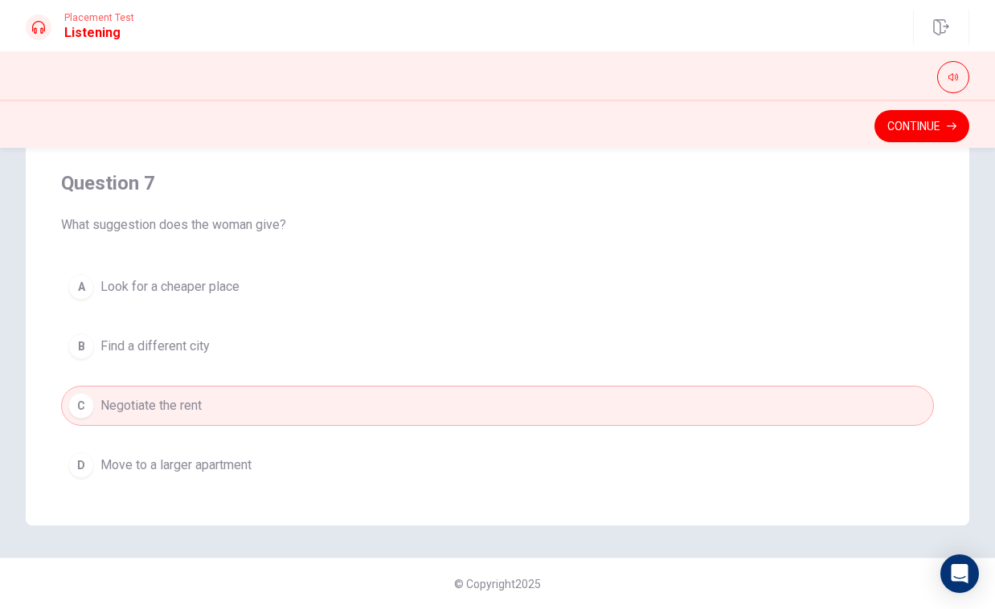
scroll to position [0, 0]
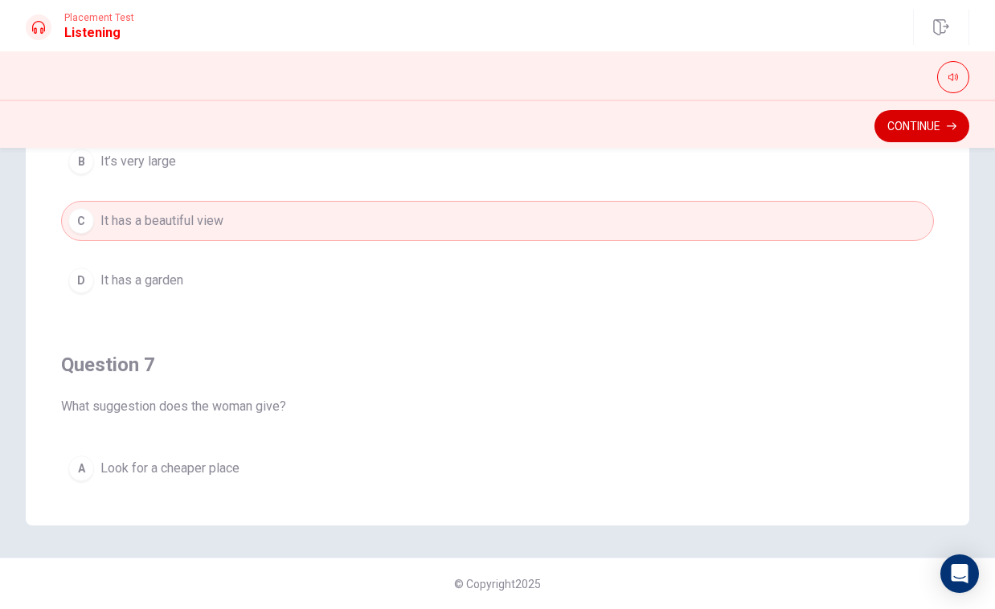
click at [929, 130] on button "Continue" at bounding box center [922, 126] width 95 height 32
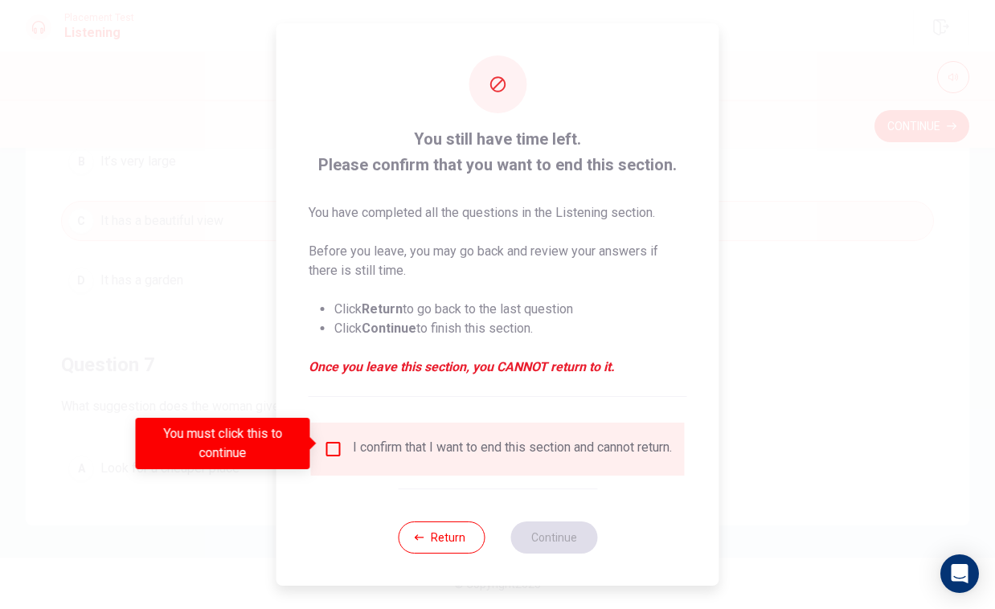
click at [333, 440] on input "You must click this to continue" at bounding box center [333, 449] width 19 height 19
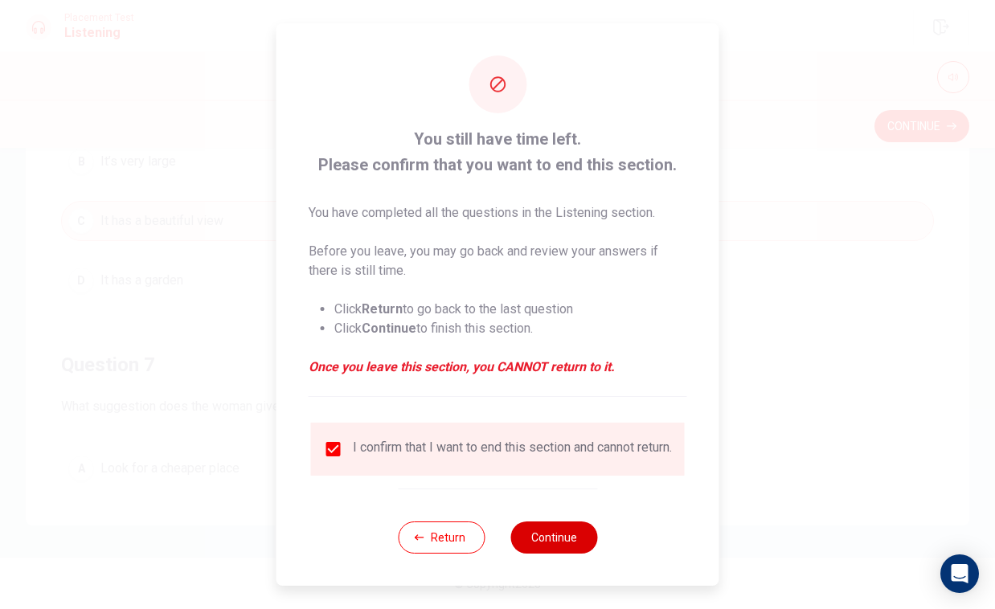
click at [560, 548] on button "Continue" at bounding box center [553, 538] width 87 height 32
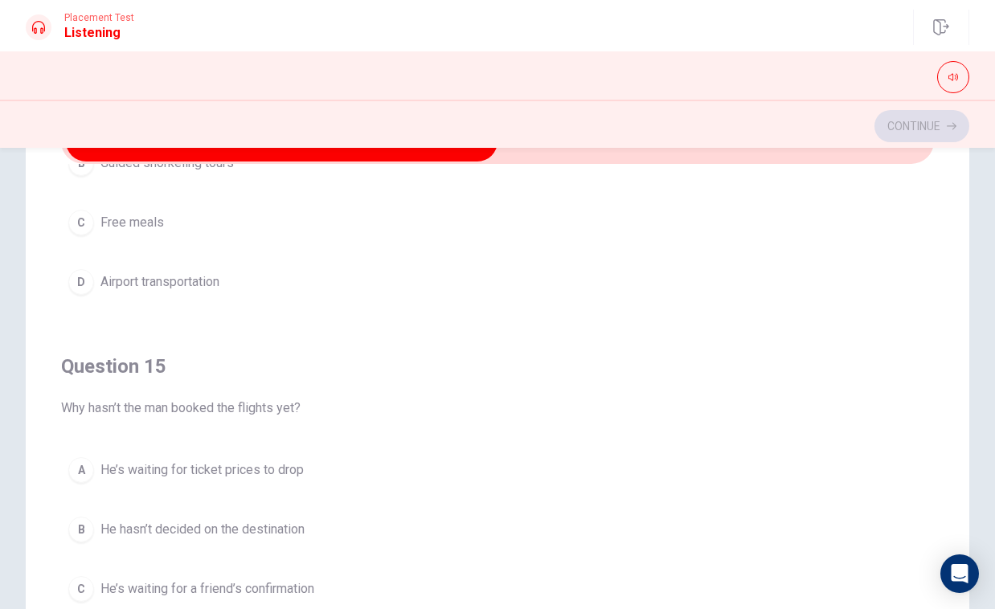
scroll to position [158, 0]
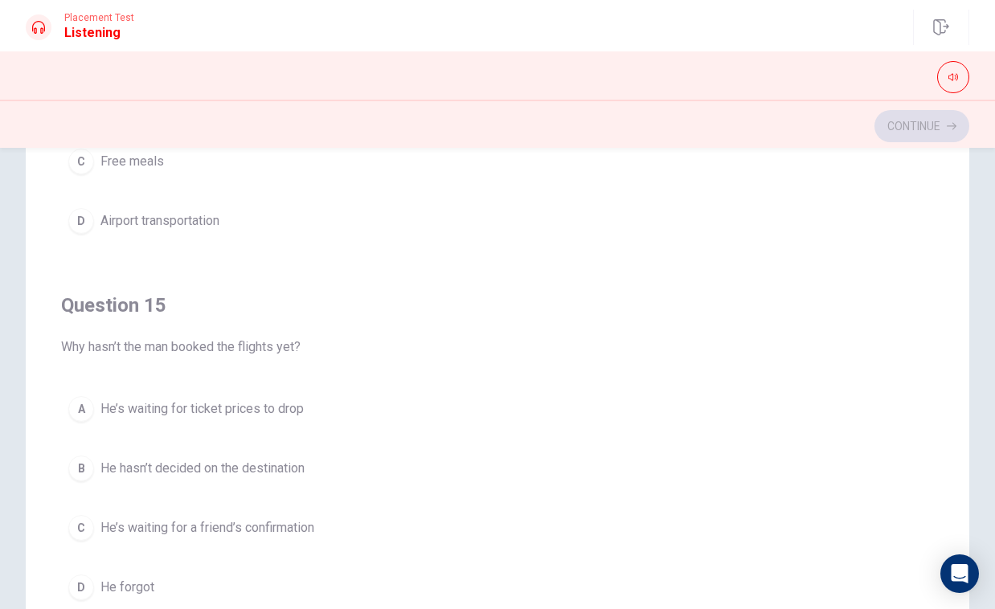
click at [285, 410] on span "He’s waiting for ticket prices to drop" at bounding box center [201, 408] width 203 height 19
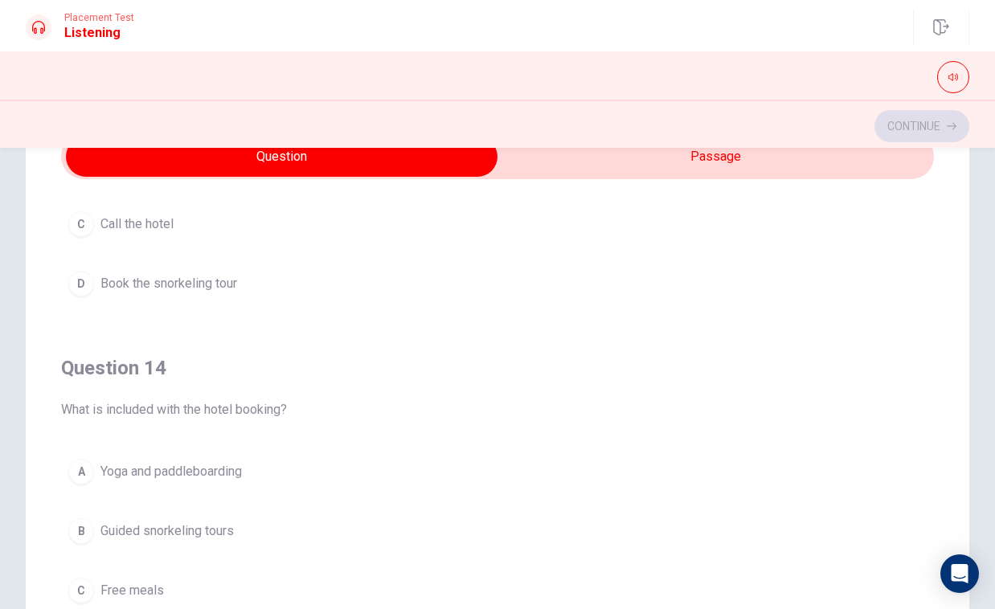
scroll to position [959, 0]
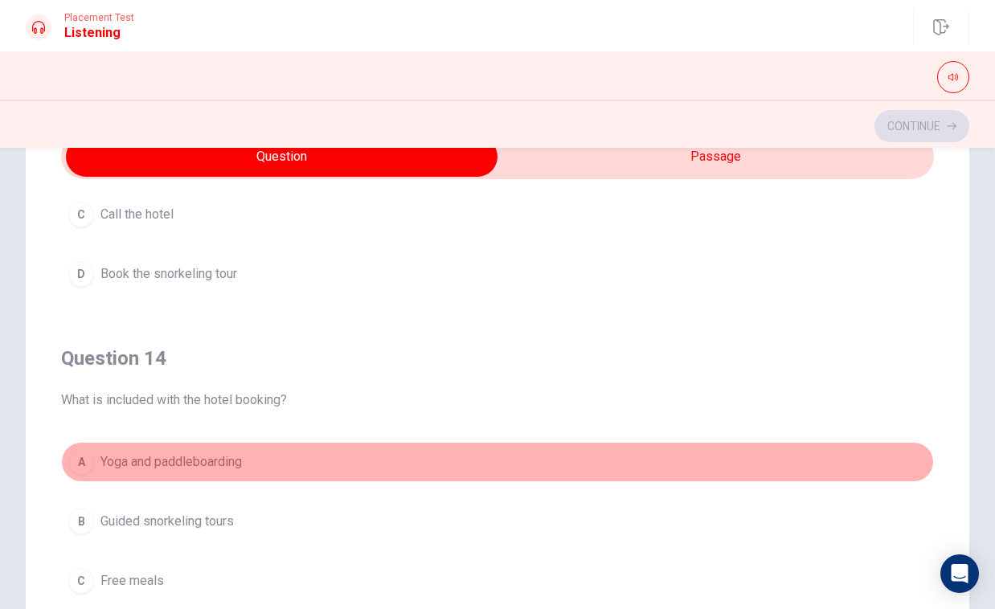
click at [350, 460] on button "A Yoga and paddleboarding" at bounding box center [497, 462] width 873 height 40
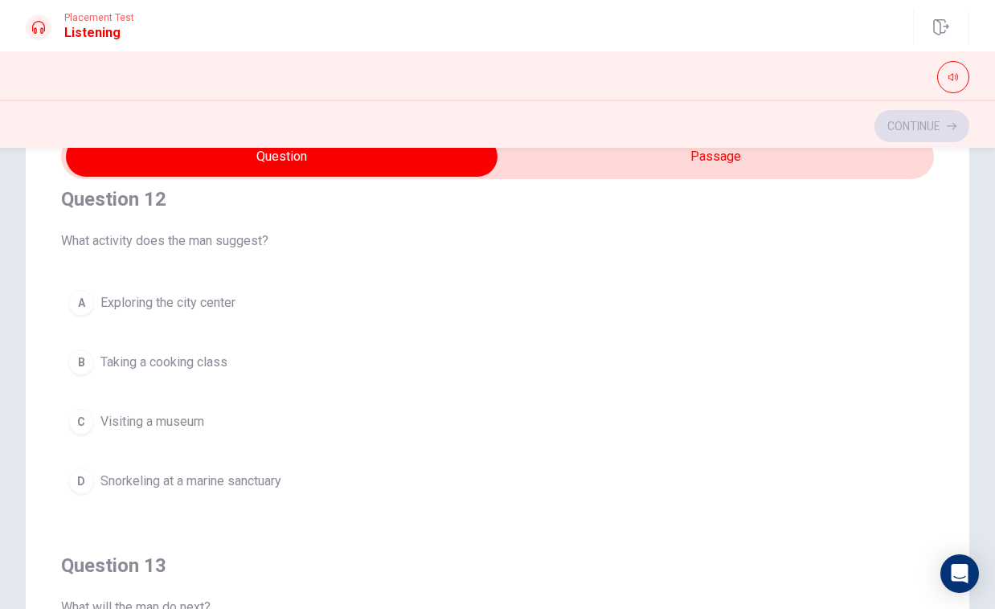
scroll to position [401, 0]
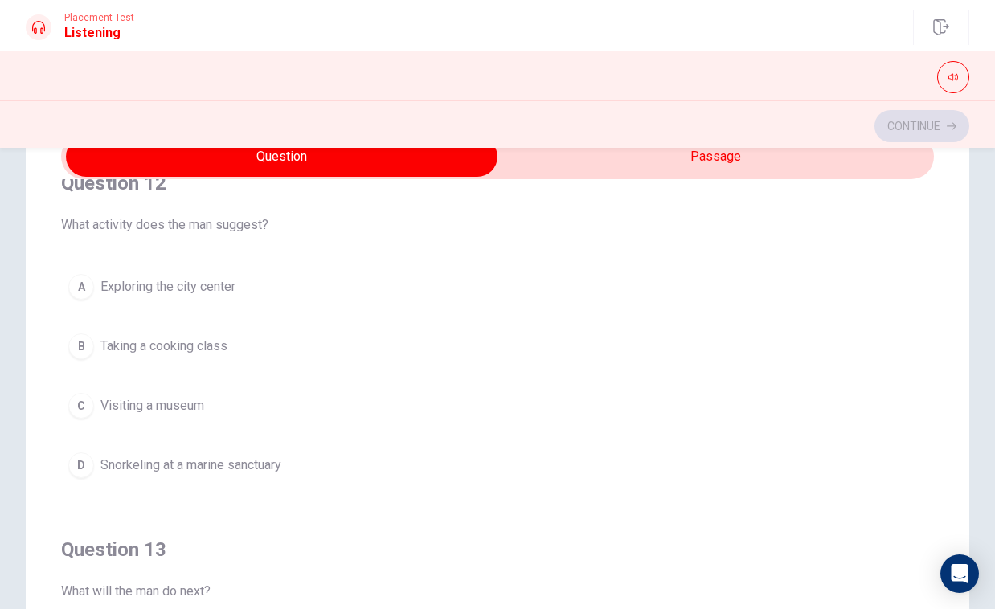
click at [375, 463] on button "D [PERSON_NAME] at a marine sanctuary" at bounding box center [497, 465] width 873 height 40
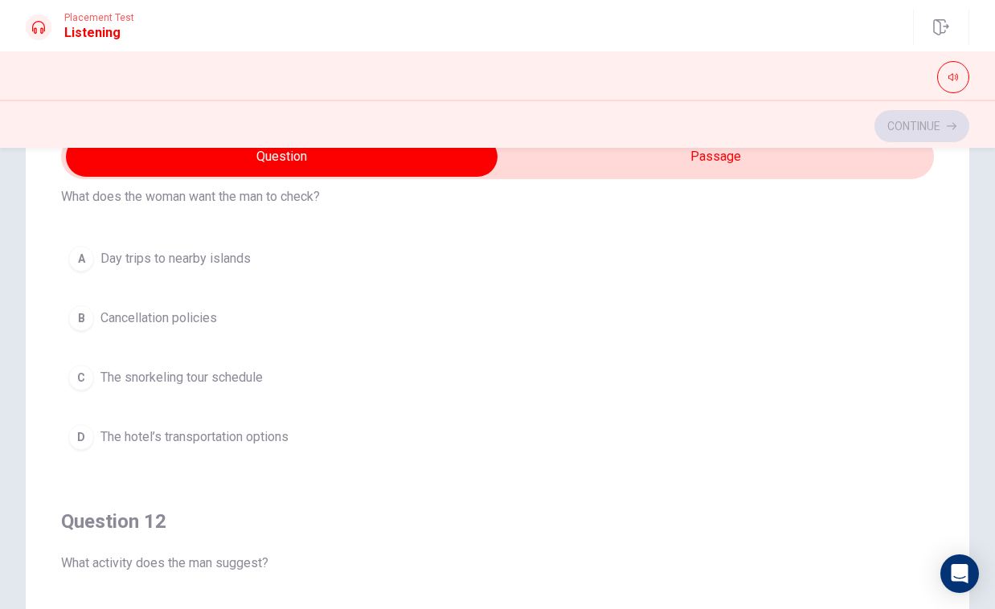
scroll to position [40, 0]
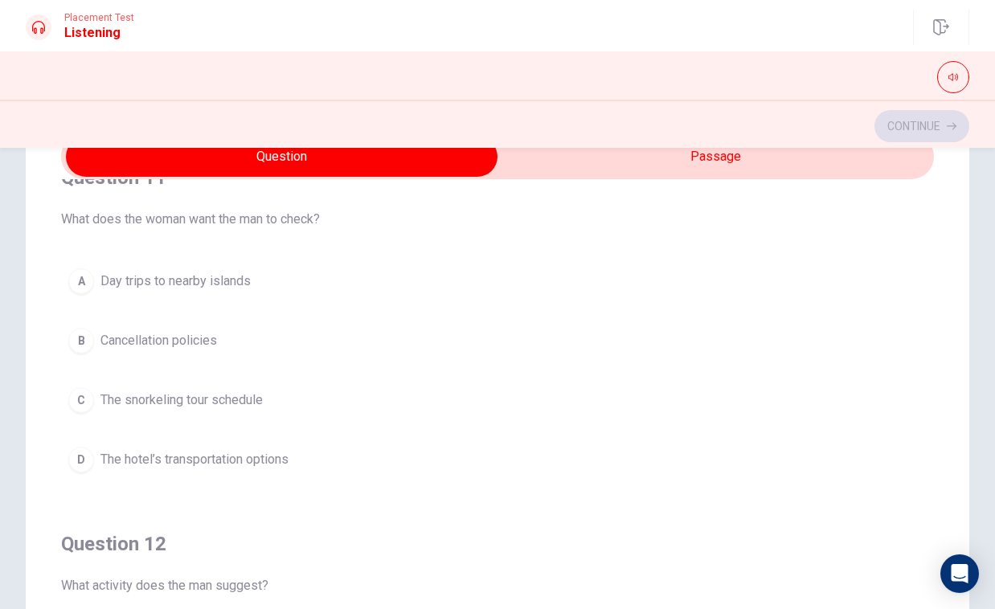
click at [274, 470] on button "D The hotel’s transportation options" at bounding box center [497, 460] width 873 height 40
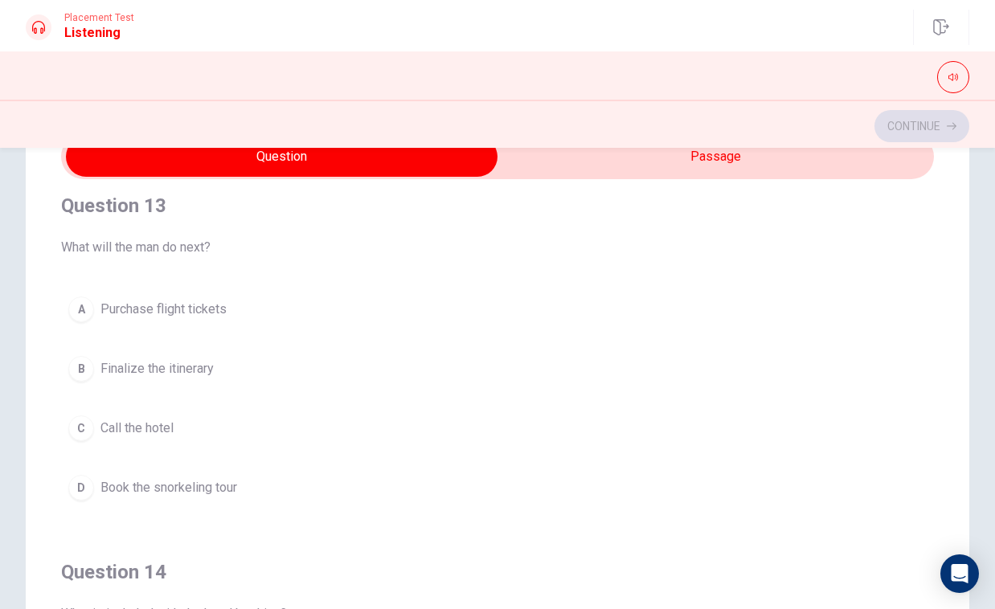
scroll to position [744, 0]
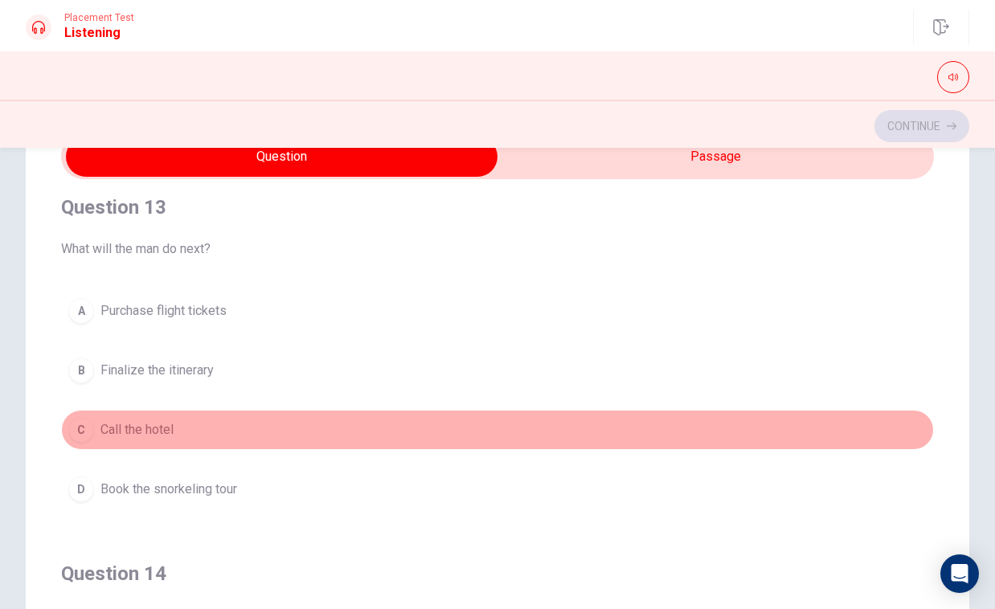
click at [173, 432] on span "Call the hotel" at bounding box center [136, 429] width 73 height 19
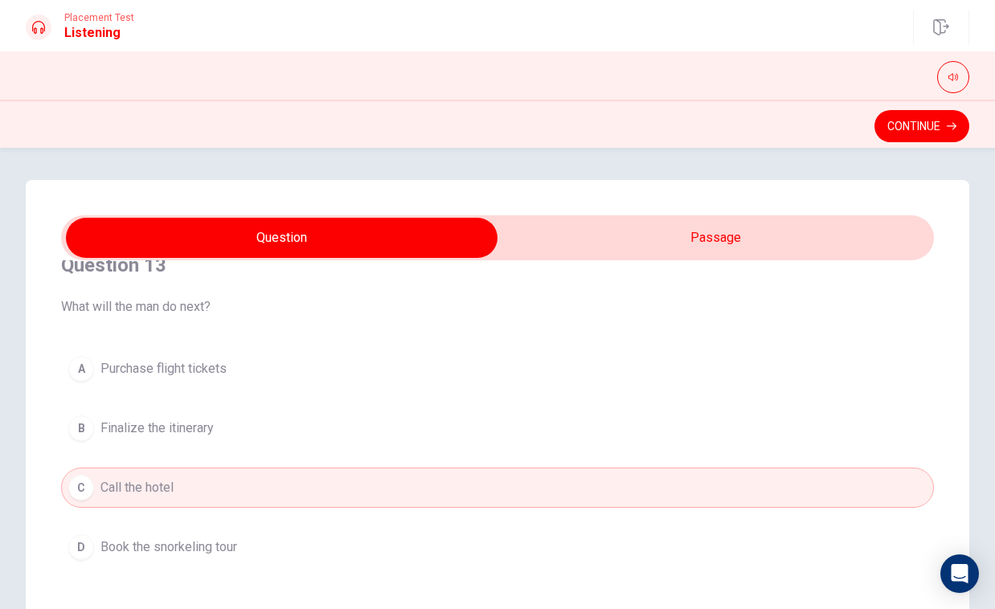
scroll to position [971, 0]
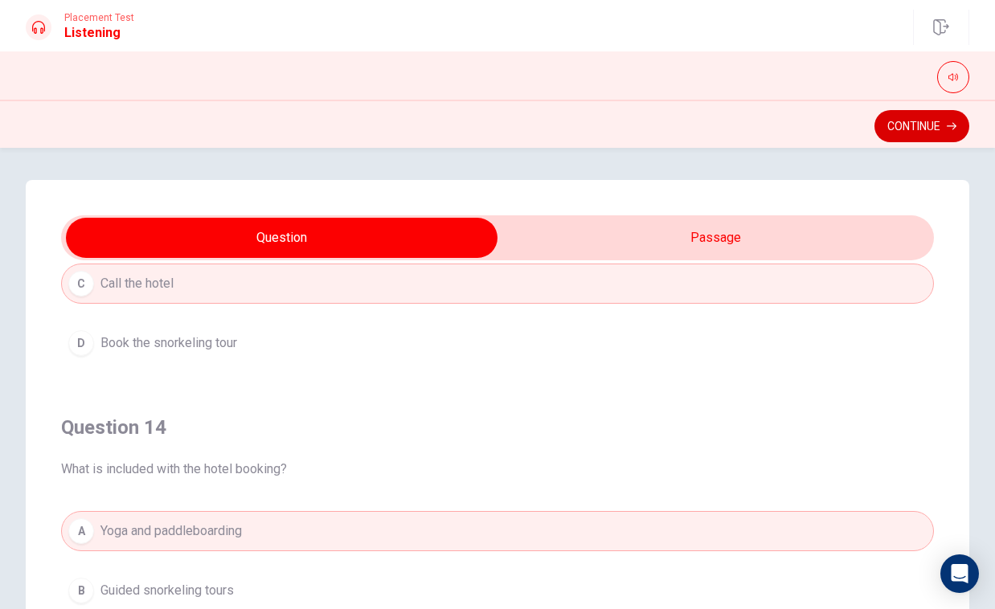
click at [915, 123] on button "Continue" at bounding box center [922, 126] width 95 height 32
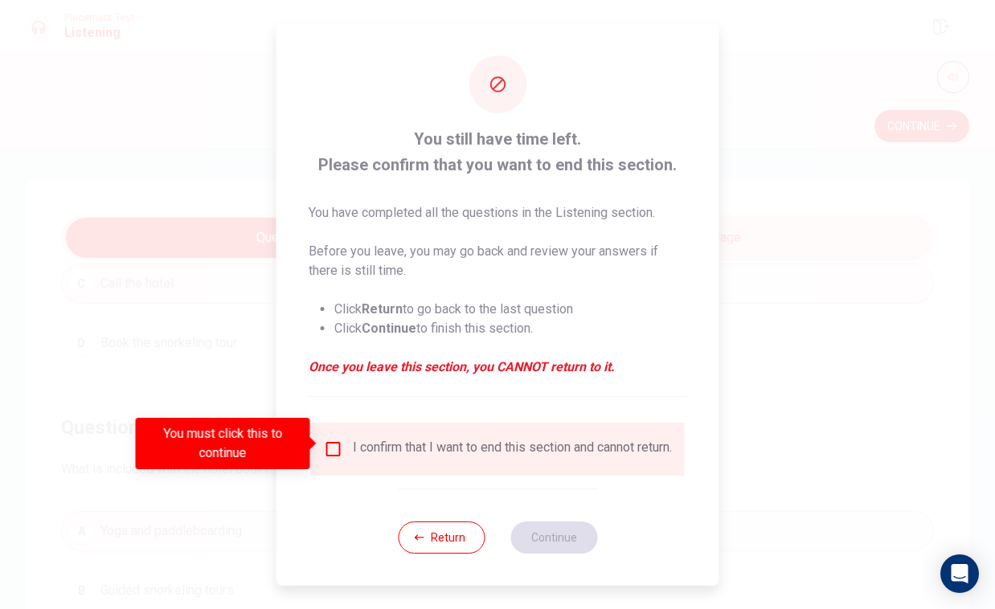
click at [437, 440] on div "I confirm that I want to end this section and cannot return." at bounding box center [512, 449] width 319 height 19
click at [332, 447] on input "You must click this to continue" at bounding box center [333, 449] width 19 height 19
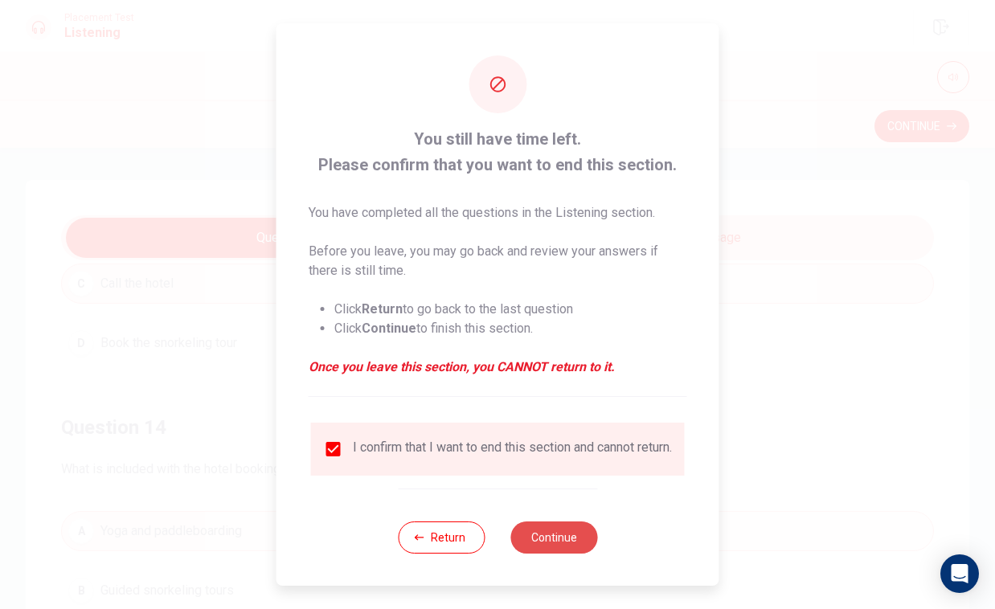
click at [546, 533] on button "Continue" at bounding box center [553, 538] width 87 height 32
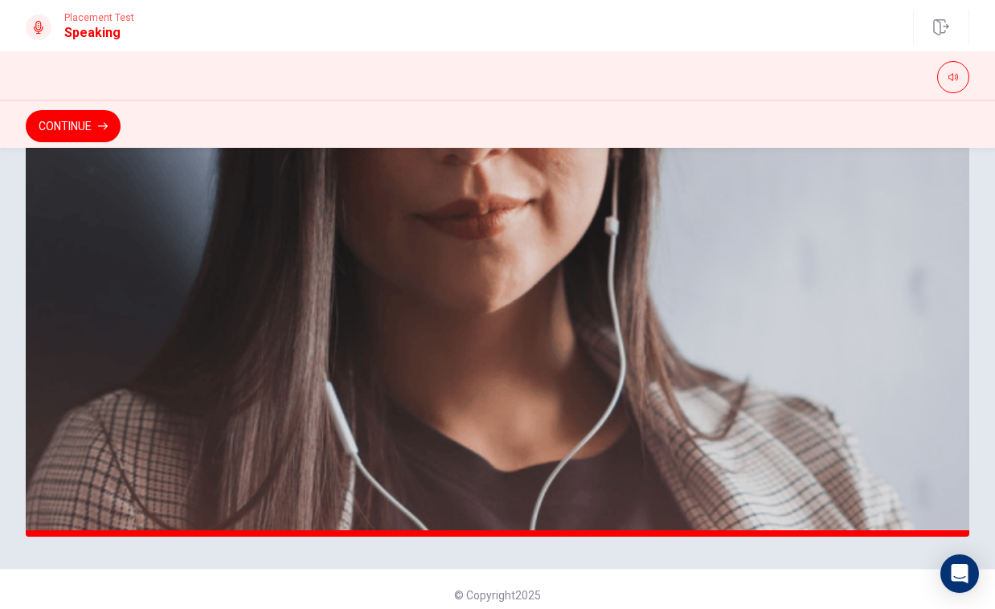
scroll to position [355, 0]
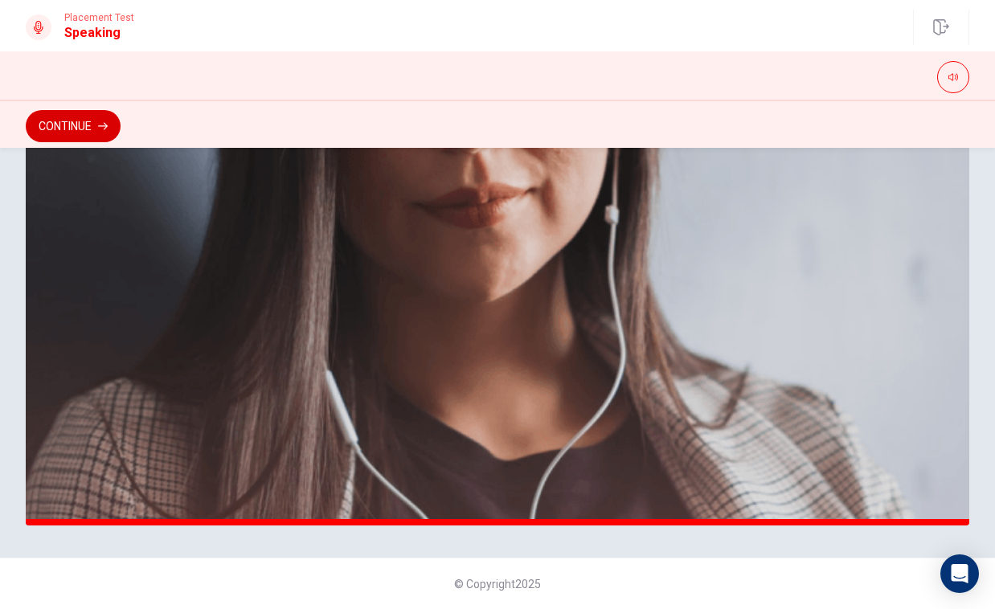
click at [85, 121] on button "Continue" at bounding box center [73, 126] width 95 height 32
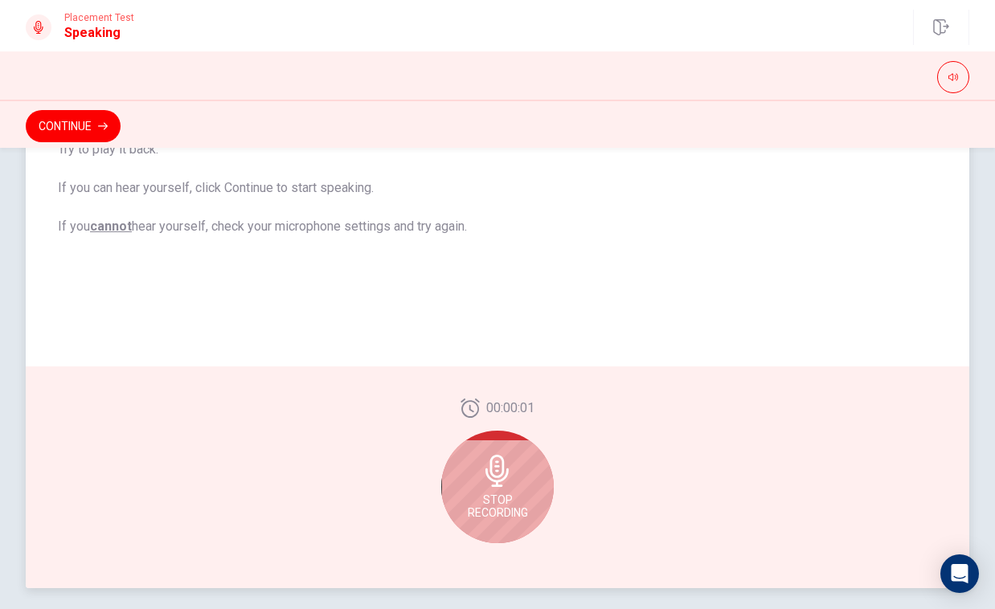
scroll to position [281, 0]
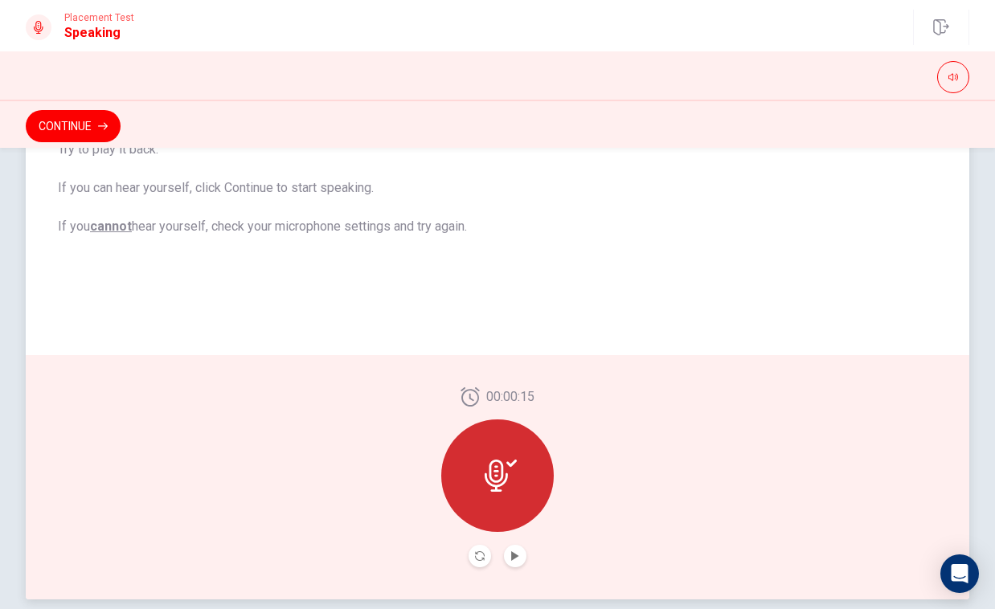
click at [529, 457] on div at bounding box center [497, 476] width 113 height 113
click at [519, 552] on icon "Play Audio" at bounding box center [515, 556] width 10 height 10
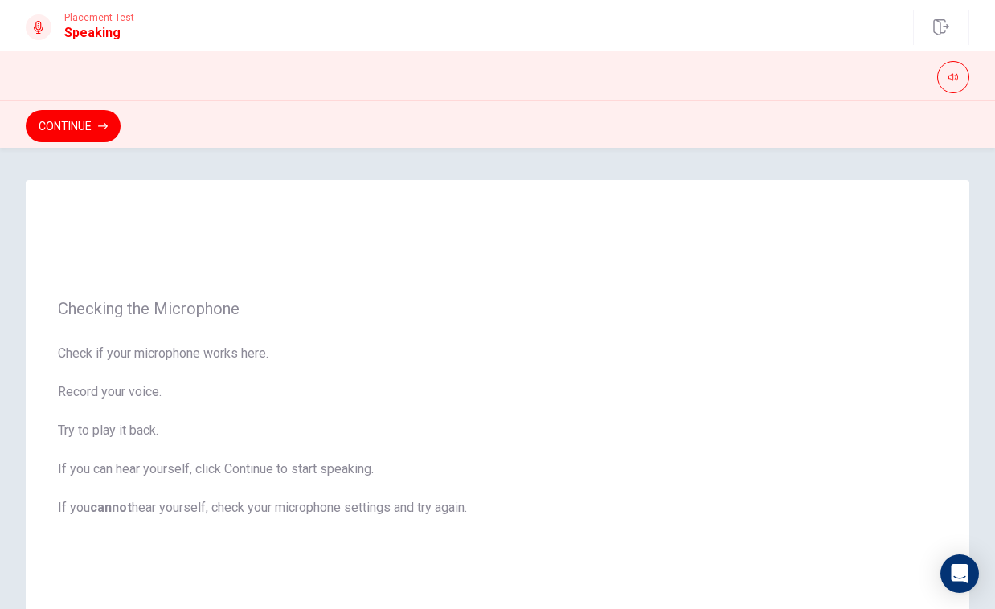
click at [64, 129] on button "Continue" at bounding box center [73, 126] width 95 height 32
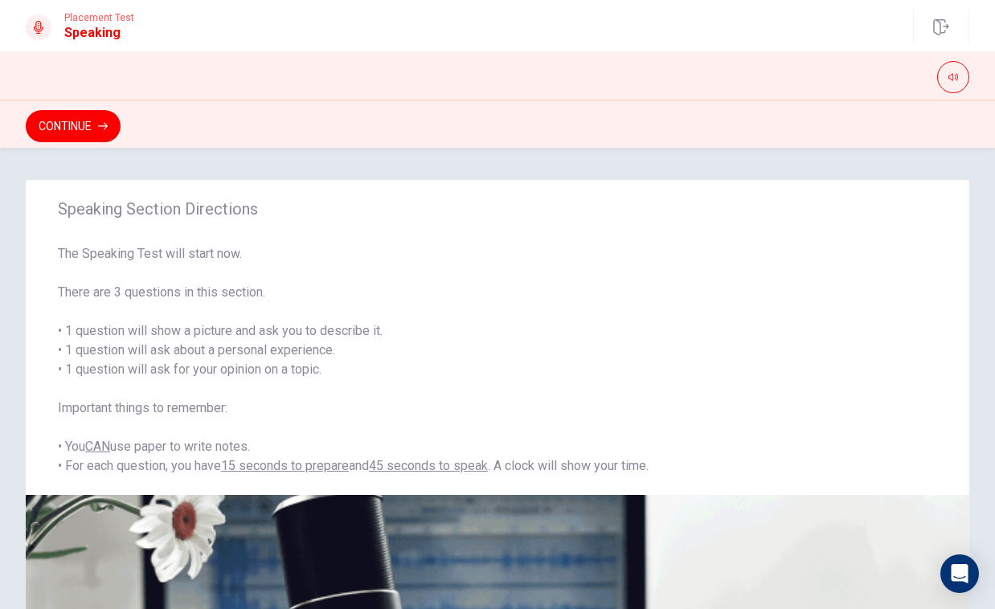
click at [81, 129] on button "Continue" at bounding box center [73, 126] width 95 height 32
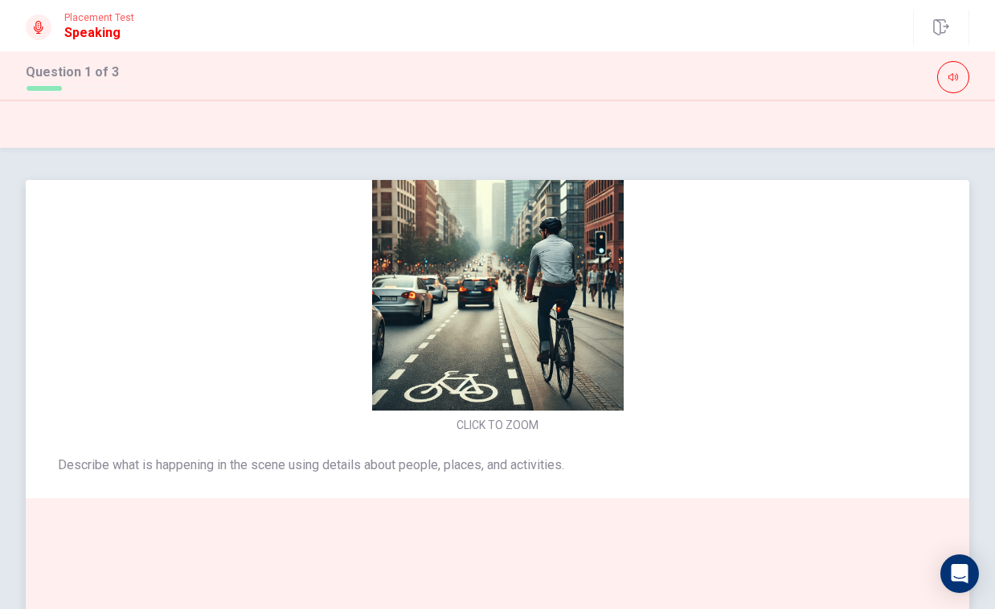
click at [488, 337] on img at bounding box center [497, 285] width 341 height 252
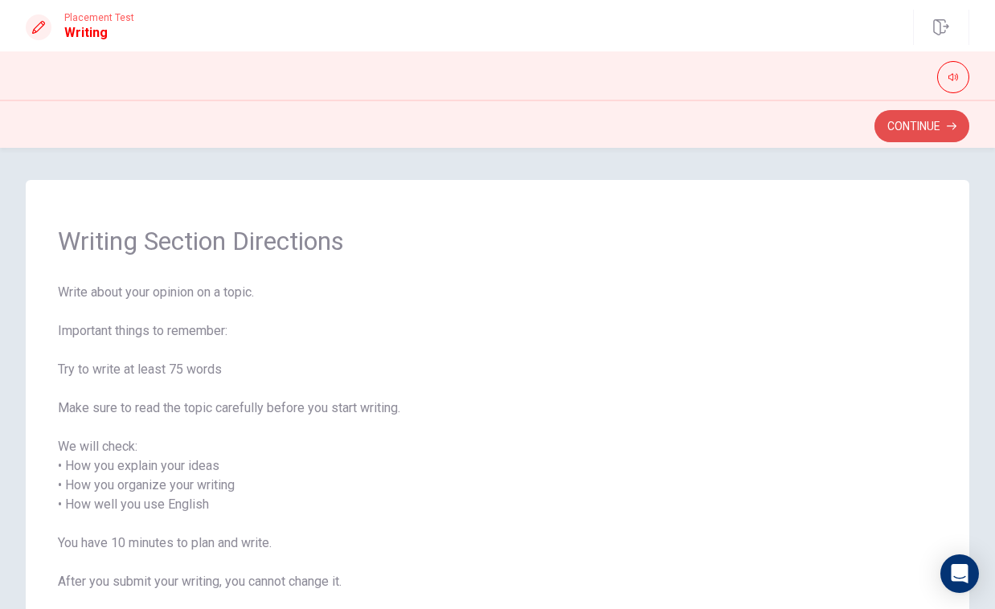
click at [891, 134] on button "Continue" at bounding box center [922, 126] width 95 height 32
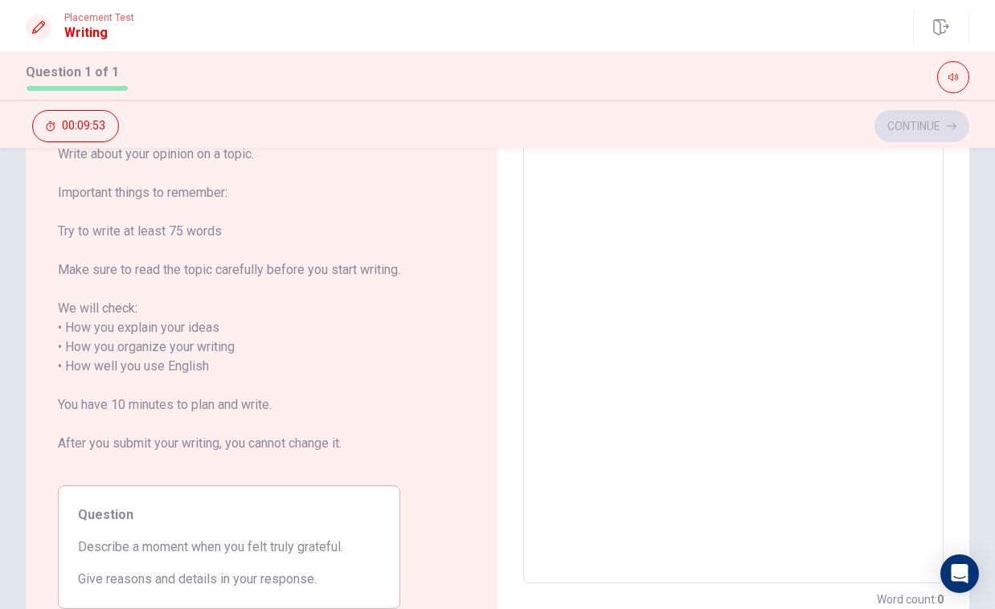
scroll to position [170, 0]
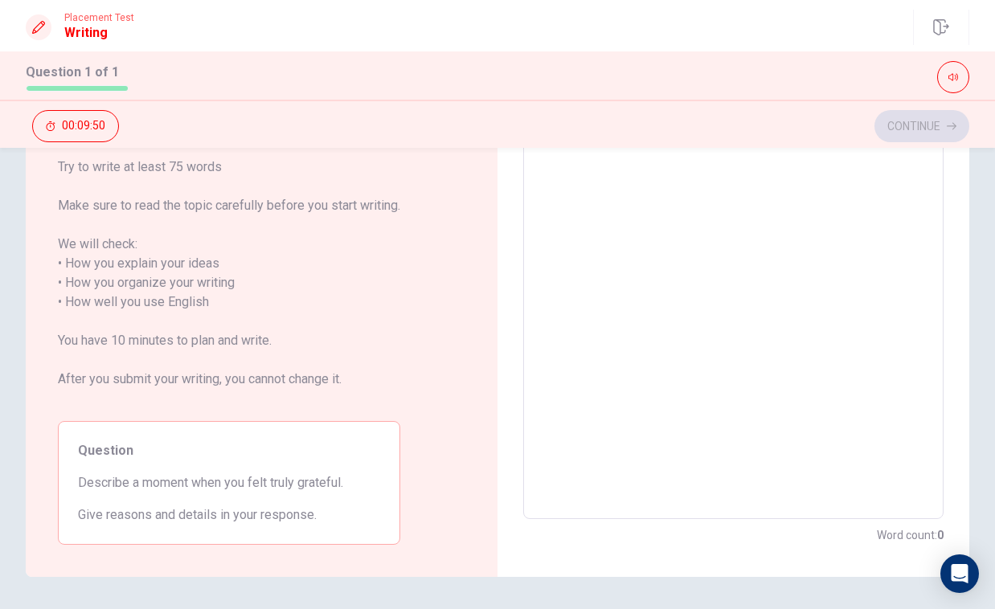
click at [613, 311] on textarea at bounding box center [734, 293] width 398 height 427
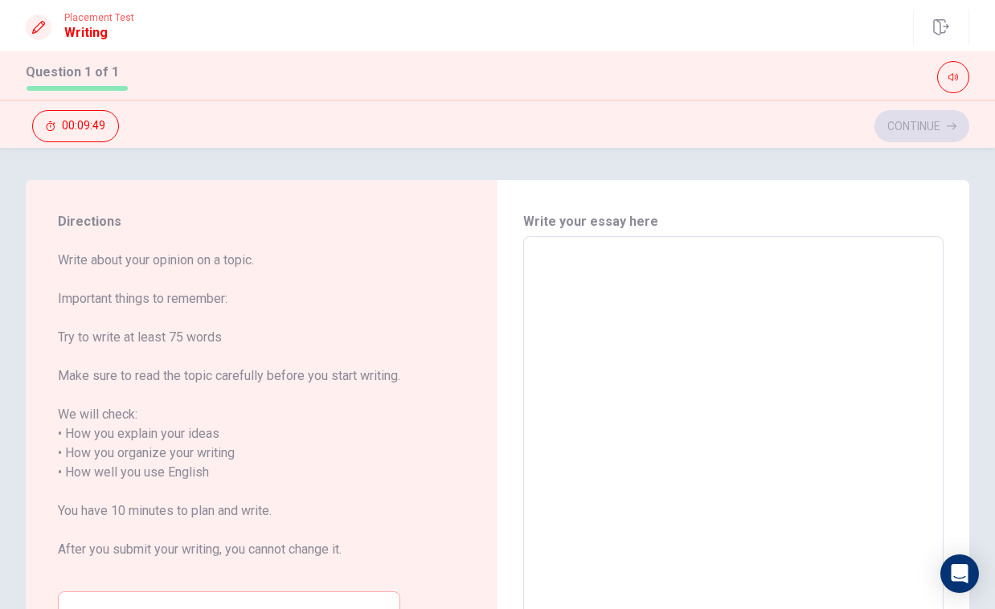
click at [613, 311] on textarea at bounding box center [734, 463] width 398 height 427
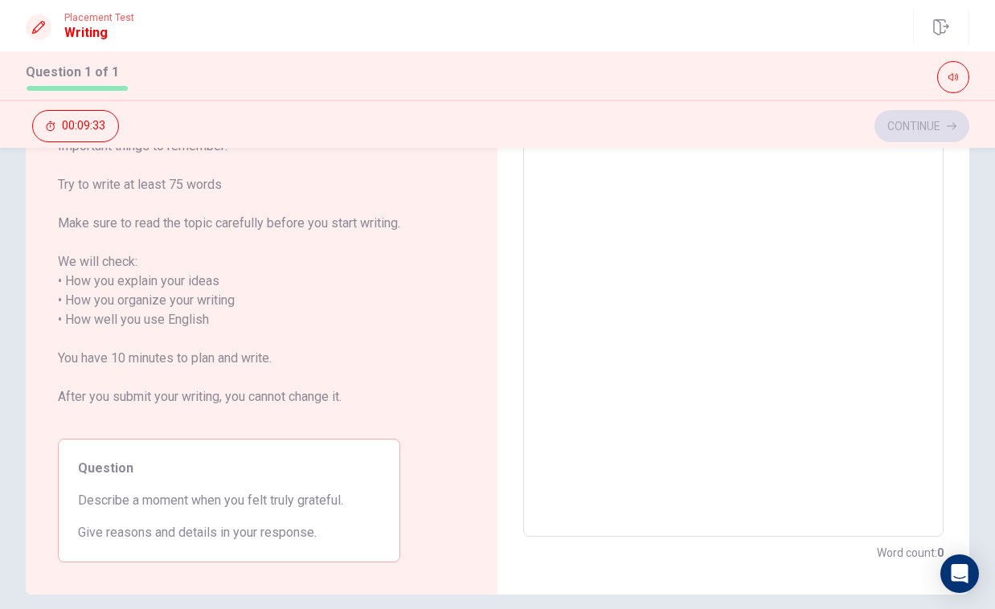
scroll to position [182, 0]
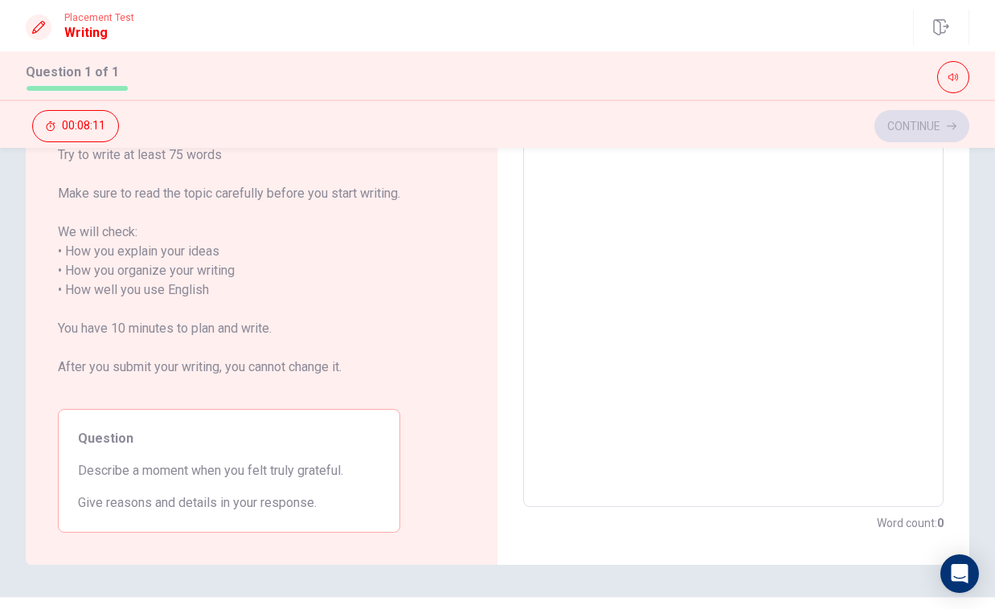
click at [542, 307] on textarea at bounding box center [734, 281] width 398 height 427
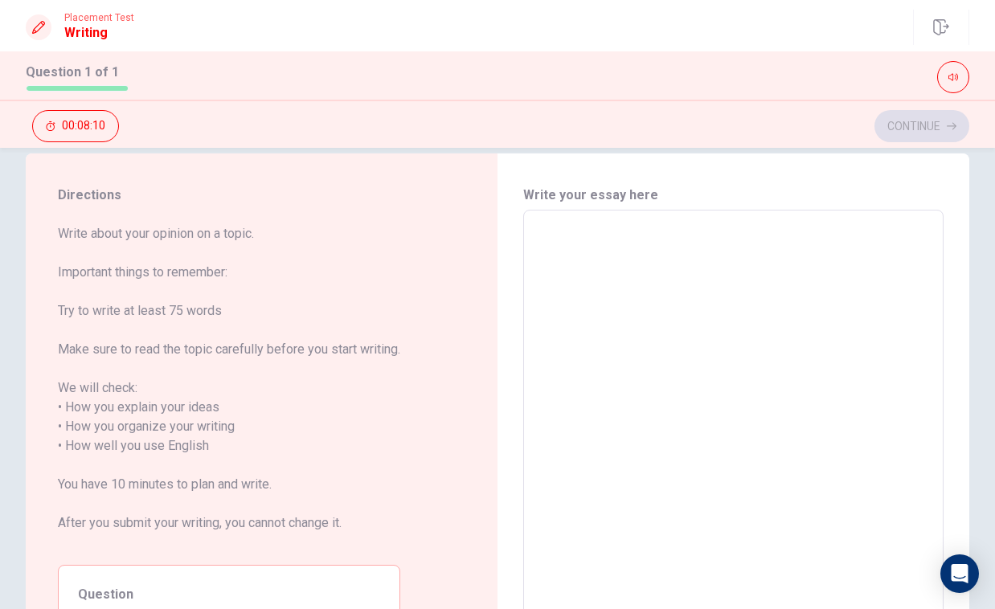
scroll to position [0, 0]
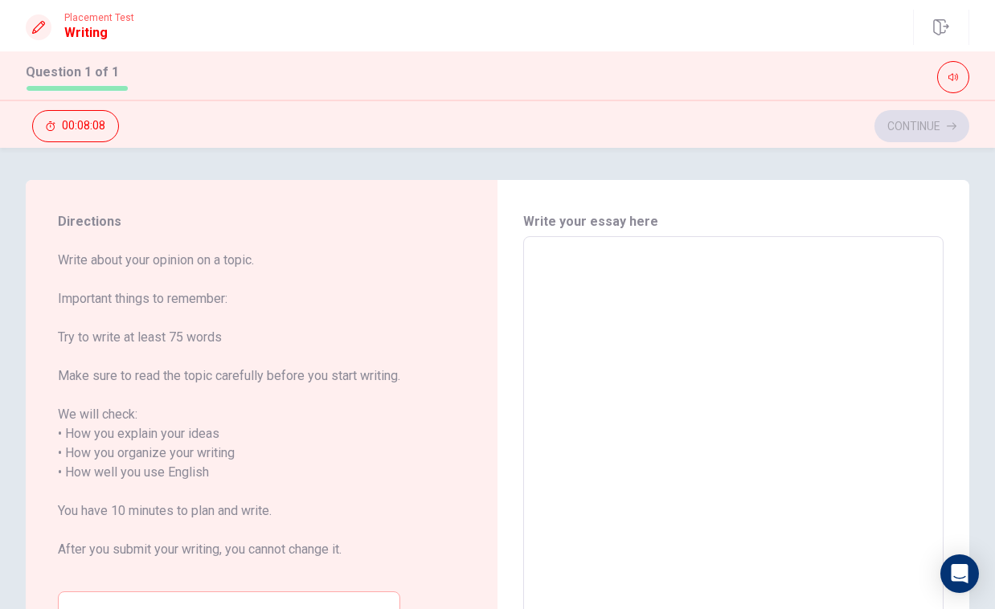
type textarea "o"
type textarea "x"
type textarea "on"
type textarea "x"
type textarea "on"
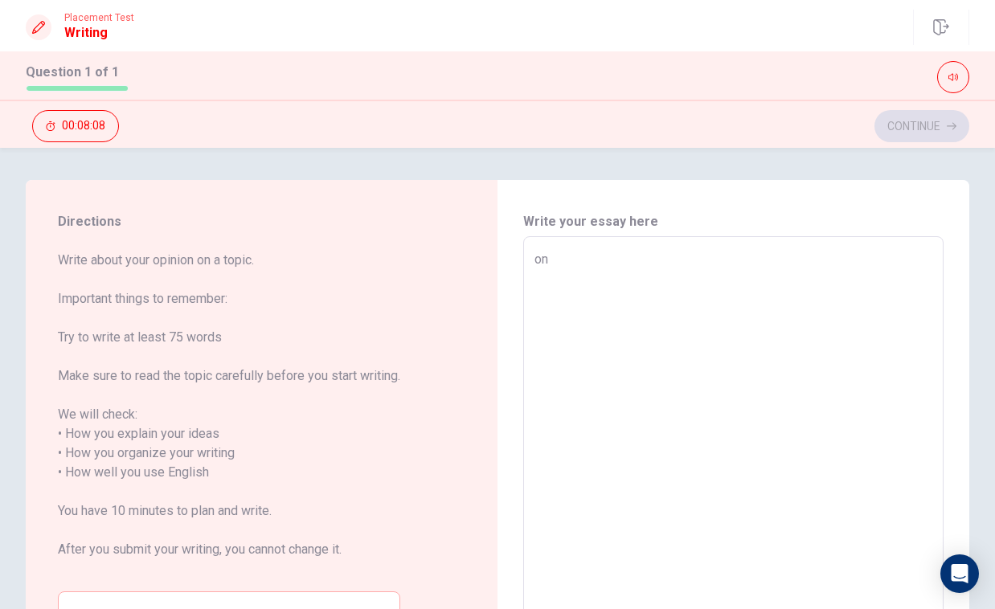
type textarea "x"
type textarea "on"
type textarea "x"
type textarea "o"
type textarea "x"
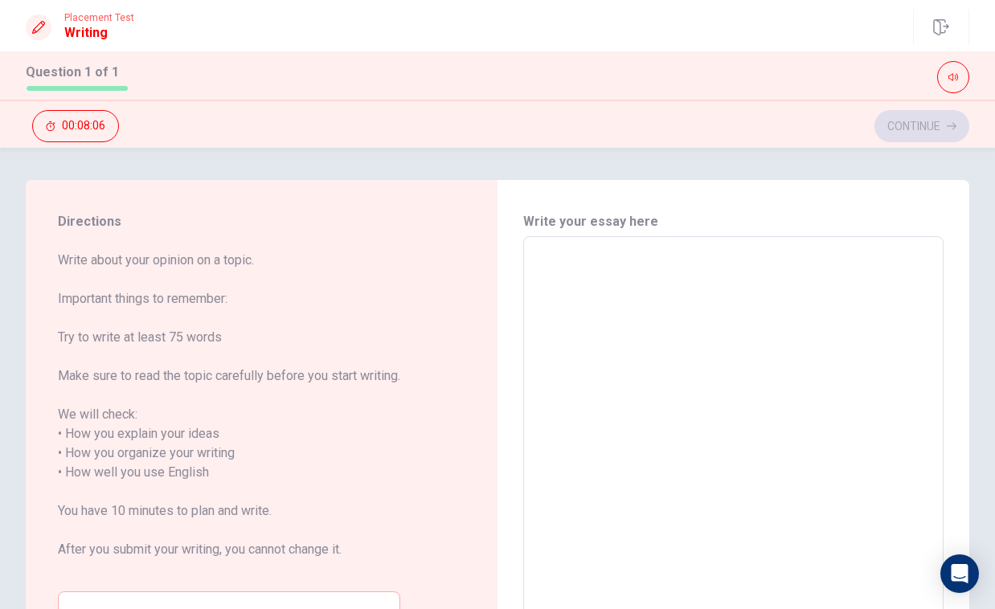
type textarea "O"
type textarea "x"
type textarea "On"
type textarea "x"
type textarea "One"
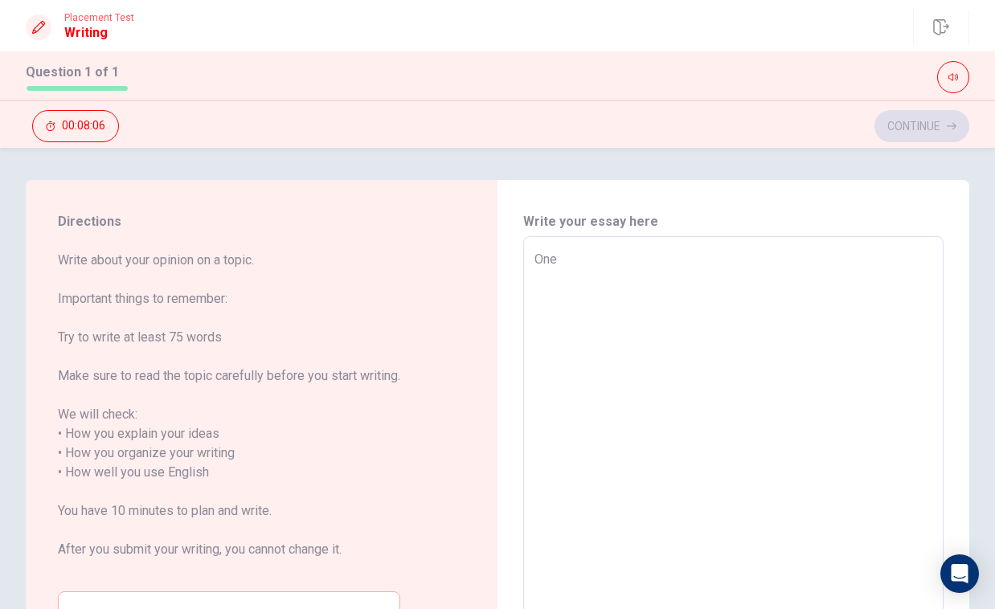
type textarea "x"
type textarea "One"
type textarea "x"
type textarea "One m"
type textarea "x"
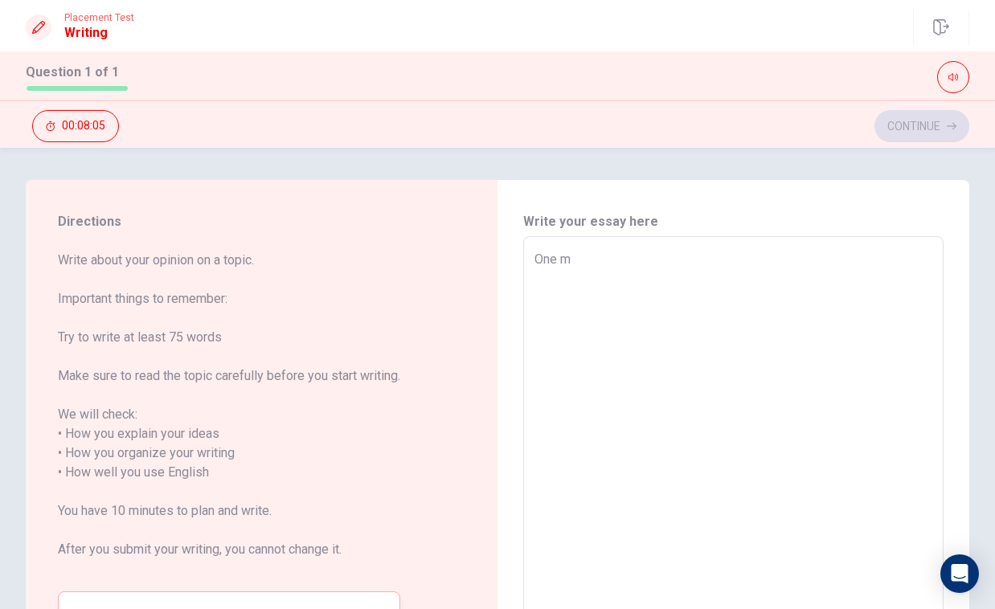
type textarea "One mo"
type textarea "x"
type textarea "One mor"
type textarea "x"
type textarea "One more"
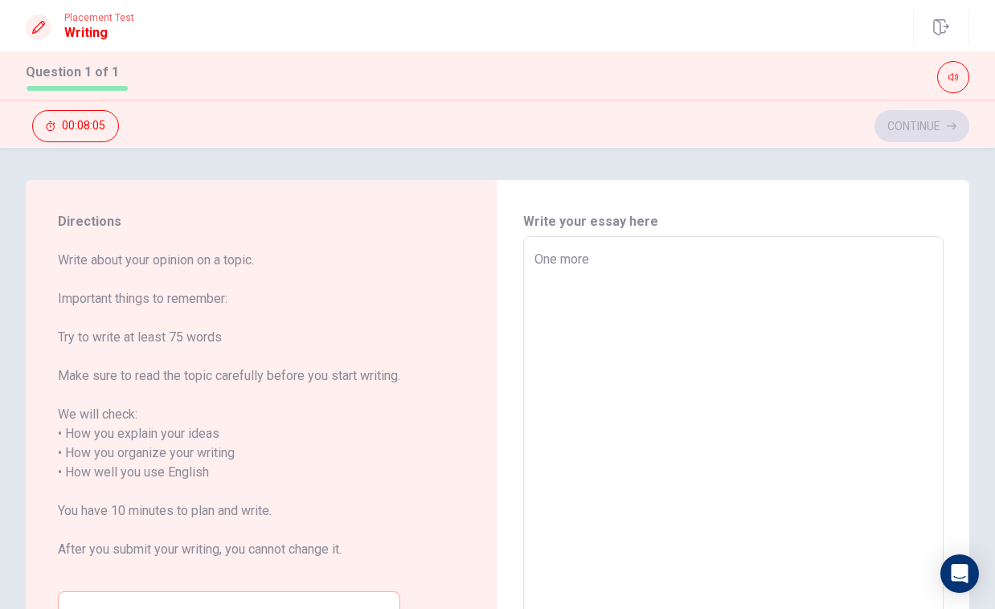
type textarea "x"
type textarea "One more"
type textarea "x"
type textarea "One more m"
type textarea "x"
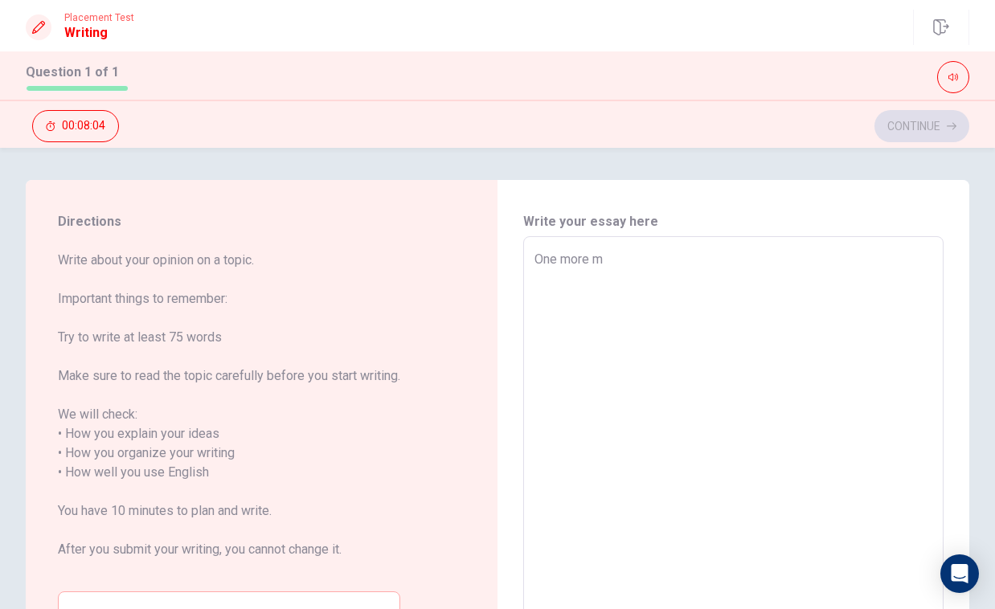
type textarea "One more mo"
type textarea "x"
type textarea "One more moe"
type textarea "x"
type textarea "One more [PERSON_NAME]"
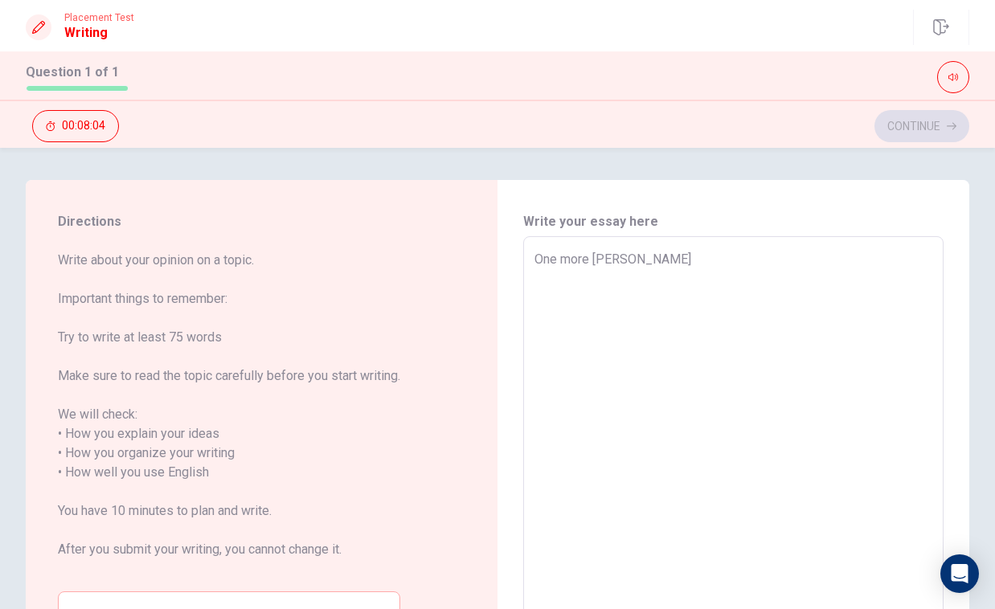
type textarea "x"
type textarea "One more moent"
type textarea "x"
type textarea "One more moent"
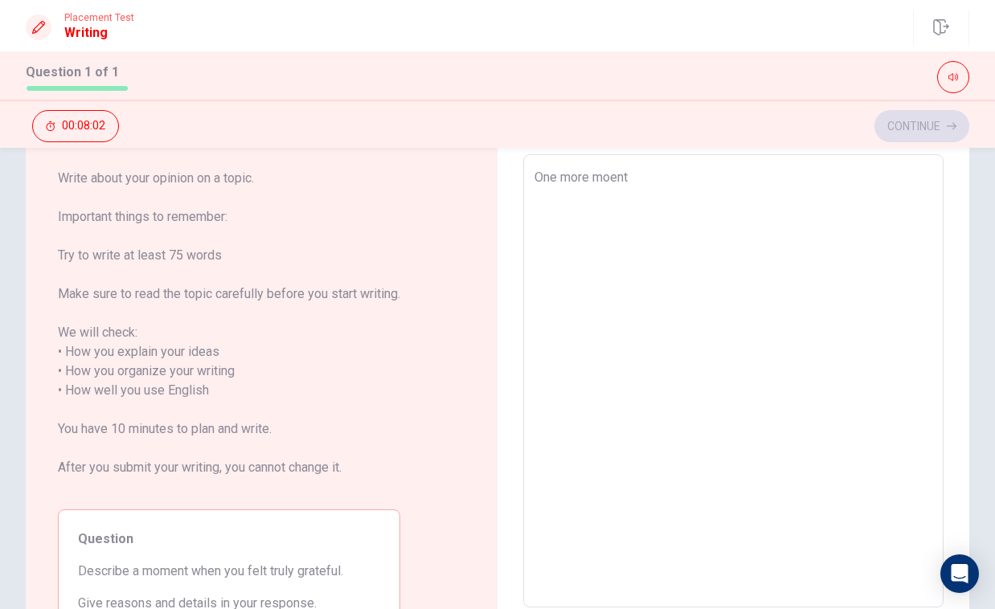
type textarea "x"
type textarea "One more moent"
type textarea "x"
type textarea "One more [PERSON_NAME]"
type textarea "x"
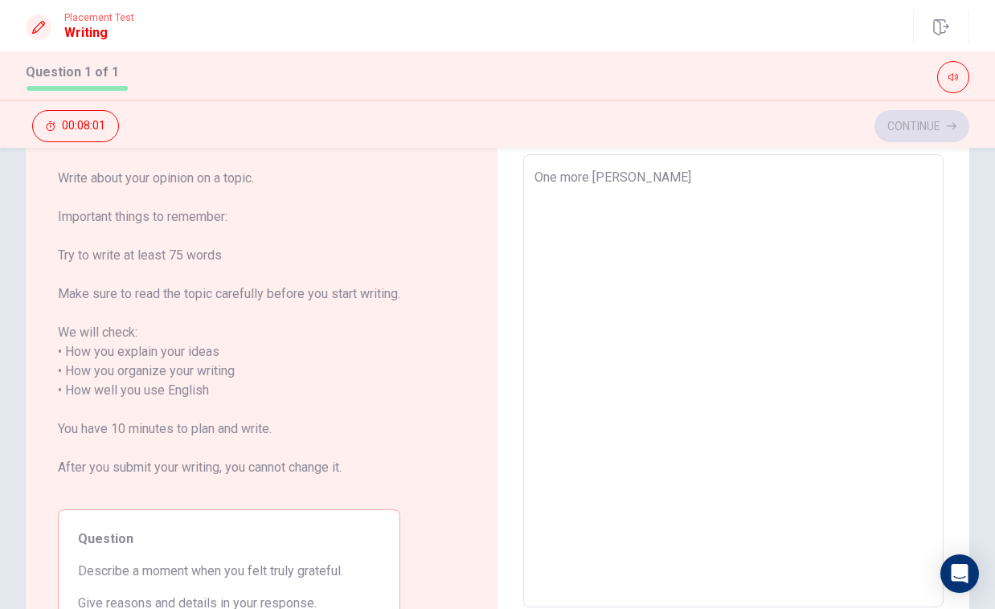
type textarea "One more moe"
type textarea "x"
type textarea "One more mo"
type textarea "x"
type textarea "One more mom"
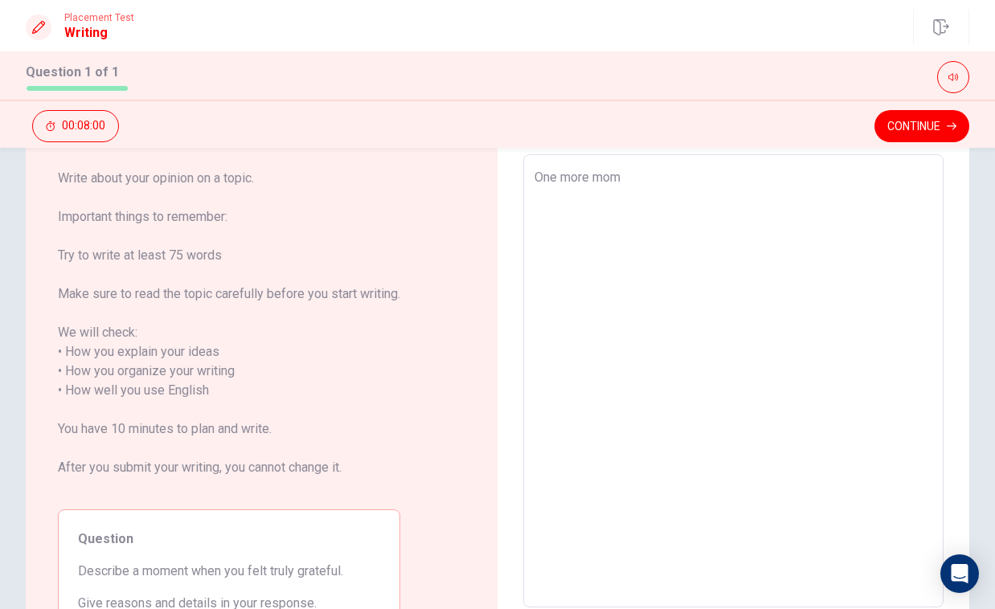
type textarea "x"
type textarea "One more mome"
type textarea "x"
type textarea "One more momen"
type textarea "x"
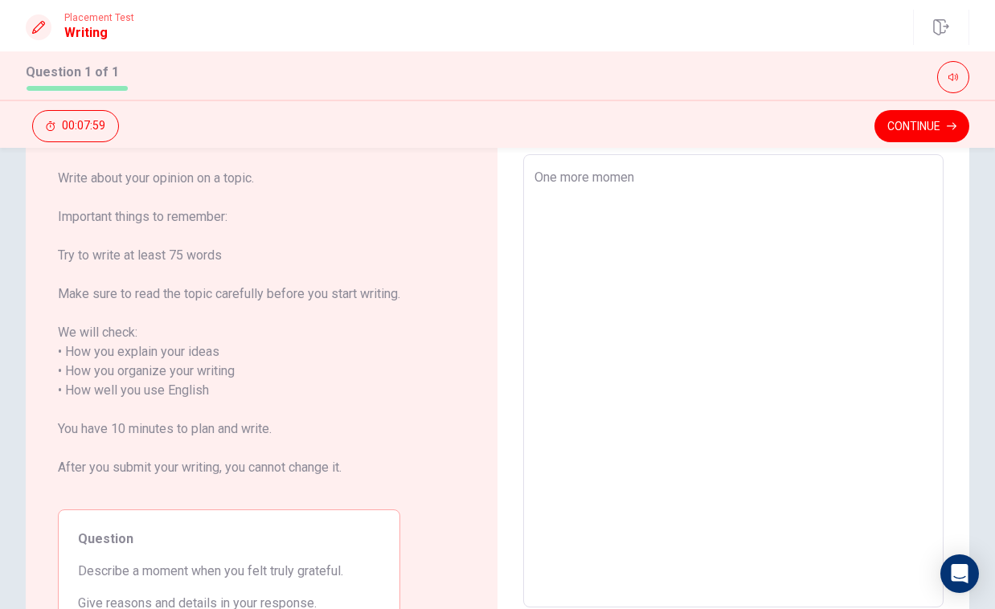
type textarea "One more moment"
type textarea "x"
type textarea "One more moment"
type textarea "x"
type textarea "One more moment i"
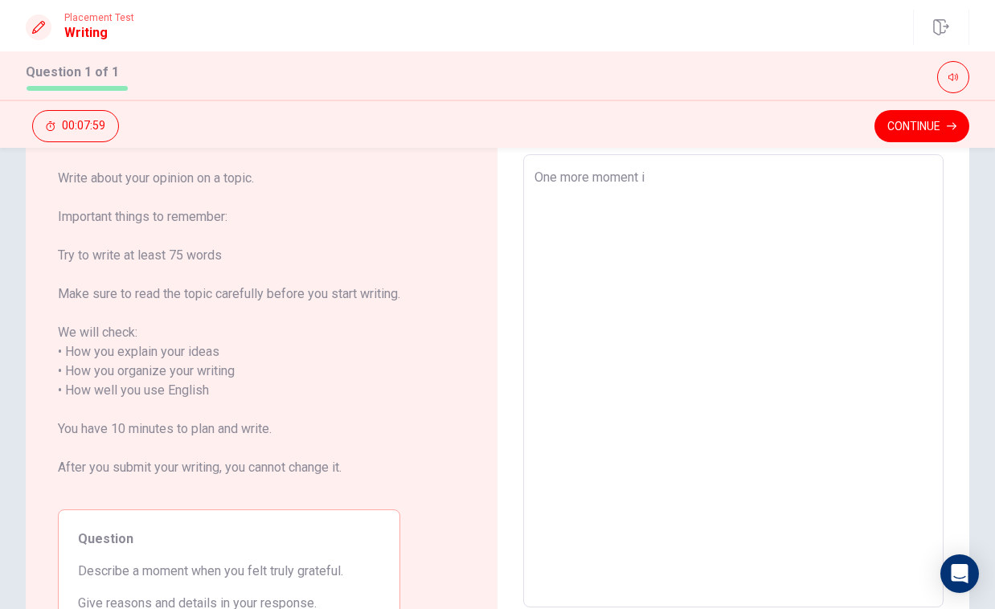
type textarea "x"
type textarea "One more moment"
type textarea "x"
type textarea "One more moment I"
type textarea "x"
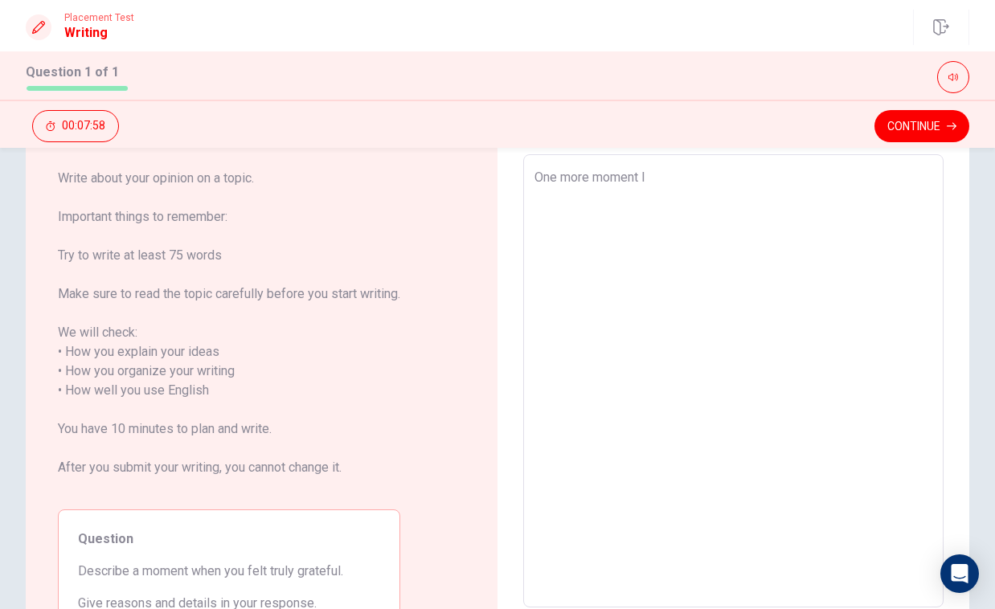
type textarea "One more moment I"
type textarea "x"
type textarea "One more moment I f"
type textarea "x"
type textarea "One more moment I fe"
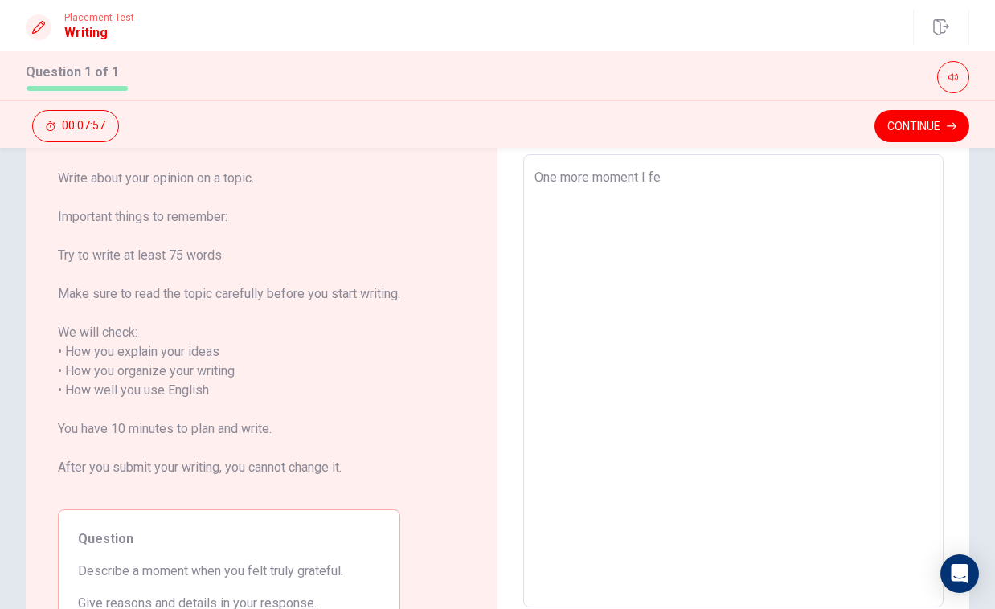
type textarea "x"
type textarea "One more moment I fel"
type textarea "x"
type textarea "One more moment I felf"
type textarea "x"
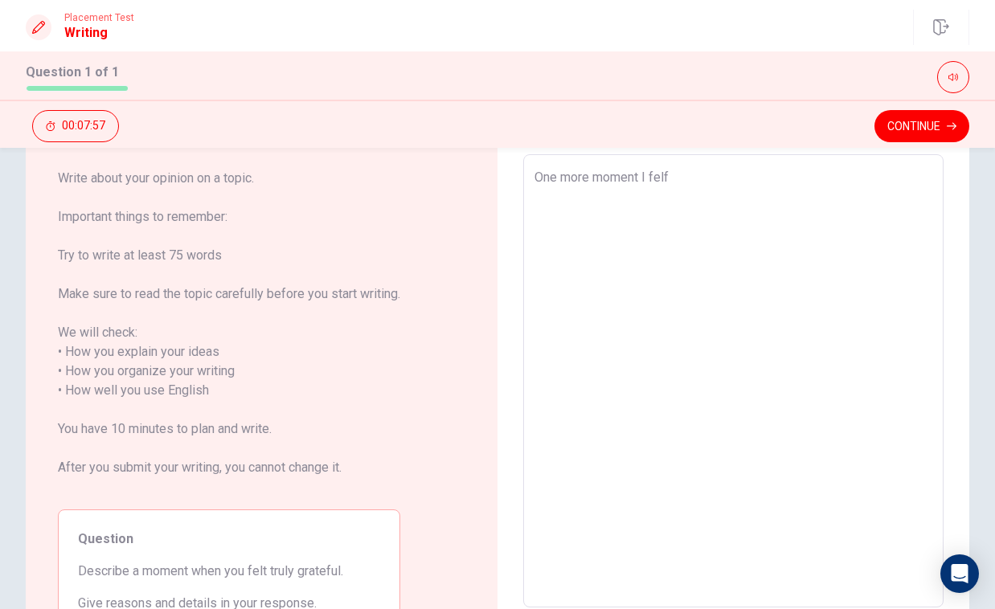
type textarea "One more moment I felft"
type textarea "x"
type textarea "One more moment I felft"
type textarea "x"
type textarea "One more moment I felft t"
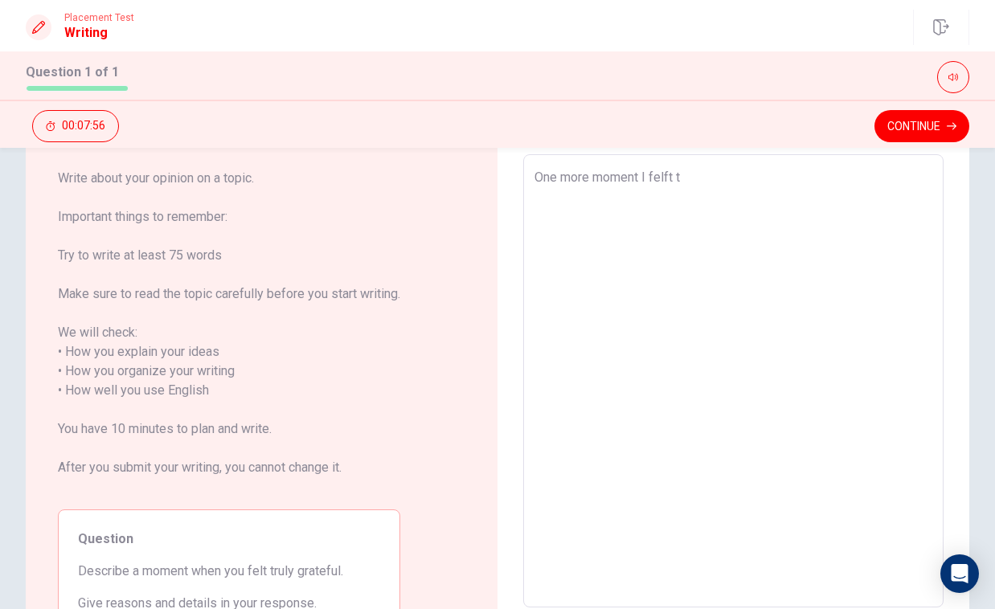
type textarea "x"
type textarea "One more moment I felft tr"
type textarea "x"
type textarea "One more moment I felft tru"
type textarea "x"
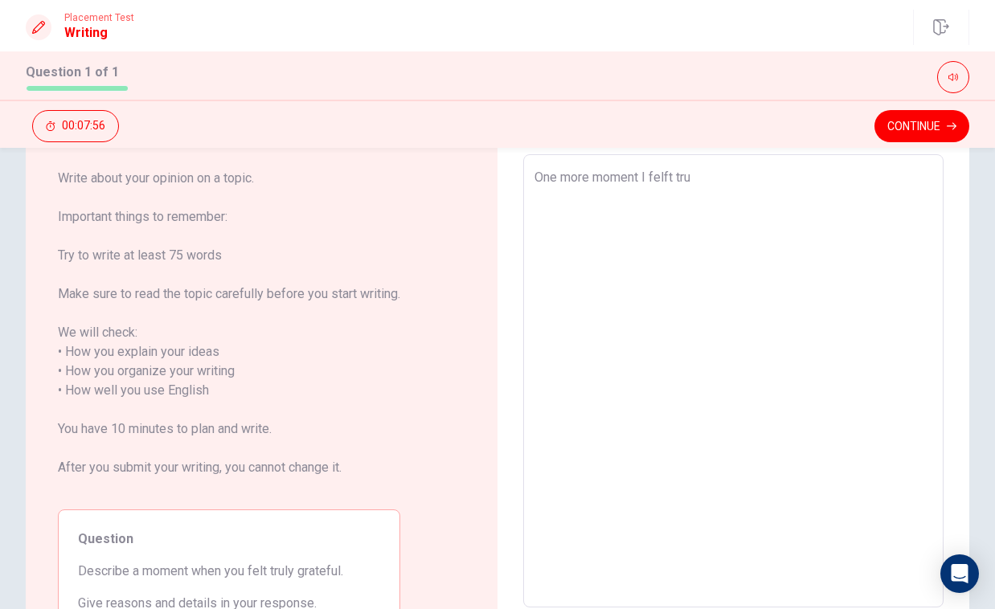
type textarea "One more moment I felft trul"
type textarea "x"
type textarea "One more moment I felft truly"
type textarea "x"
type textarea "One more moment I felft truly"
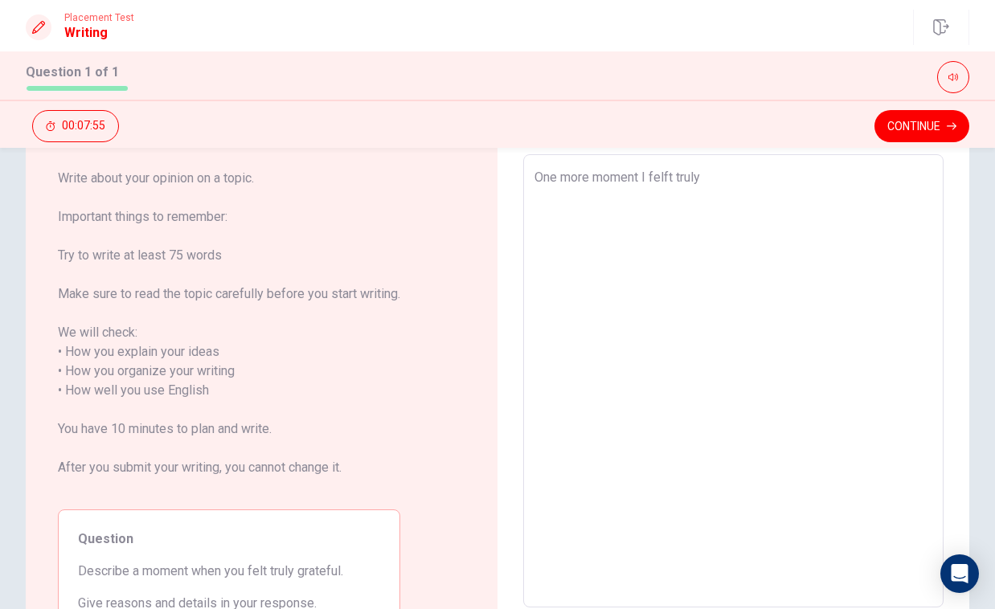
type textarea "x"
type textarea "One more moment I felft truly g"
type textarea "x"
type textarea "One more moment I felft truly gr"
type textarea "x"
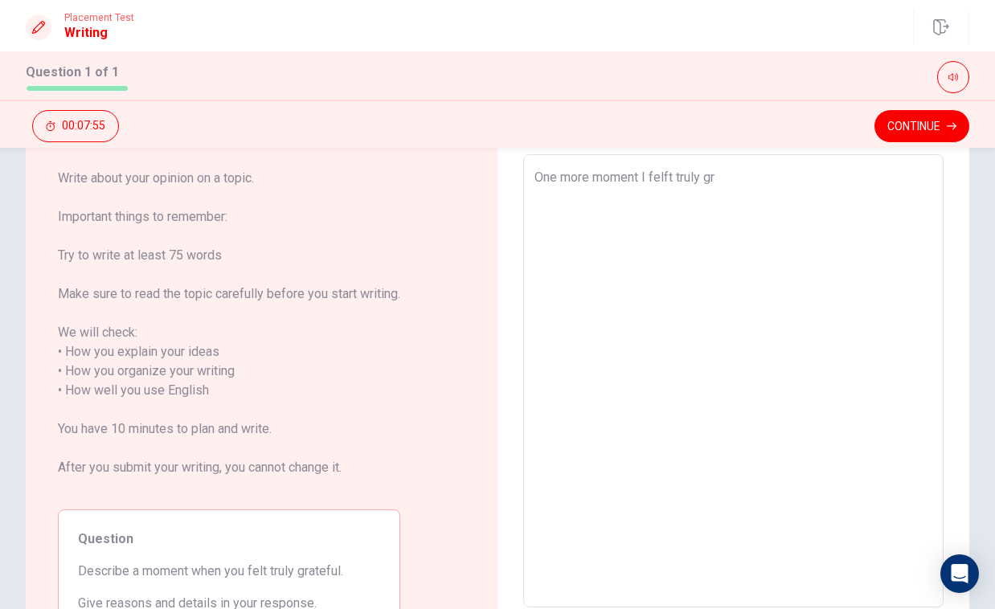
type textarea "One more moment I felft truly gra"
type textarea "x"
type textarea "One more moment I felft truly grat"
type textarea "x"
type textarea "One more moment I felft truly grate"
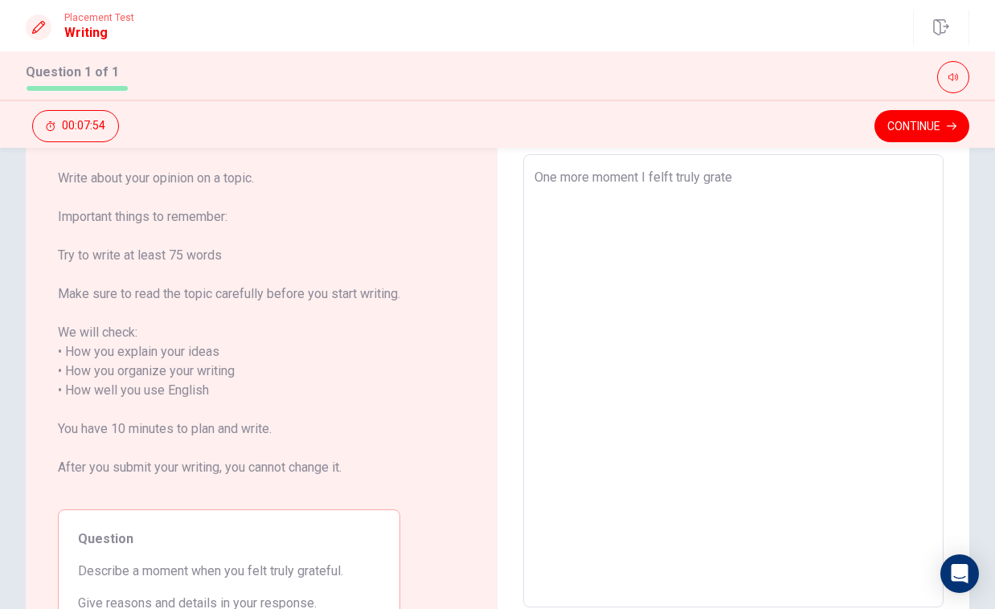
type textarea "x"
type textarea "One more moment I felft truly gratef"
type textarea "x"
type textarea "One more moment I felft truly gratefu"
type textarea "x"
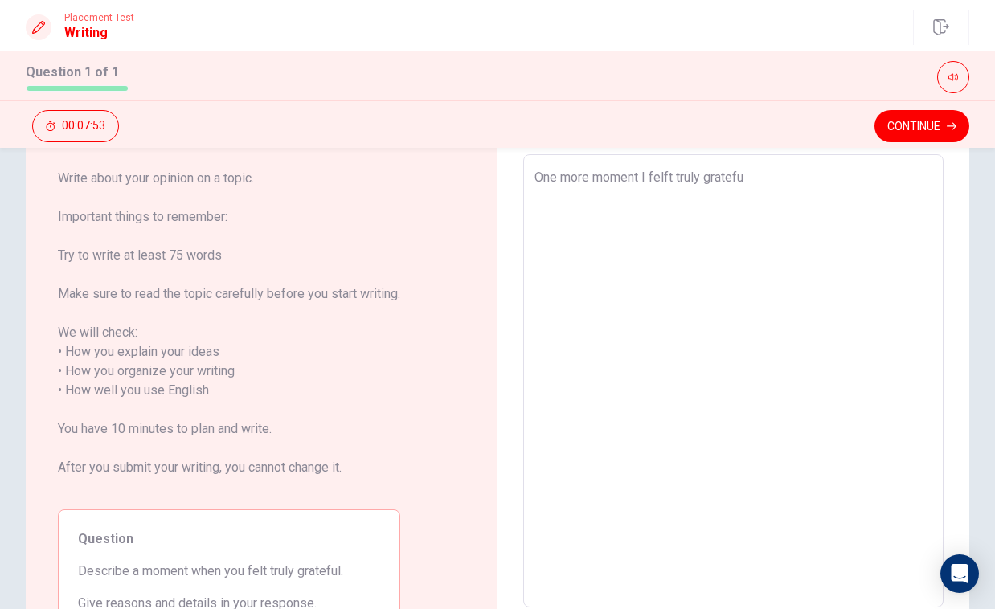
type textarea "One more moment I felft truly grateful"
type textarea "x"
type textarea "One more moment I felft truly grateful"
type textarea "x"
type textarea "One more moment I felft truly grateful w"
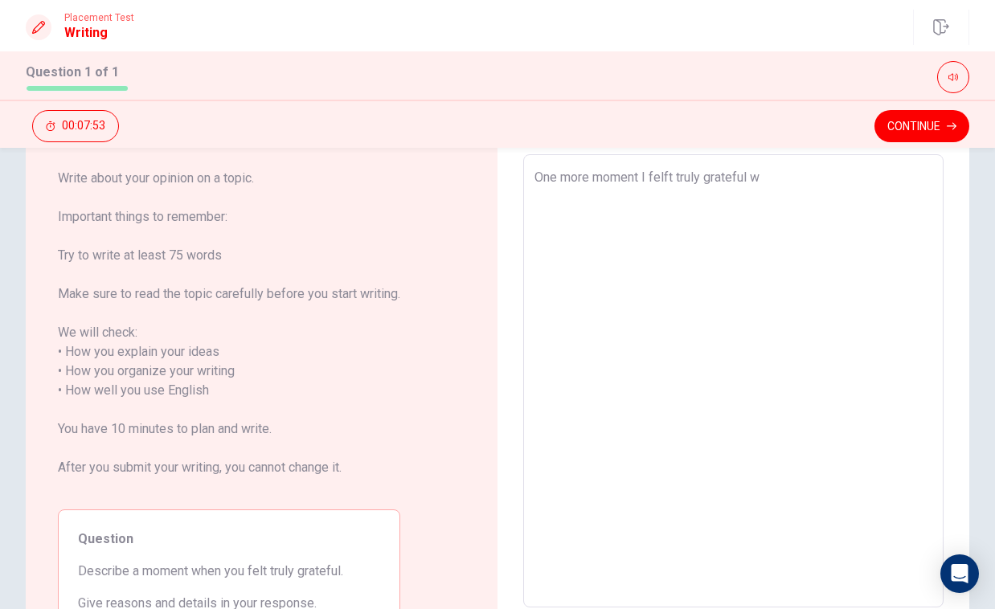
type textarea "x"
type textarea "One more moment I felft truly grateful wa"
type textarea "x"
type textarea "One more moment I felft truly grateful was"
type textarea "x"
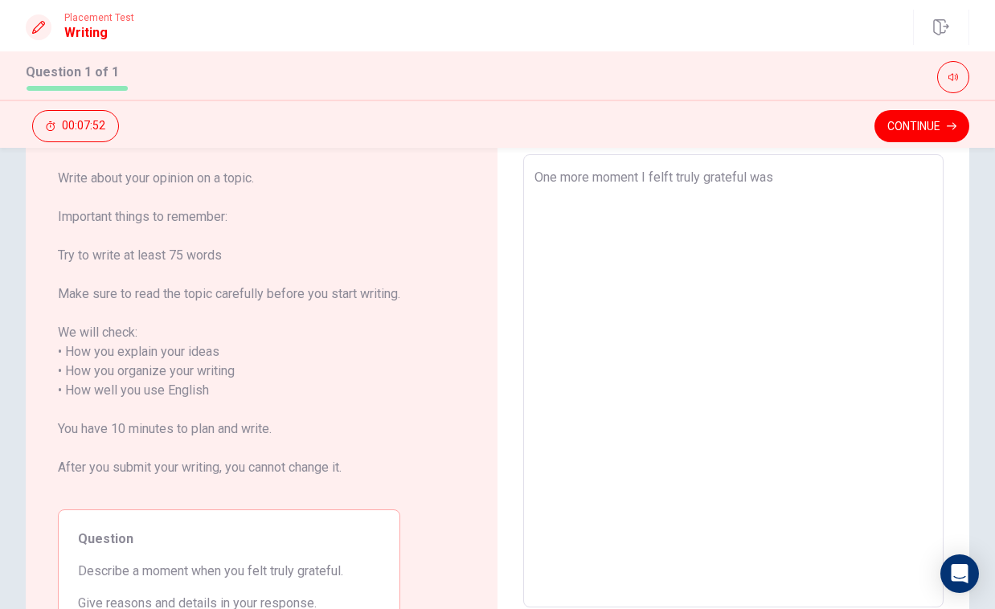
type textarea "One more moment I felft truly grateful was"
type textarea "x"
type textarea "One more moment I felft truly grateful was w"
type textarea "x"
type textarea "One more moment I felft truly grateful was wh"
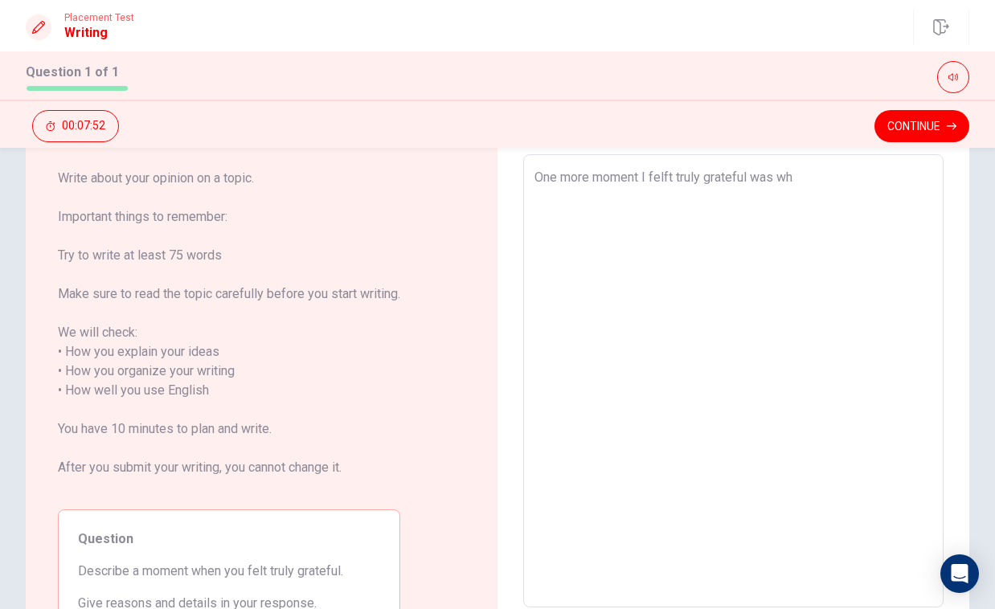
type textarea "x"
type textarea "One more moment I felft truly grateful was whe"
type textarea "x"
type textarea "One more moment I felft truly grateful was when"
type textarea "x"
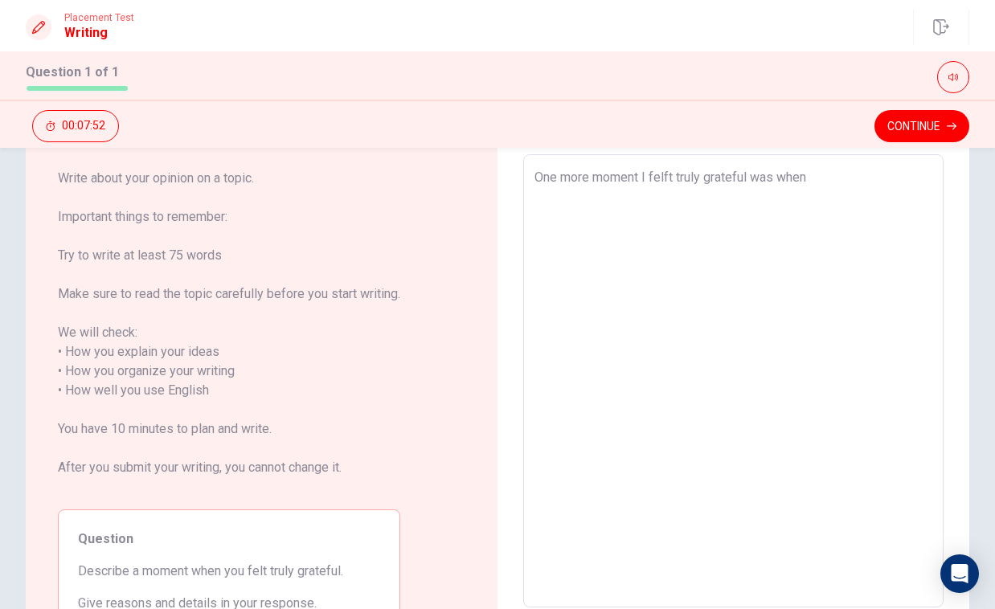
type textarea "One more moment I felft truly grateful was when"
type textarea "x"
type textarea "One more moment I felft truly grateful was when a"
type textarea "x"
type textarea "One more moment I felft truly grateful was when a"
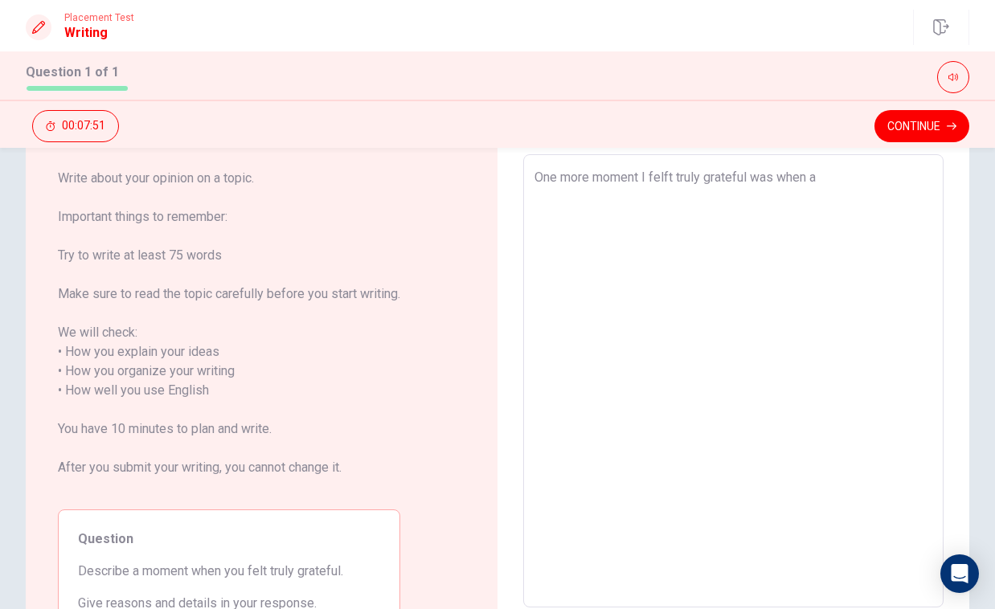
type textarea "x"
type textarea "One more moment I felft truly grateful was when a"
type textarea "x"
type textarea "One more moment I felft truly grateful was when"
type textarea "x"
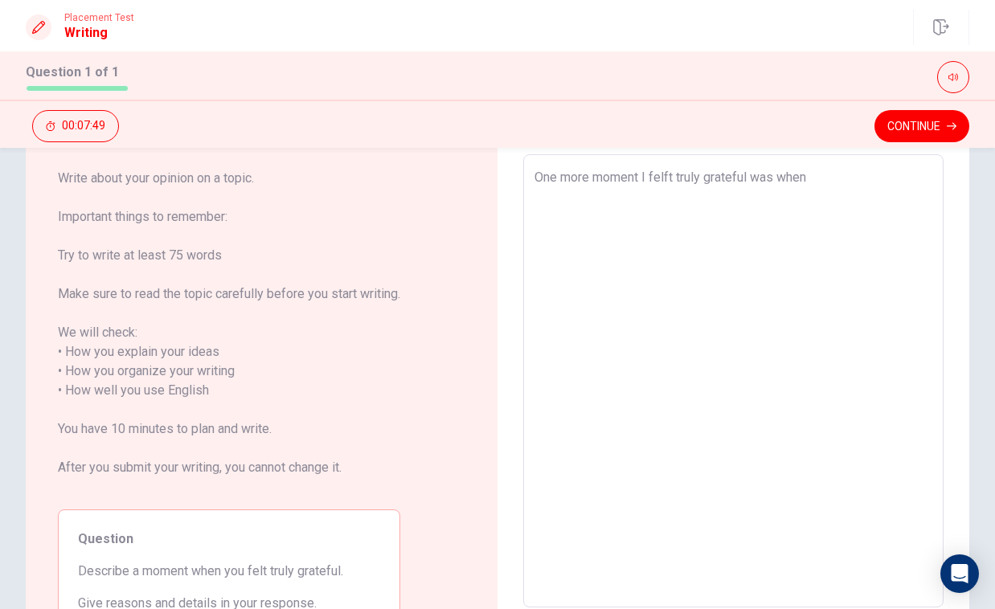
type textarea "One more moment I felft truly grateful was when o"
type textarea "x"
type textarea "One more moment I felft truly grateful was when on"
type textarea "x"
type textarea "One more moment I felft truly grateful was when one"
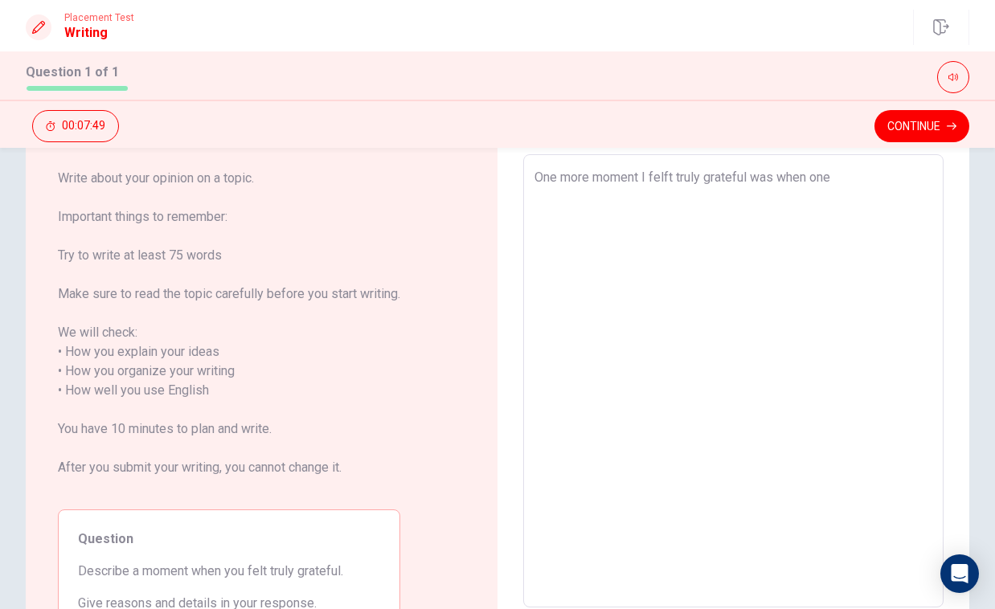
type textarea "x"
type textarea "One more moment I felft truly grateful was when one"
type textarea "x"
type textarea "One more moment I felft truly grateful was when one o"
type textarea "x"
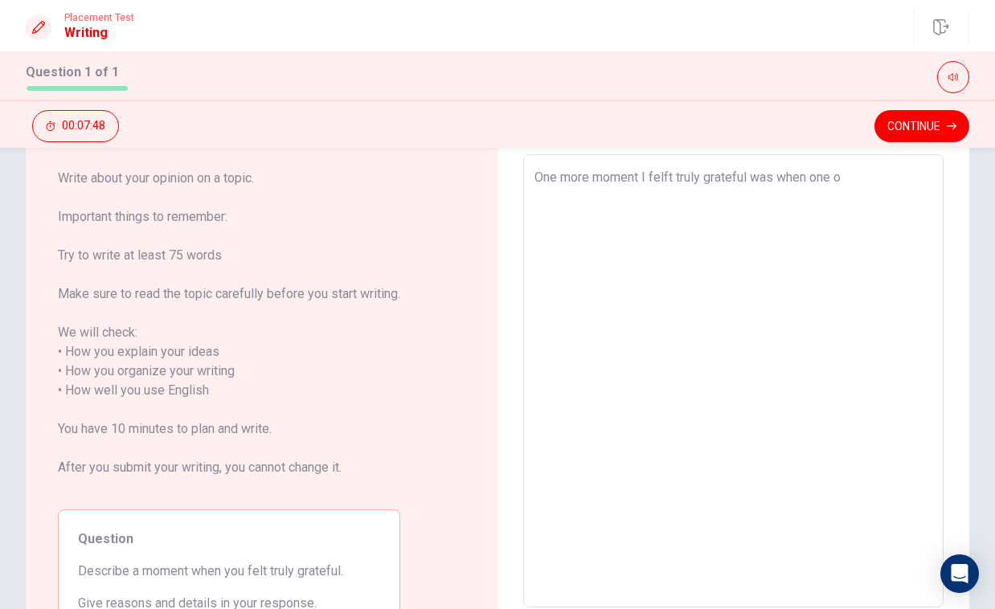
type textarea "One more moment I felft truly grateful was when one of"
type textarea "x"
type textarea "One more moment I felft truly grateful was when one of"
type textarea "x"
type textarea "One more moment I felft truly grateful was when one of m"
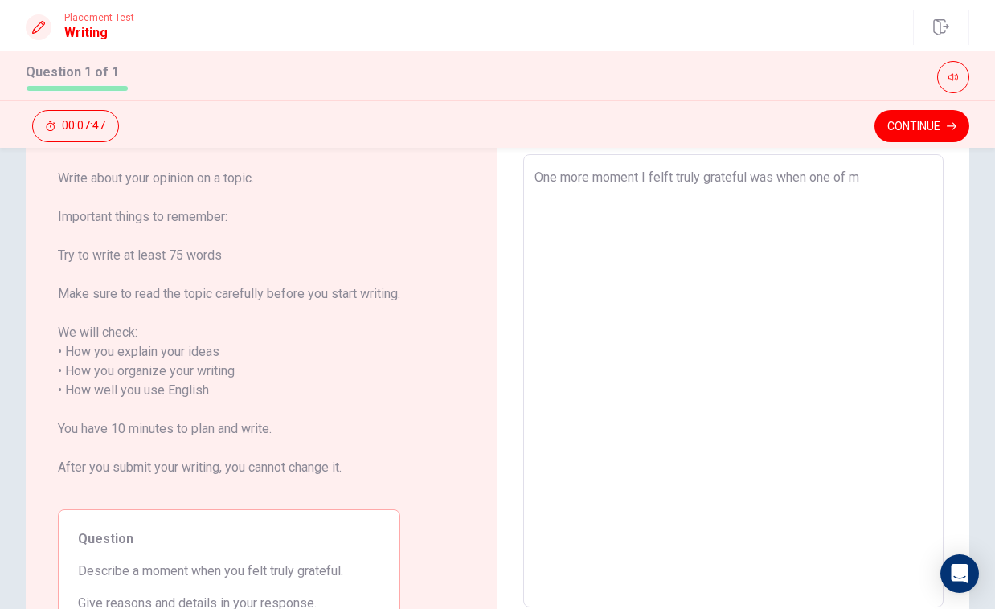
type textarea "x"
type textarea "One more moment I felft truly grateful was when one of my"
type textarea "x"
type textarea "One more moment I felft truly grateful was when one of my"
type textarea "x"
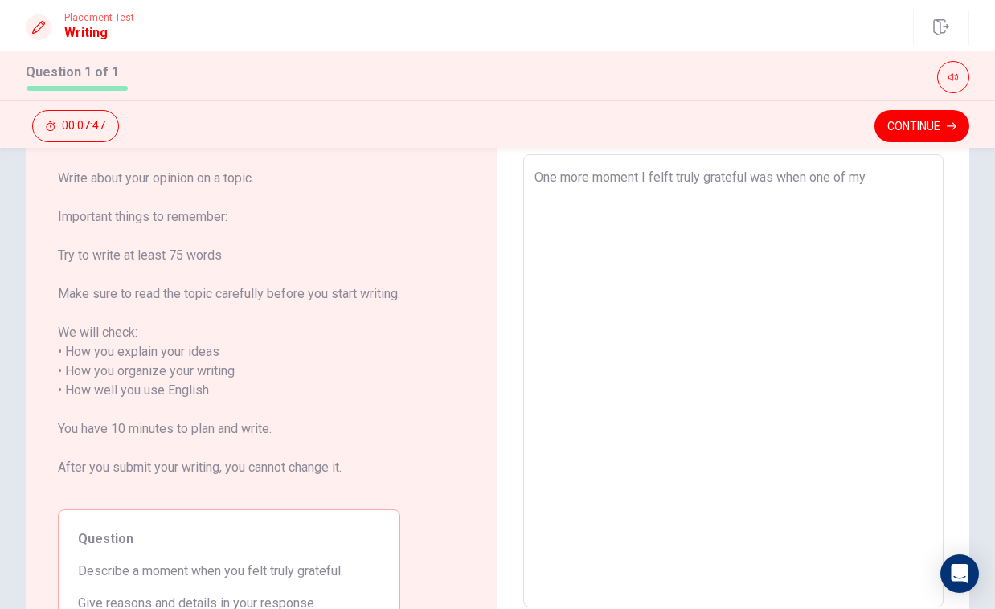
type textarea "One more moment I felft truly grateful was when one of my f"
type textarea "x"
type textarea "One more moment I felft truly grateful was when one of my fr"
type textarea "x"
type textarea "One more moment I felft truly grateful was when one of my fri"
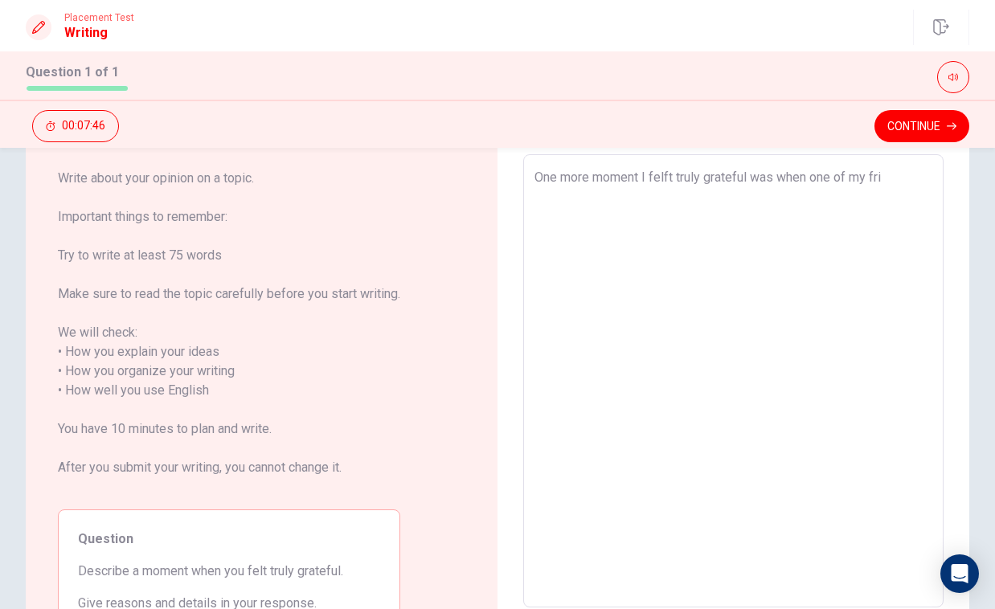
type textarea "x"
type textarea "One more moment I felft truly grateful was when one of my frie"
type textarea "x"
type textarea "One more moment I felft truly grateful was when one of my frien"
type textarea "x"
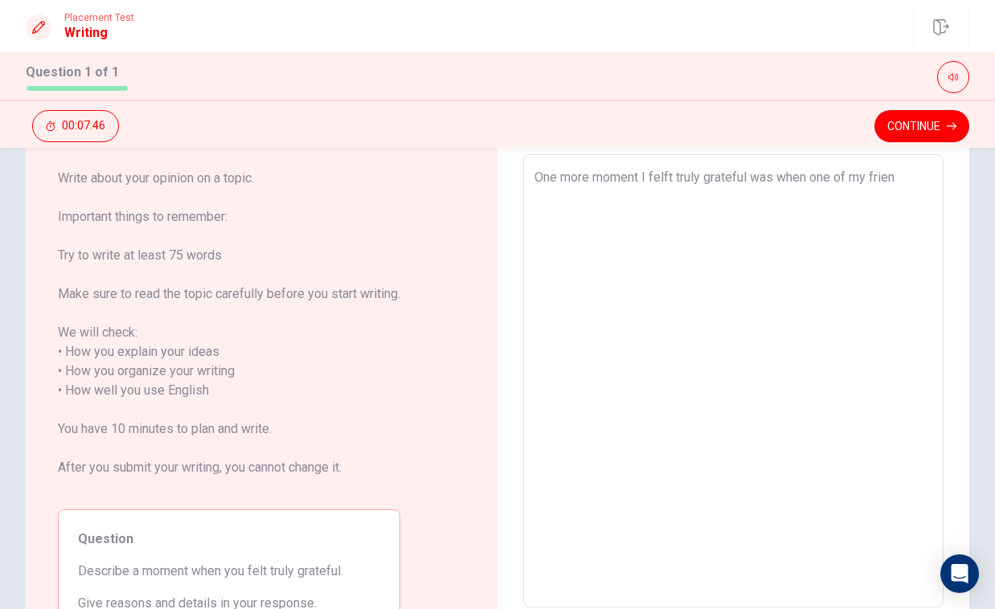
type textarea "One more moment I felft truly grateful was when one of my friend"
type textarea "x"
type textarea "One more moment I felft truly grateful was when one of my frien"
type textarea "x"
type textarea "One more moment I felft truly grateful was when one of my frienn"
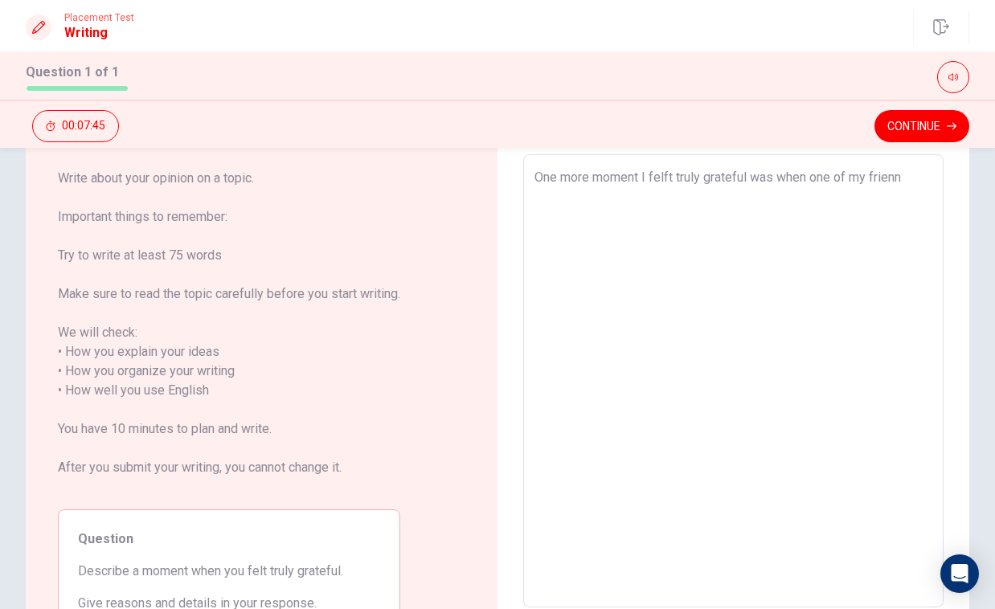
type textarea "x"
type textarea "One more moment I felft truly grateful was when one of my frien"
type textarea "x"
type textarea "One more moment I felft truly grateful was when one of my friend"
type textarea "x"
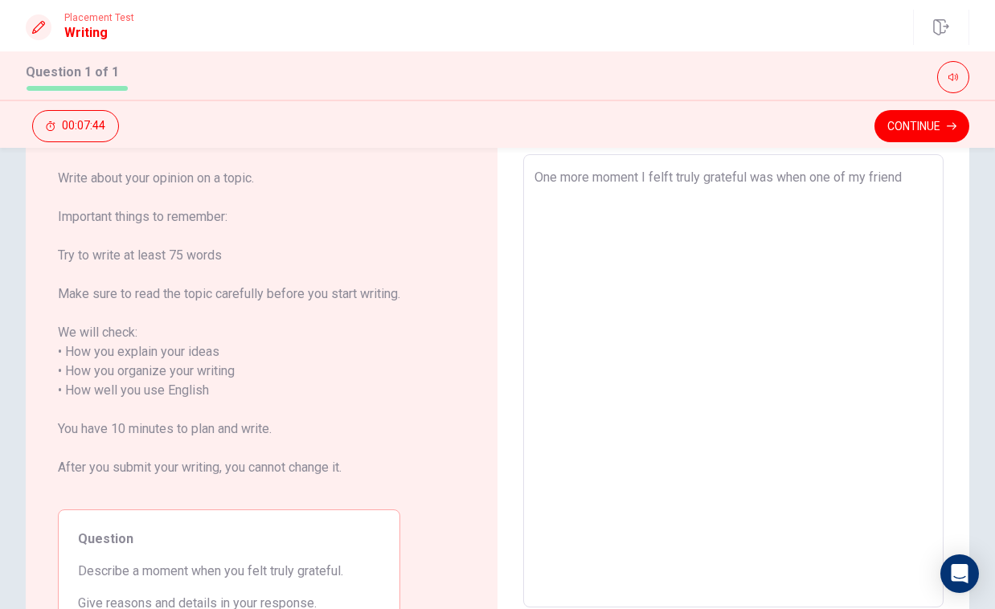
type textarea "One more moment I felft truly grateful was when one of my friend"
type textarea "x"
type textarea "One more moment I felft truly grateful was when one of my friend h"
type textarea "x"
type textarea "One more moment I felft truly grateful was when one of my friend he"
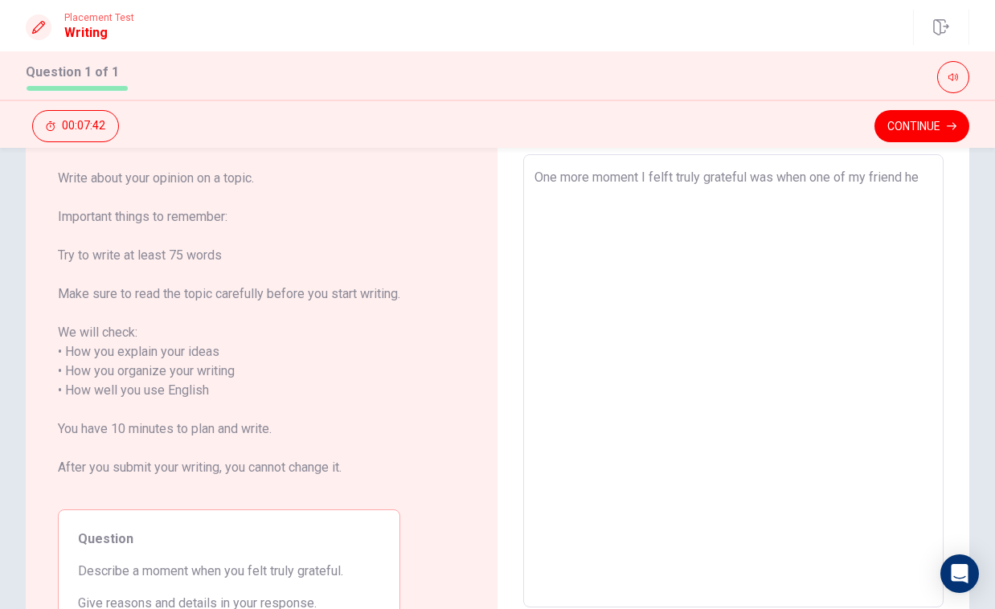
type textarea "x"
type textarea "One more moment I felft truly grateful was when one of my friend [PERSON_NAME]"
type textarea "x"
type textarea "One more moment I felft truly grateful was when one of my friend help"
type textarea "x"
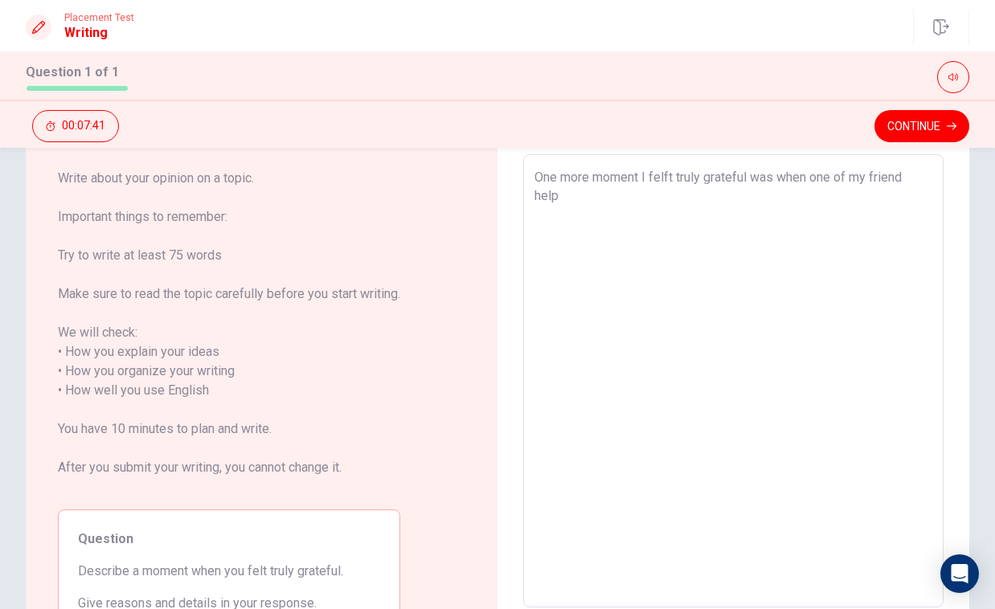
type textarea "One more moment I felft truly grateful was when one of my friend helpe"
type textarea "x"
type textarea "One more moment I felft truly grateful was when one of my friend helped"
type textarea "x"
type textarea "One more moment I felft truly grateful was when one of my friend helped"
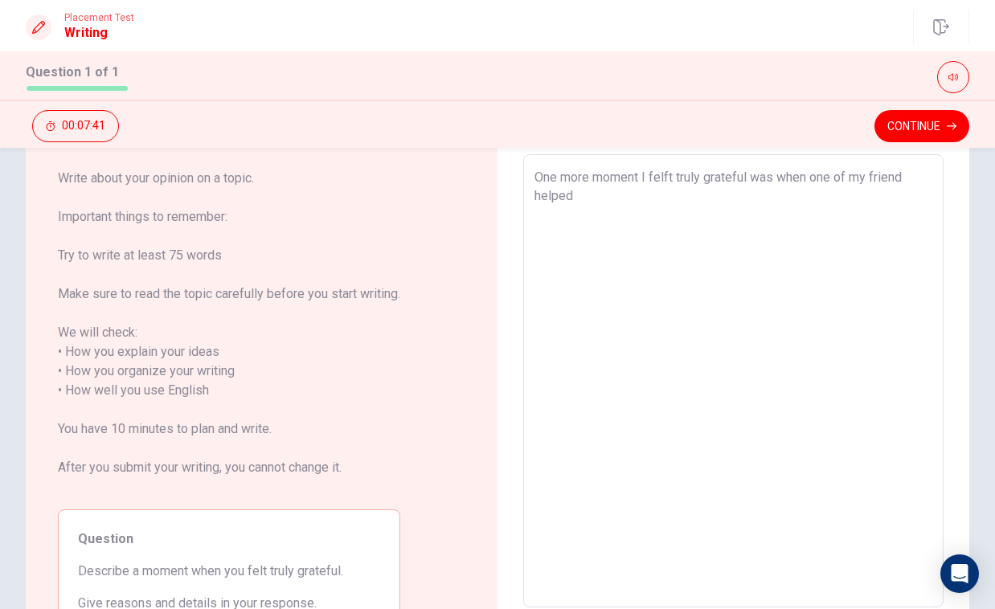
type textarea "x"
type textarea "One more moment I felft truly grateful was when one of my friend helped m"
type textarea "x"
type textarea "One more moment I felft truly grateful was when one of my friend helped me"
type textarea "x"
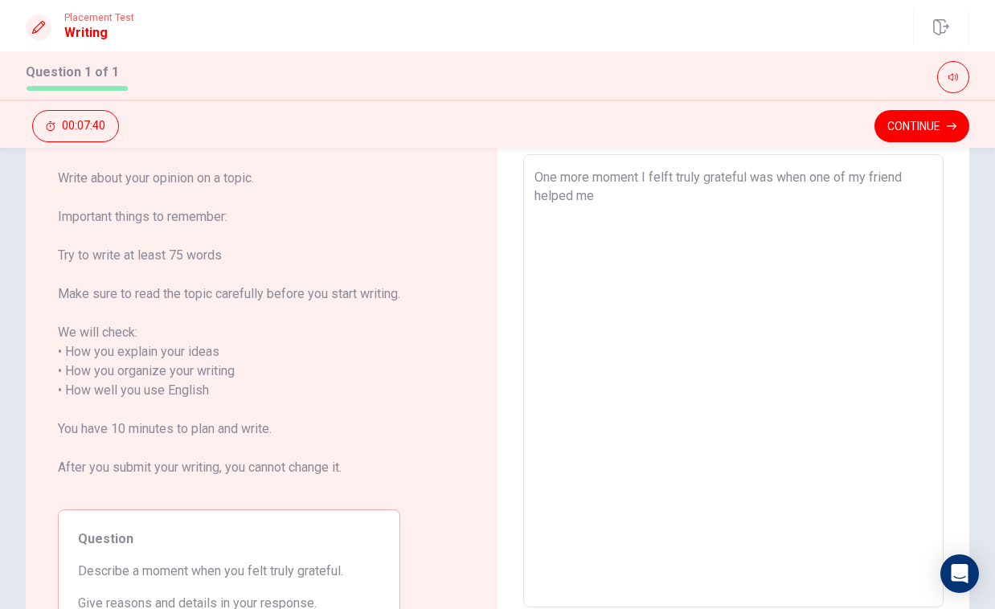
type textarea "One more moment I felft truly grateful was when one of my friend helped me"
type textarea "x"
type textarea "One more moment I felft truly grateful was when one of my friend helped me d"
type textarea "x"
type textarea "One more moment I felft truly grateful was when one of my friend helped me du"
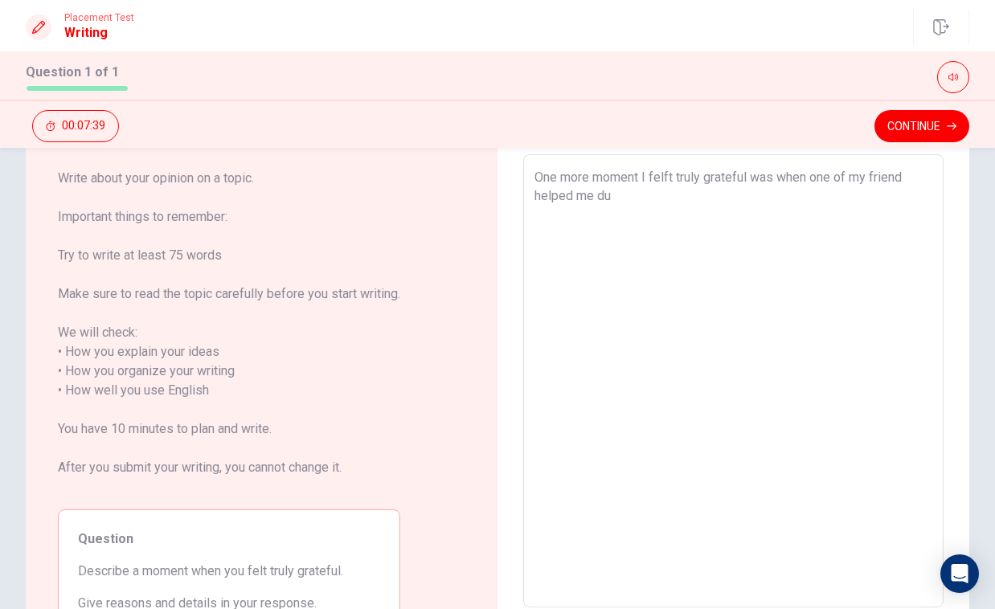
type textarea "x"
drag, startPoint x: 811, startPoint y: 178, endPoint x: 851, endPoint y: 179, distance: 40.2
click at [851, 180] on textarea "One more moment I felft truly grateful was when one of my friend helped me duri…" at bounding box center [734, 381] width 398 height 427
click at [851, 179] on textarea "One more moment I felft truly grateful was when one of my friend helped me duri…" at bounding box center [734, 381] width 398 height 427
drag, startPoint x: 831, startPoint y: 180, endPoint x: 813, endPoint y: 178, distance: 18.6
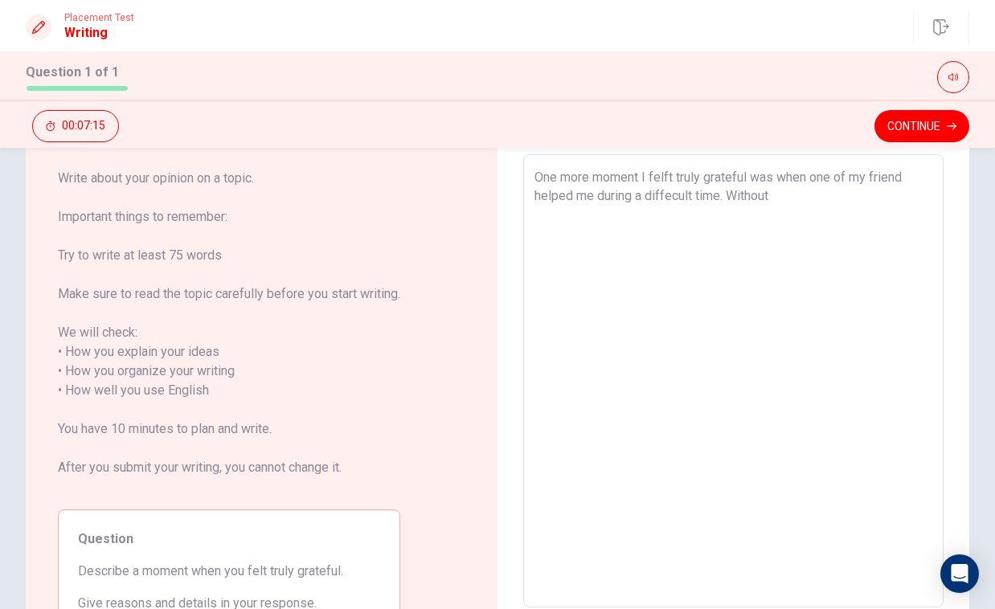
click at [813, 178] on textarea "One more moment I felft truly grateful was when one of my friend helped me duri…" at bounding box center [734, 381] width 398 height 427
click at [828, 189] on textarea "One more moment I felft truly grateful was when some of my friend helped me dur…" at bounding box center [734, 381] width 398 height 427
drag, startPoint x: 592, startPoint y: 177, endPoint x: 559, endPoint y: 177, distance: 33.0
click at [559, 177] on textarea "One more moment I felft truly grateful was when some of my friend helped me dur…" at bounding box center [734, 381] width 398 height 427
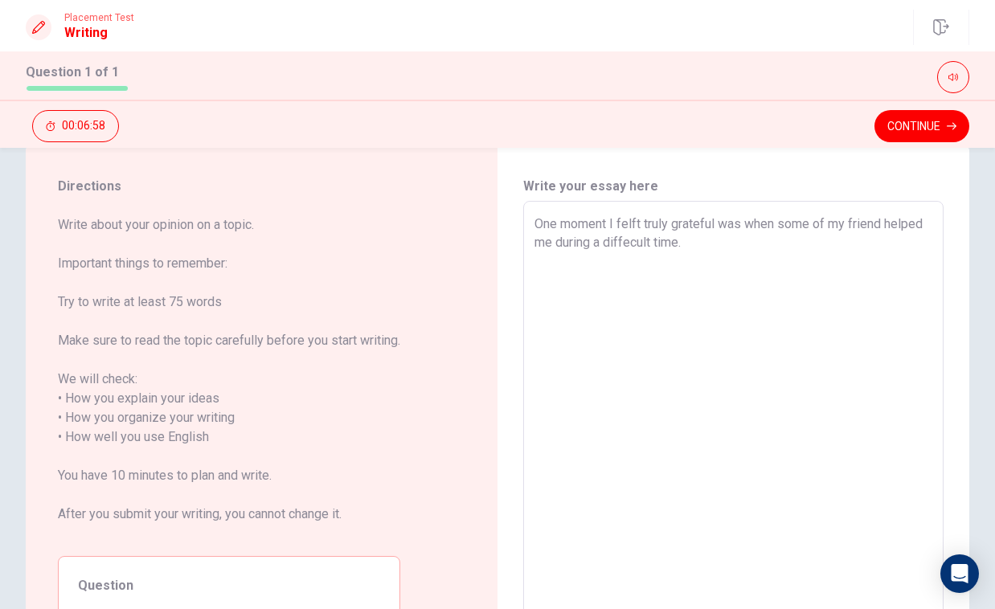
scroll to position [0, 0]
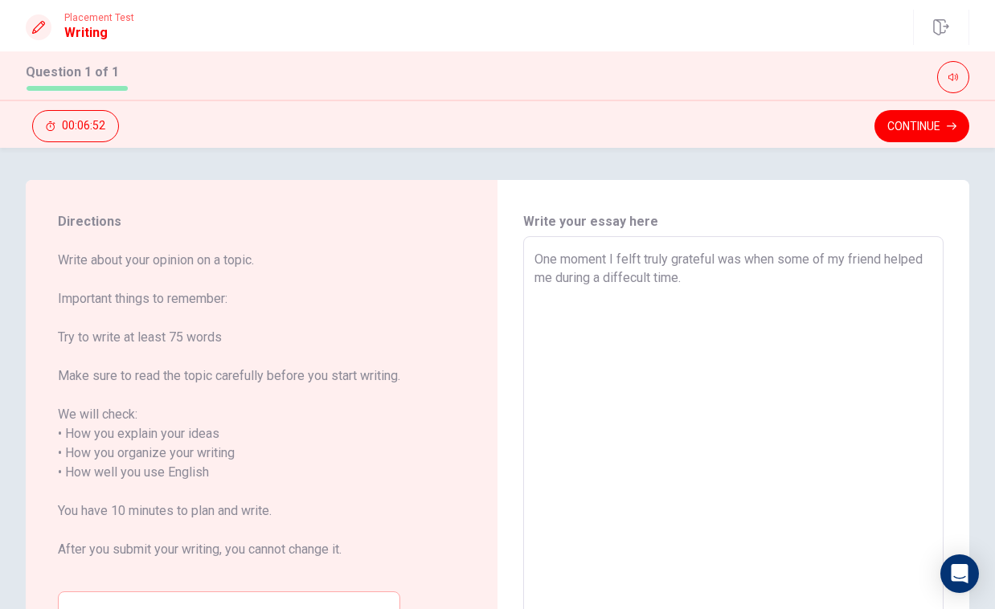
click at [750, 274] on textarea "One moment I felft truly grateful was when some of my friend helped me during a…" at bounding box center [734, 463] width 398 height 427
drag, startPoint x: 748, startPoint y: 260, endPoint x: 793, endPoint y: 259, distance: 45.0
click at [793, 260] on textarea "One moment I felft truly grateful was when some of my friend helped me during a…" at bounding box center [734, 463] width 398 height 427
click at [793, 259] on textarea "One moment I felft truly grateful was when some of my friend helped me during a…" at bounding box center [734, 463] width 398 height 427
drag, startPoint x: 780, startPoint y: 260, endPoint x: 846, endPoint y: 263, distance: 66.0
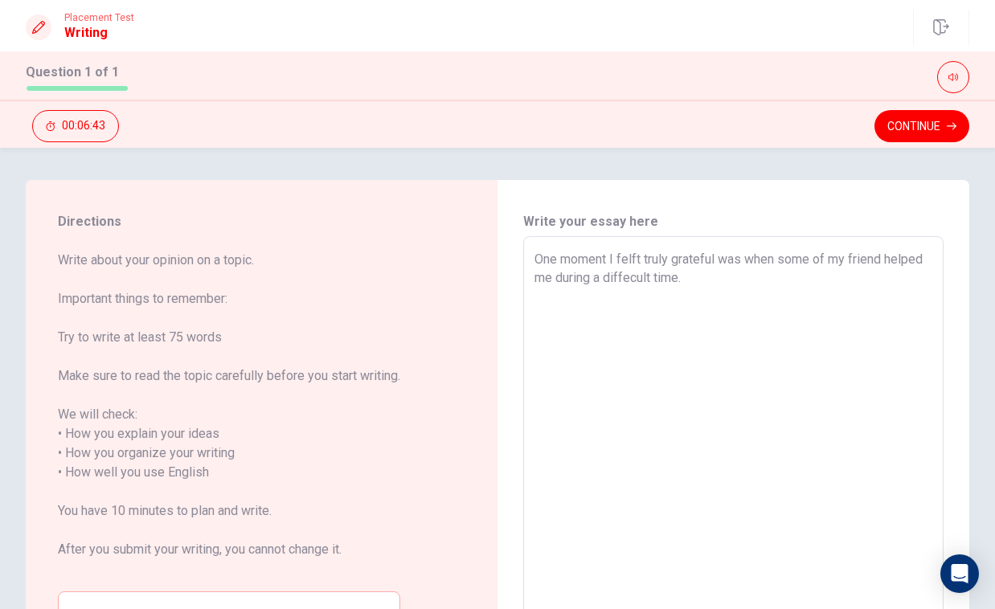
click at [846, 263] on textarea "One moment I felft truly grateful was when some of my friend helped me during a…" at bounding box center [734, 463] width 398 height 427
click at [818, 278] on textarea "One moment I felft truly grateful was when a friend helped me during a diffecul…" at bounding box center [734, 463] width 398 height 427
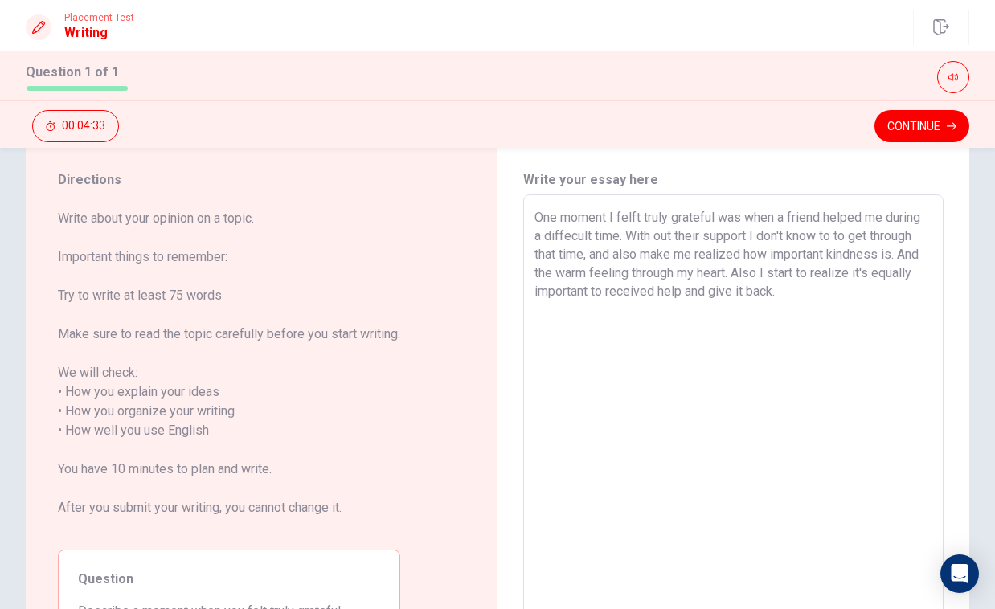
scroll to position [26, 0]
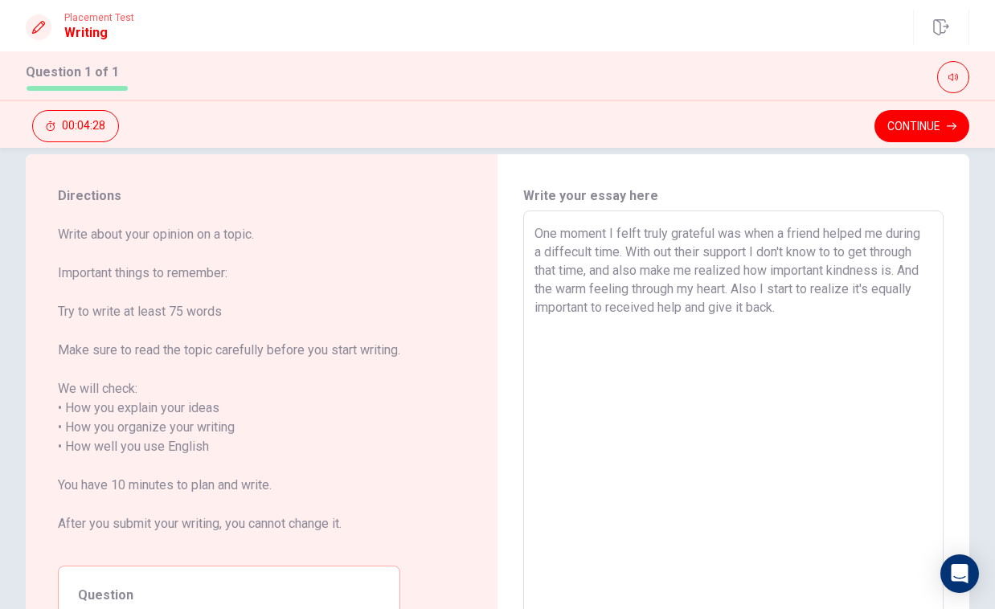
click at [536, 289] on textarea "One moment I felft truly grateful was when a friend helped me during a diffecul…" at bounding box center [734, 437] width 398 height 427
click at [559, 283] on textarea "One moment I felft truly grateful was when a friend helped me during a diffecul…" at bounding box center [734, 437] width 398 height 427
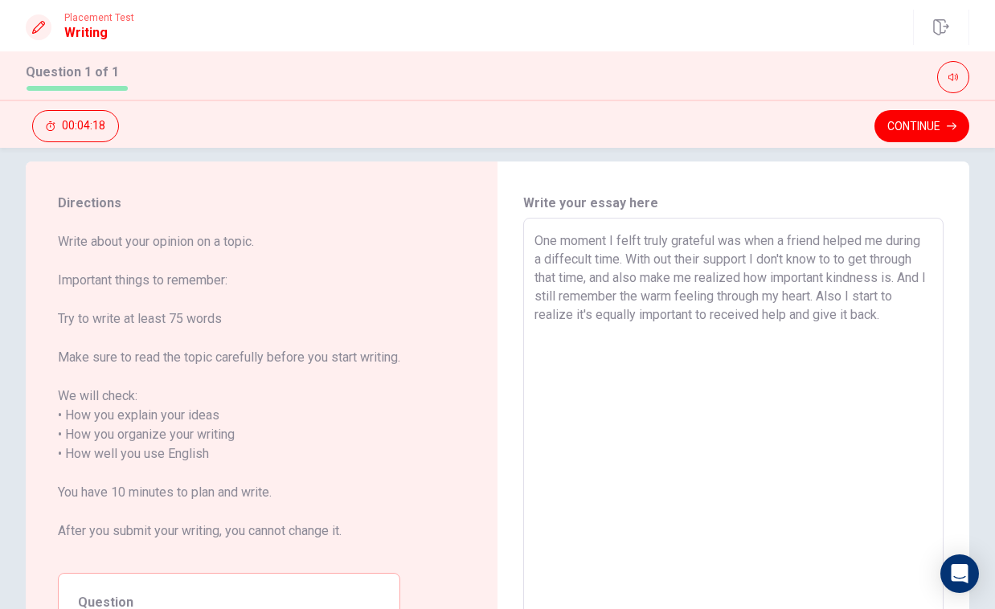
click at [936, 324] on div "One moment I felft truly grateful was when a friend helped me during a diffecul…" at bounding box center [733, 444] width 420 height 453
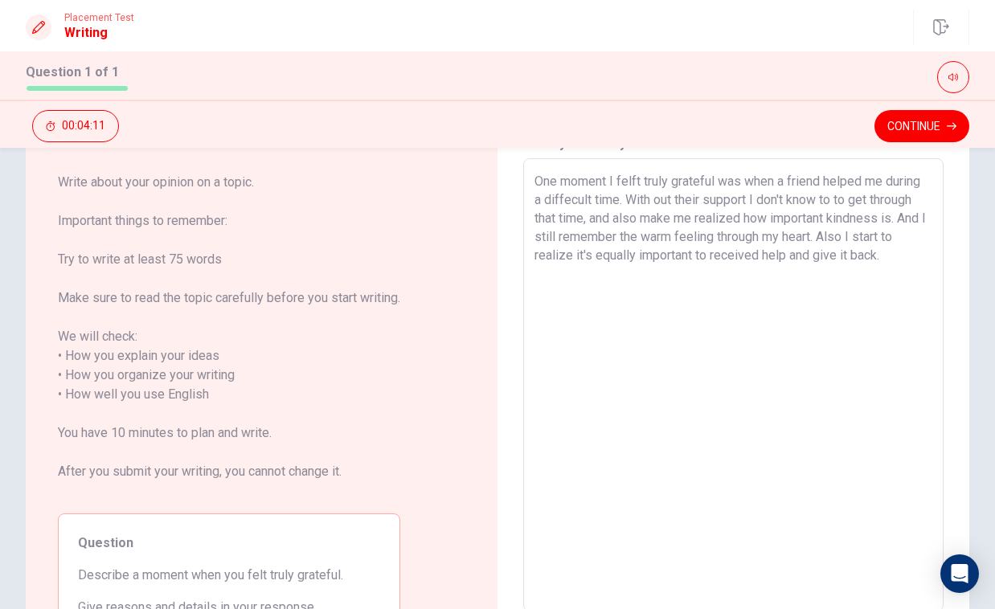
scroll to position [70, 0]
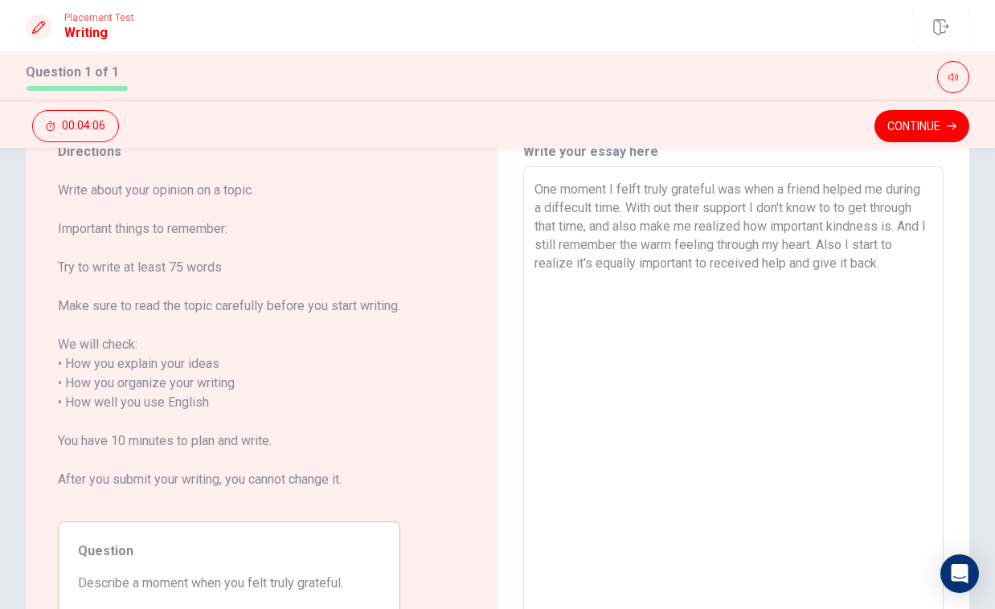
drag, startPoint x: 857, startPoint y: 244, endPoint x: 880, endPoint y: 245, distance: 23.3
click at [880, 245] on textarea "One moment I felft truly grateful was when a friend helped me during a diffecul…" at bounding box center [734, 393] width 398 height 427
click at [816, 292] on textarea "One moment I felft truly grateful was when a friend helped me during a diffecul…" at bounding box center [734, 393] width 398 height 427
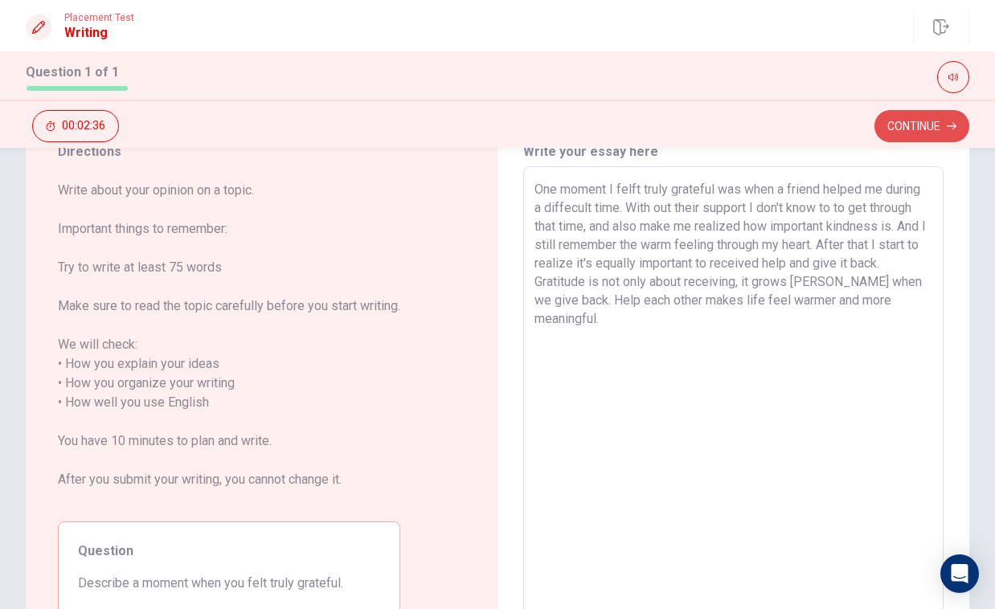
click at [910, 132] on button "Continue" at bounding box center [922, 126] width 95 height 32
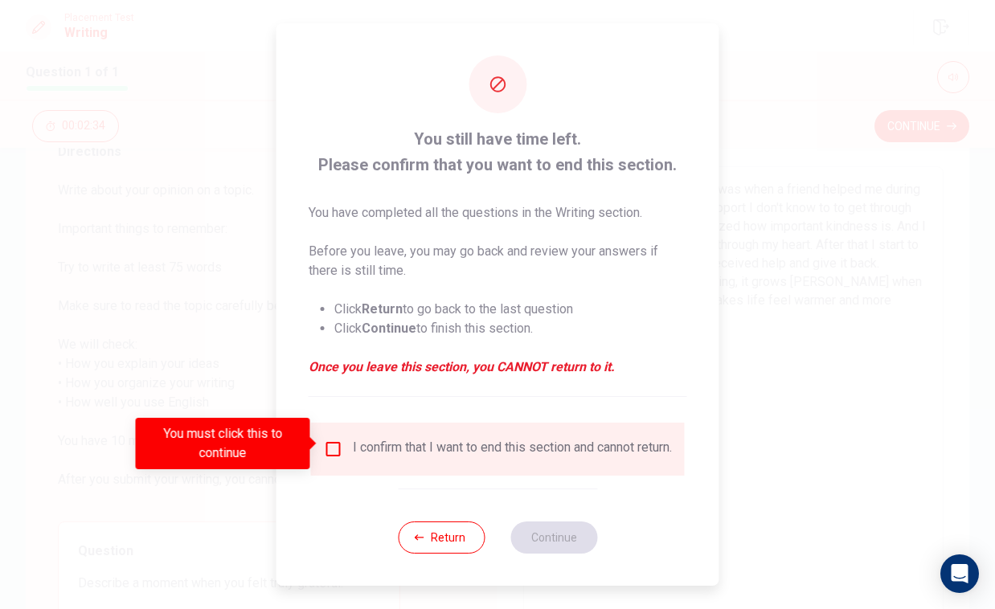
click at [418, 444] on div "I confirm that I want to end this section and cannot return." at bounding box center [512, 449] width 319 height 19
click at [397, 440] on div "I confirm that I want to end this section and cannot return." at bounding box center [512, 449] width 319 height 19
click at [332, 446] on input "You must click this to continue" at bounding box center [333, 449] width 19 height 19
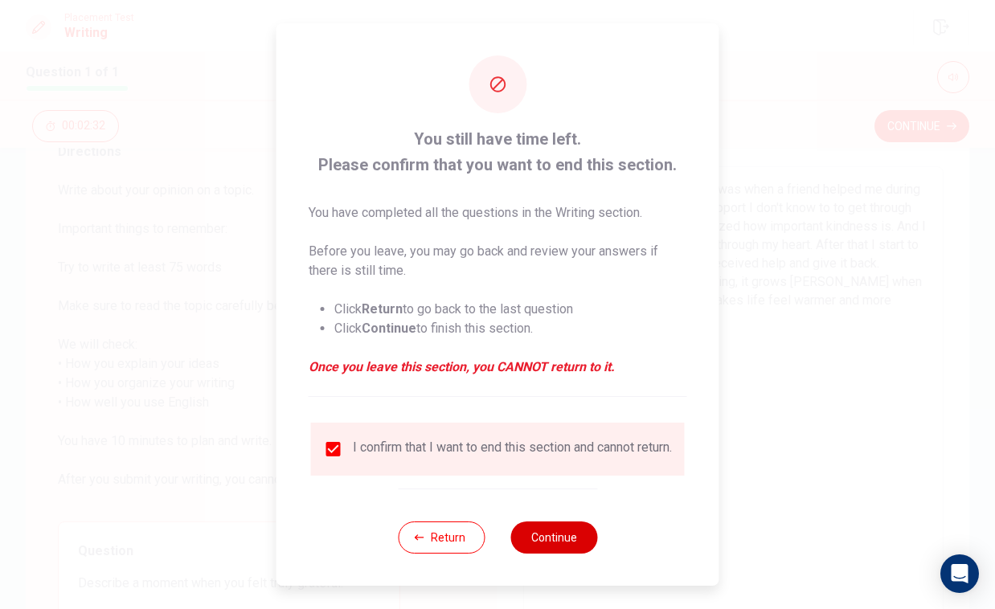
click at [552, 546] on button "Continue" at bounding box center [553, 538] width 87 height 32
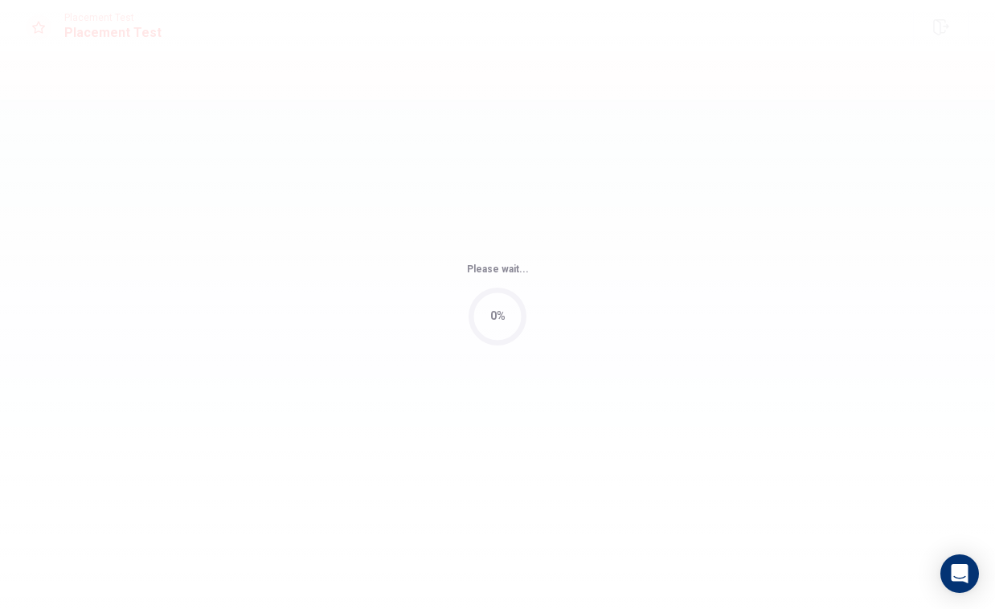
scroll to position [0, 0]
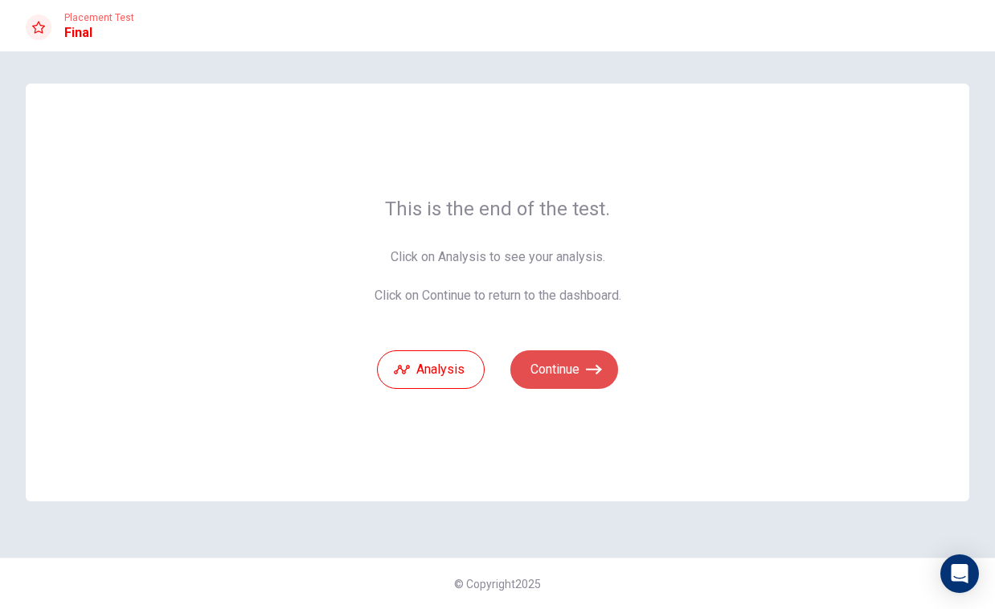
click at [584, 367] on button "Continue" at bounding box center [564, 369] width 108 height 39
